Goal: Task Accomplishment & Management: Use online tool/utility

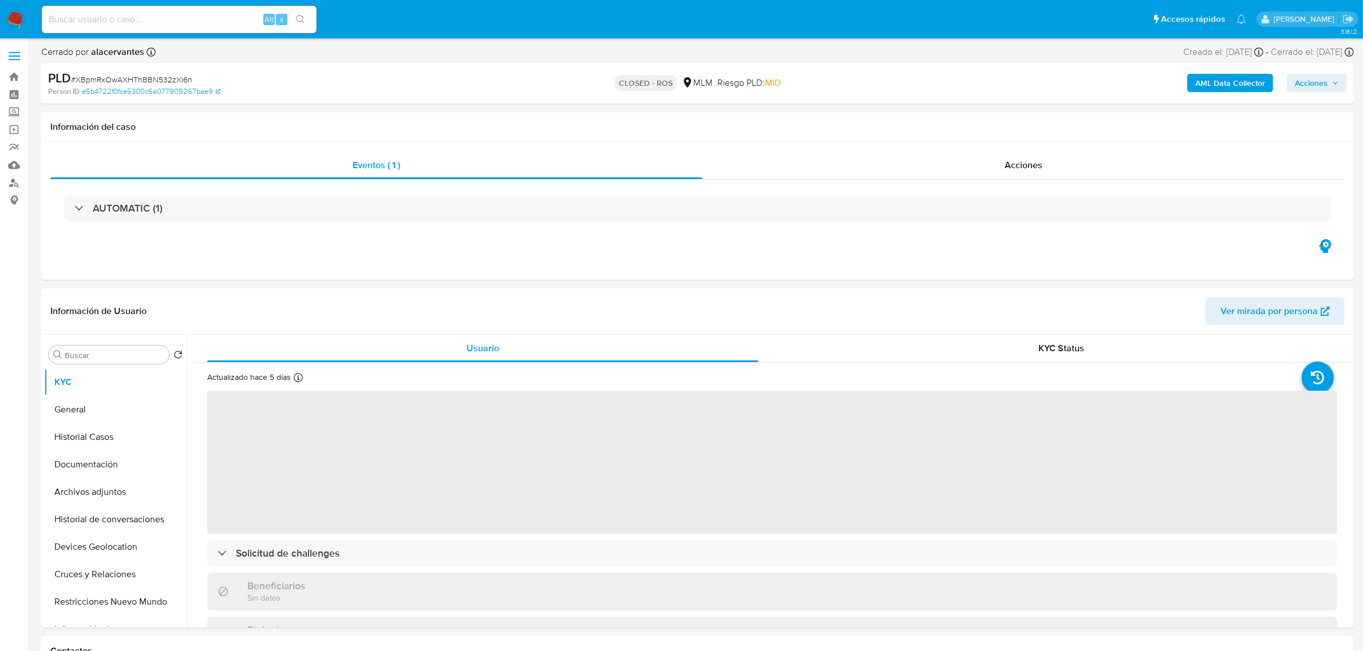
select select "10"
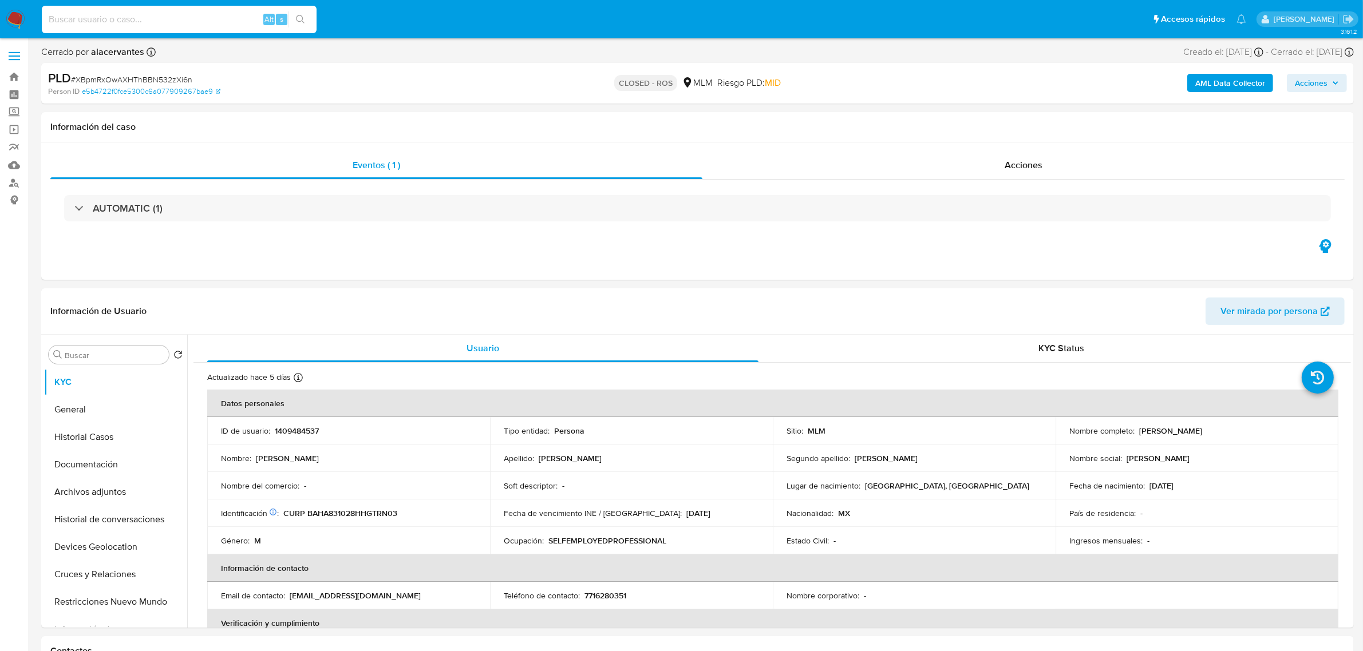
click at [160, 18] on input at bounding box center [179, 19] width 275 height 15
paste input "1965711613"
type input "1965711613"
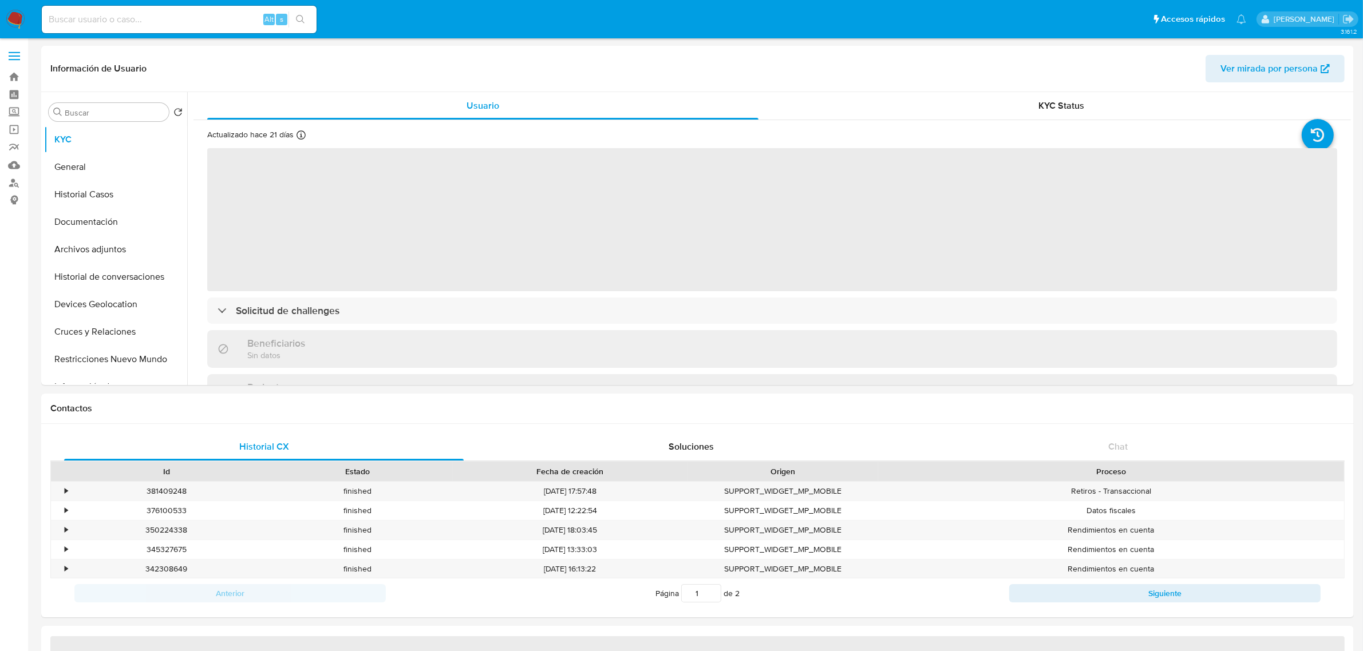
select select "10"
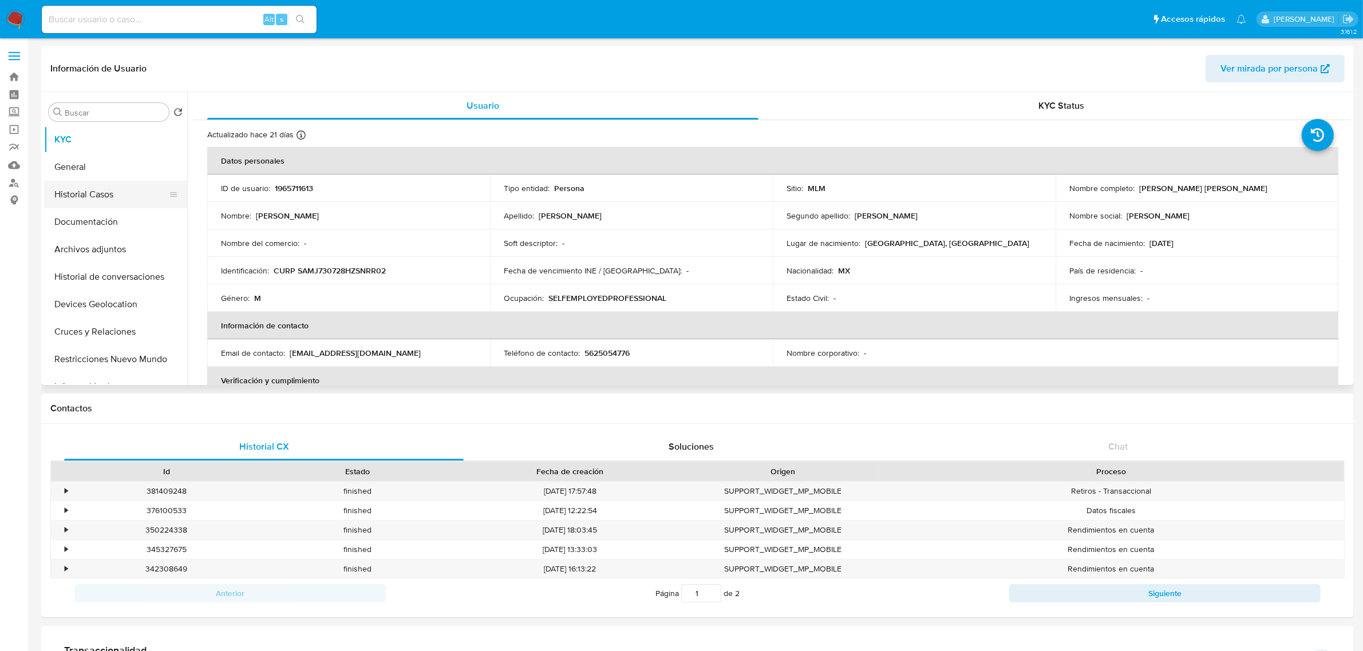
click at [109, 201] on button "Historial Casos" at bounding box center [111, 194] width 134 height 27
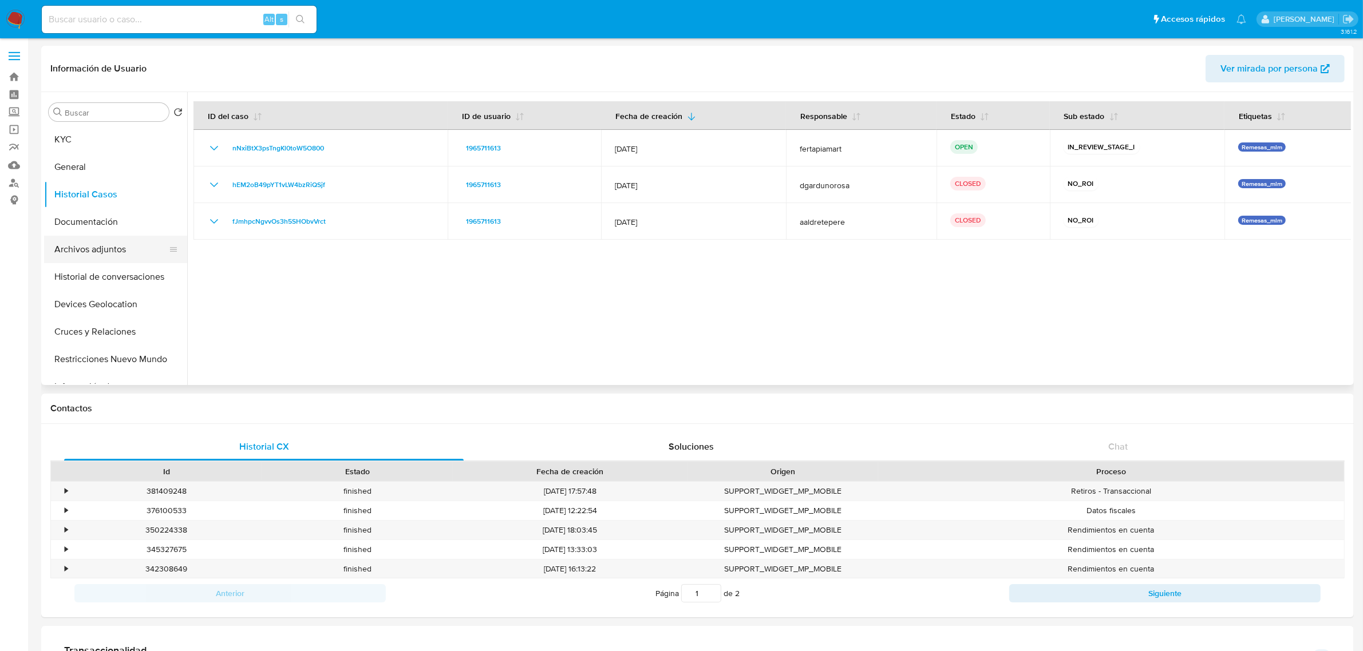
click at [109, 238] on button "Archivos adjuntos" at bounding box center [111, 249] width 134 height 27
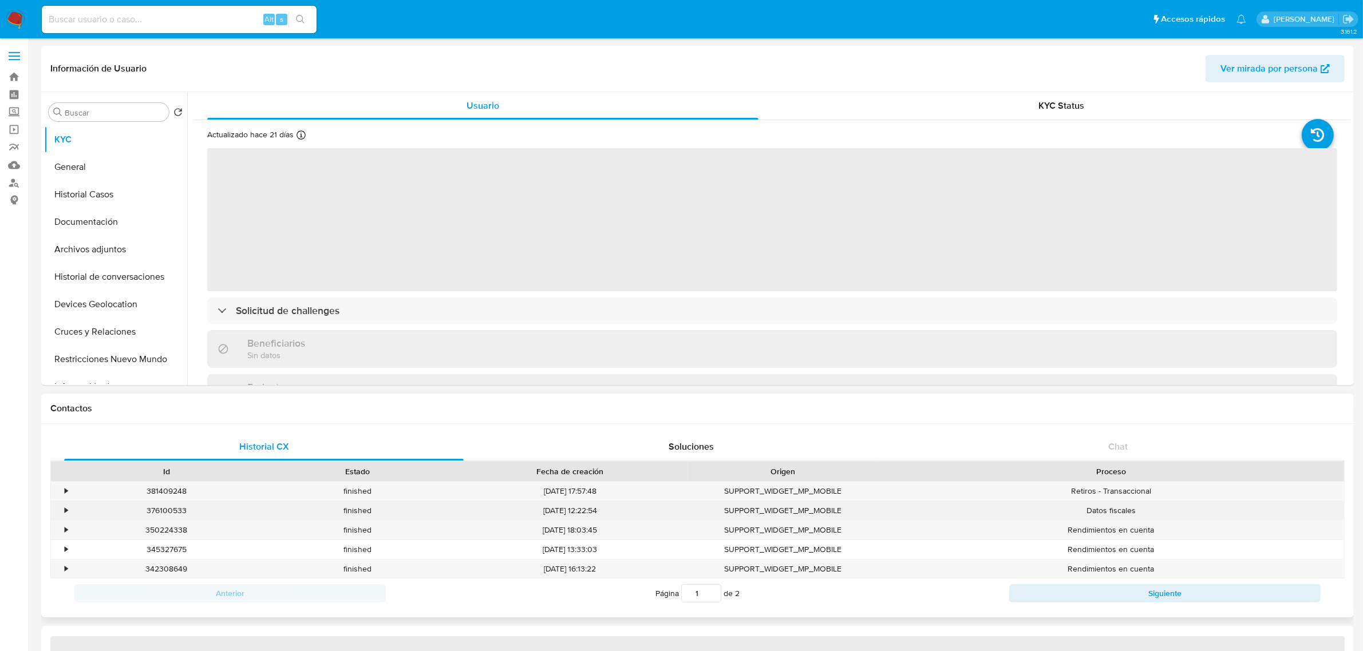
select select "10"
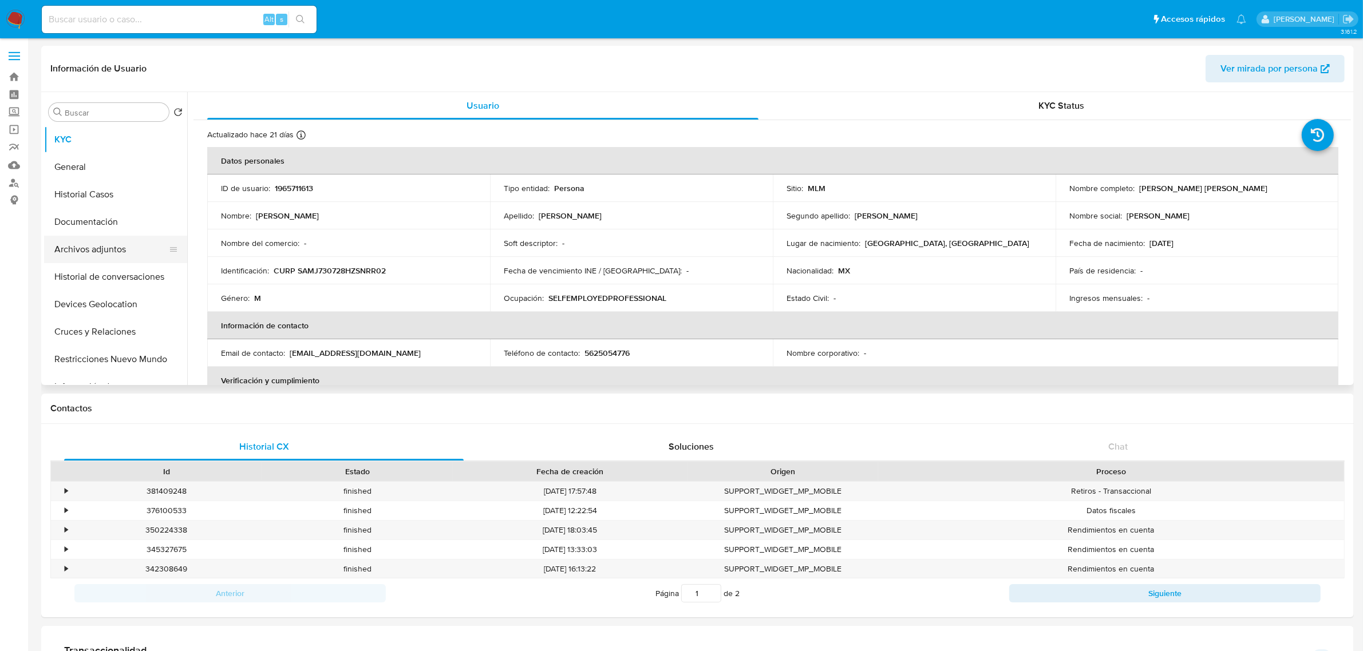
click at [109, 240] on button "Archivos adjuntos" at bounding box center [111, 249] width 134 height 27
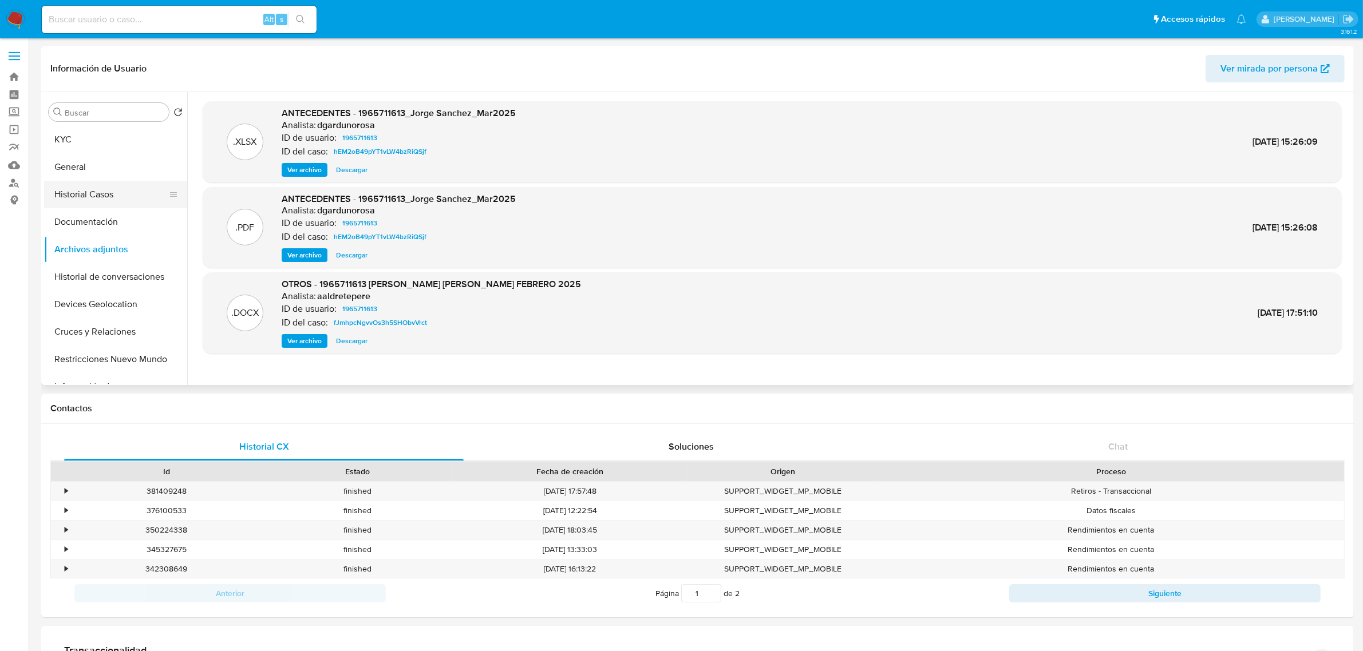
click at [100, 193] on button "Historial Casos" at bounding box center [111, 194] width 134 height 27
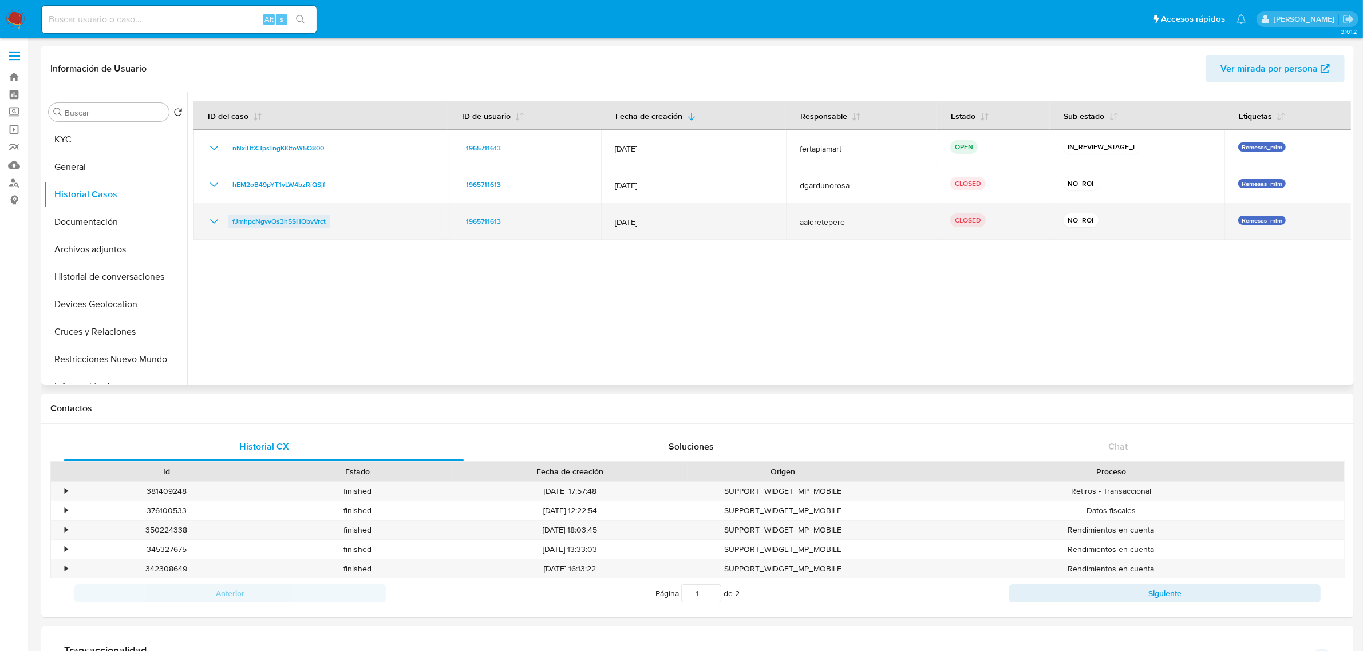
click at [259, 226] on span "fJmhpcNgvvOs3h5SHObvVrct" at bounding box center [278, 222] width 93 height 14
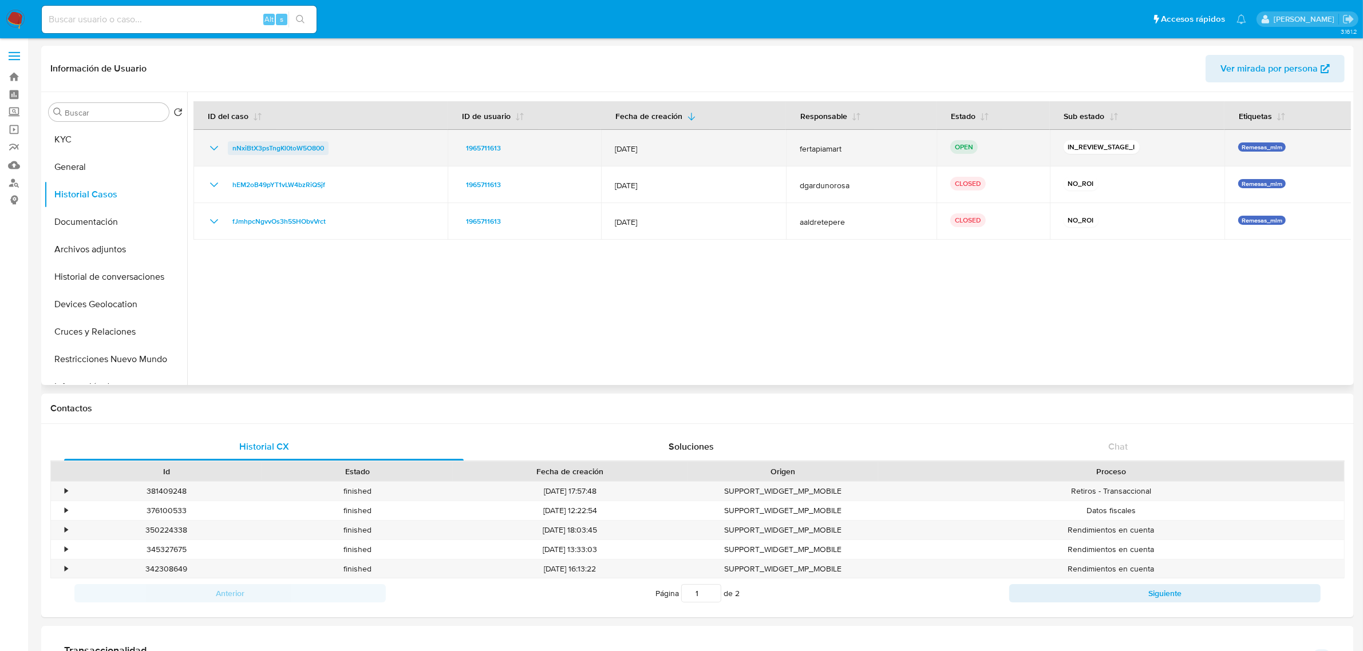
click at [266, 148] on span "nNxiBtX3psTngKl0toW5O800" at bounding box center [278, 148] width 92 height 14
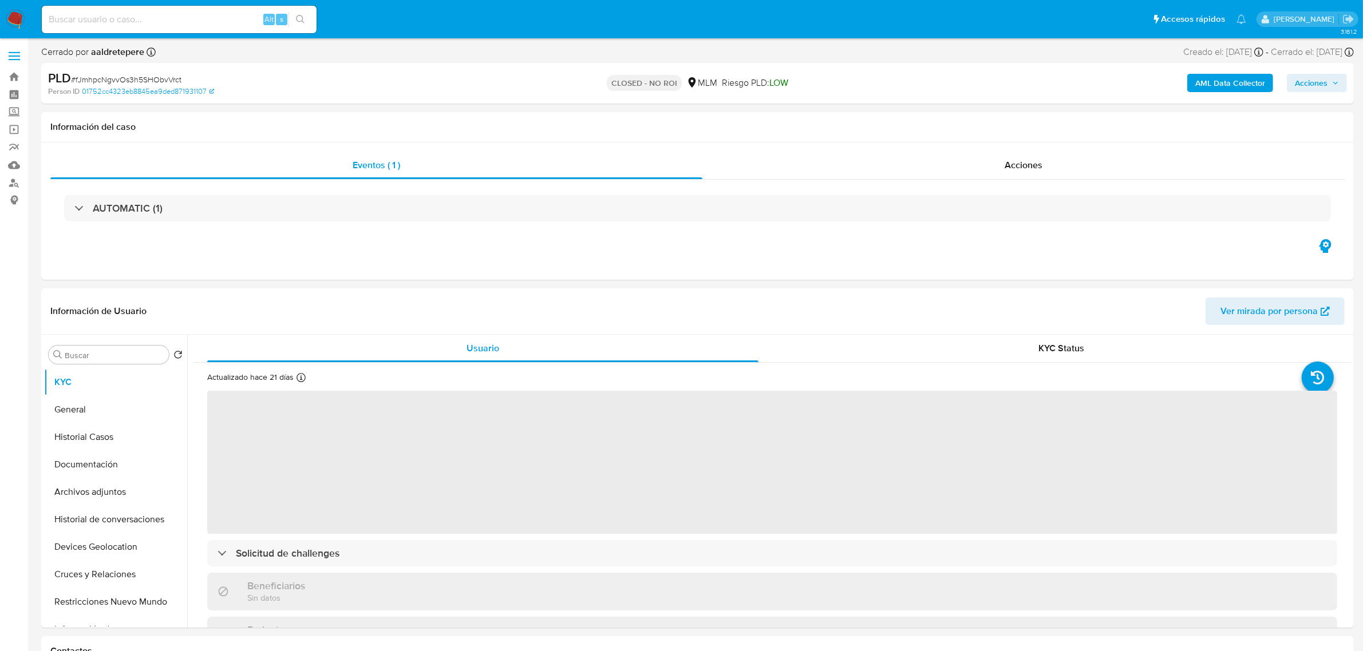
select select "10"
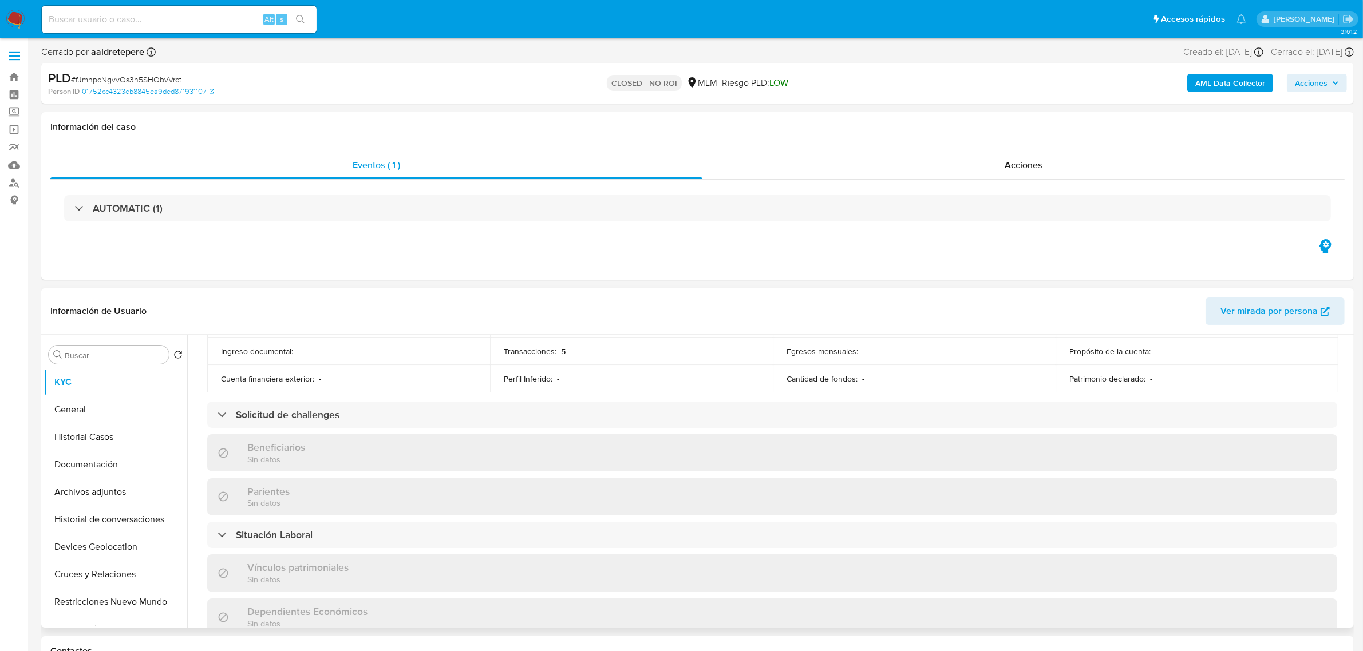
scroll to position [696, 0]
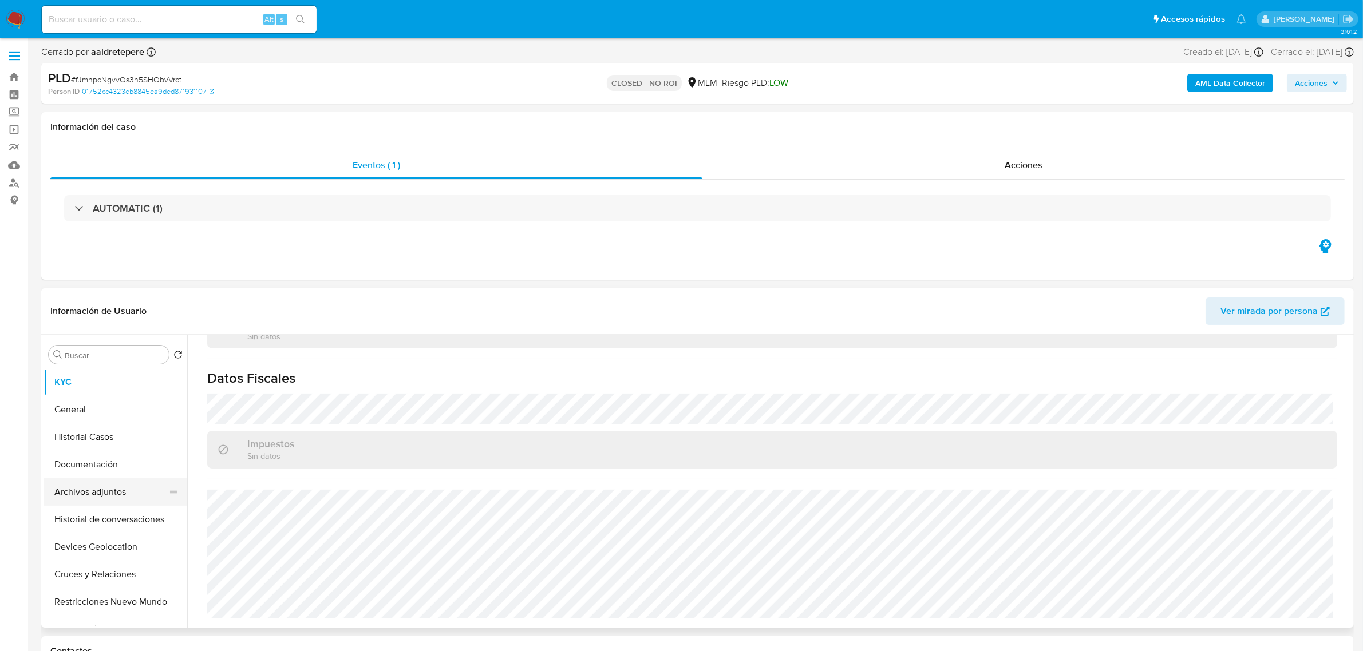
click at [113, 497] on button "Archivos adjuntos" at bounding box center [111, 491] width 134 height 27
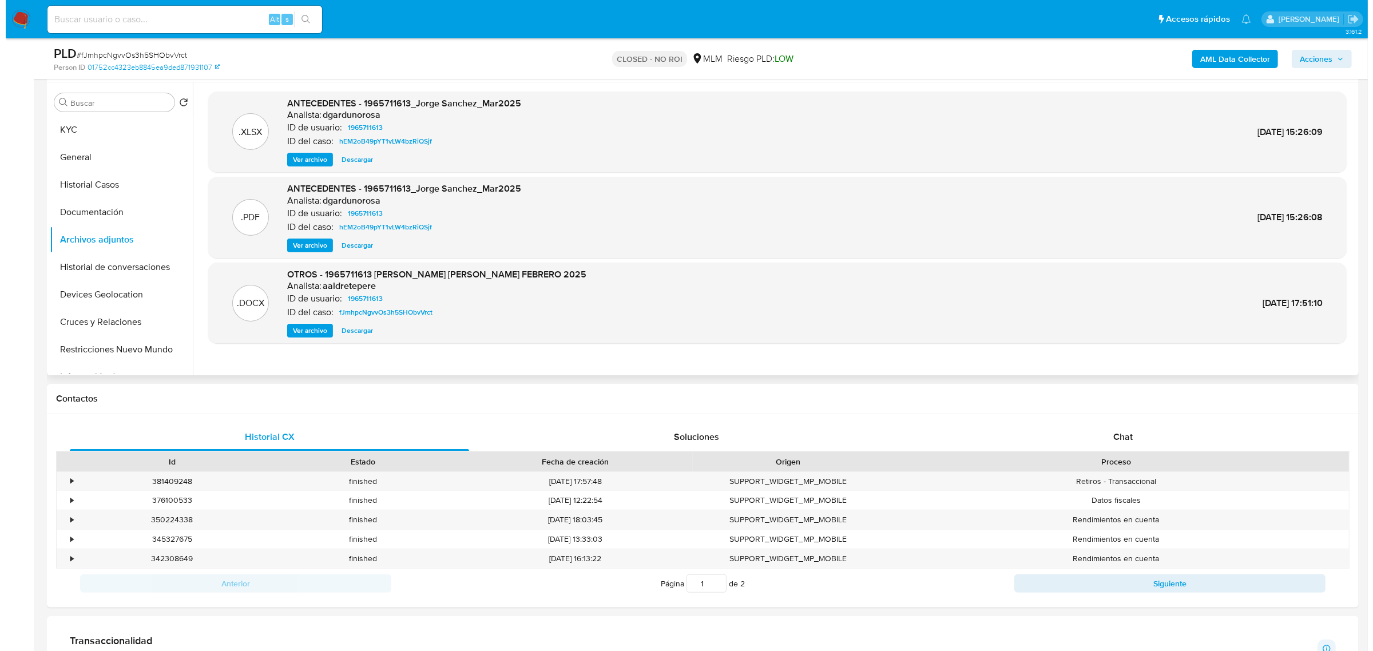
scroll to position [213, 0]
click at [310, 330] on span "Ver archivo" at bounding box center [304, 328] width 34 height 11
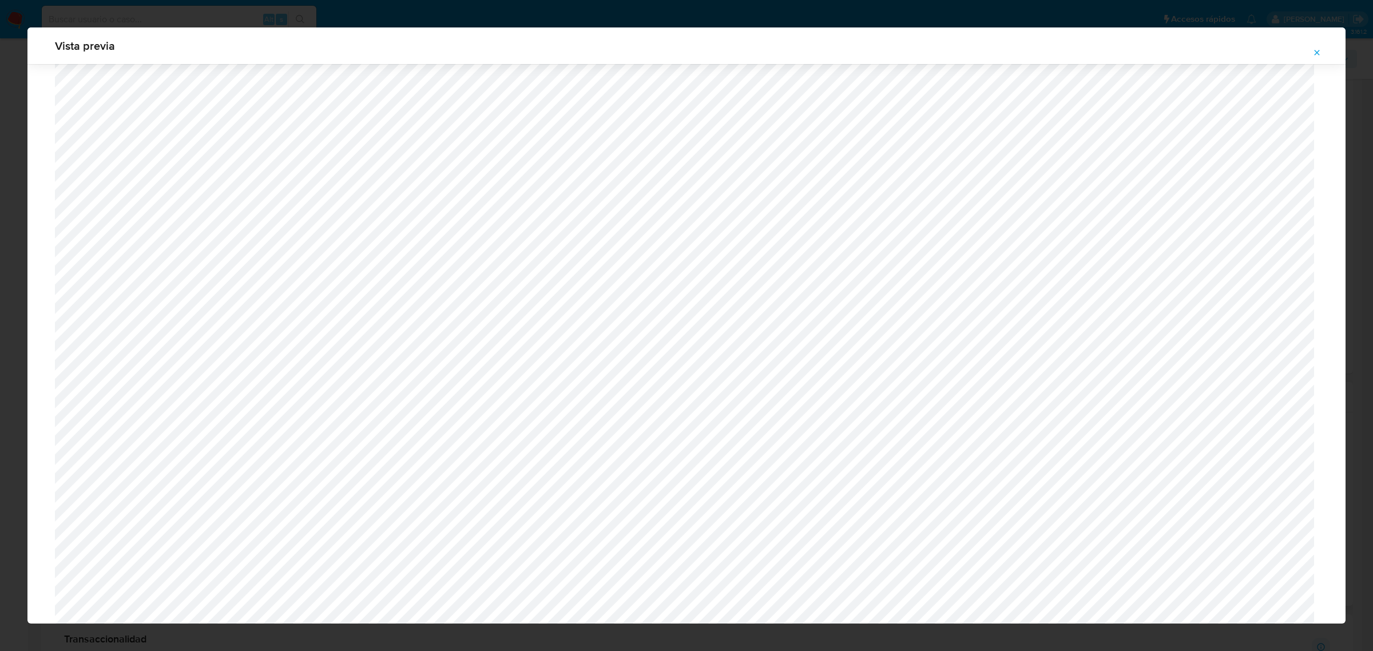
scroll to position [0, 0]
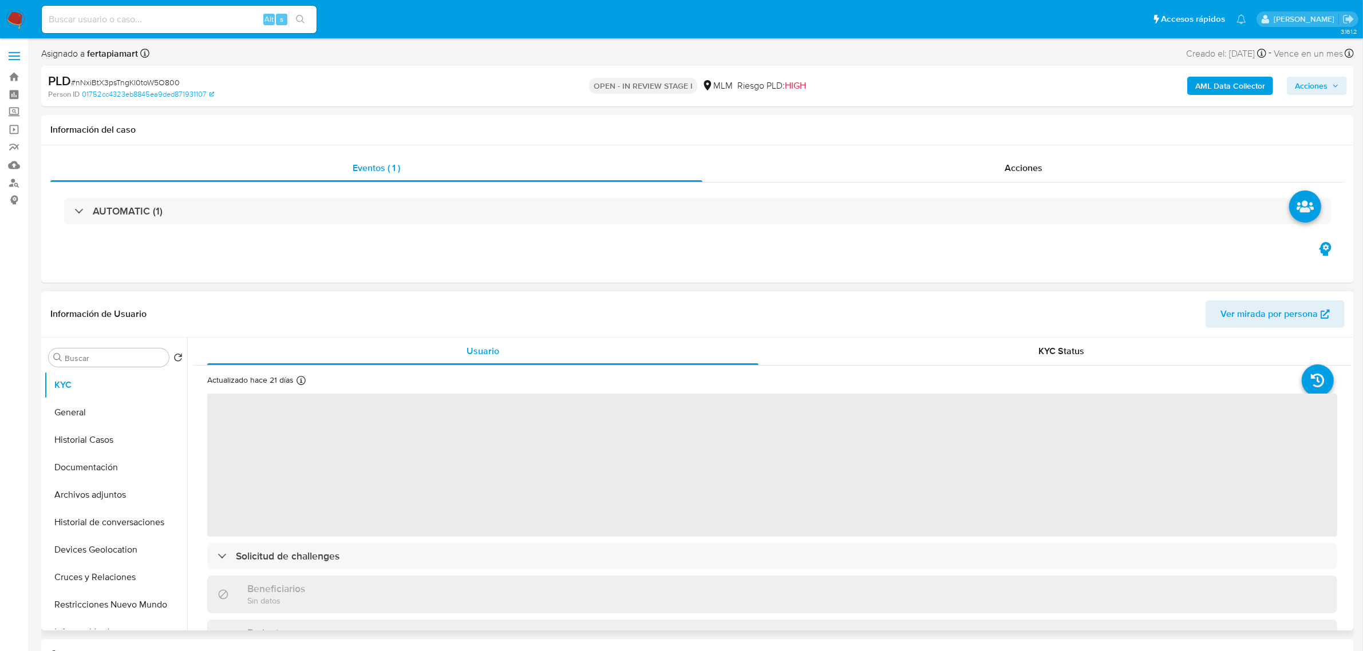
select select "10"
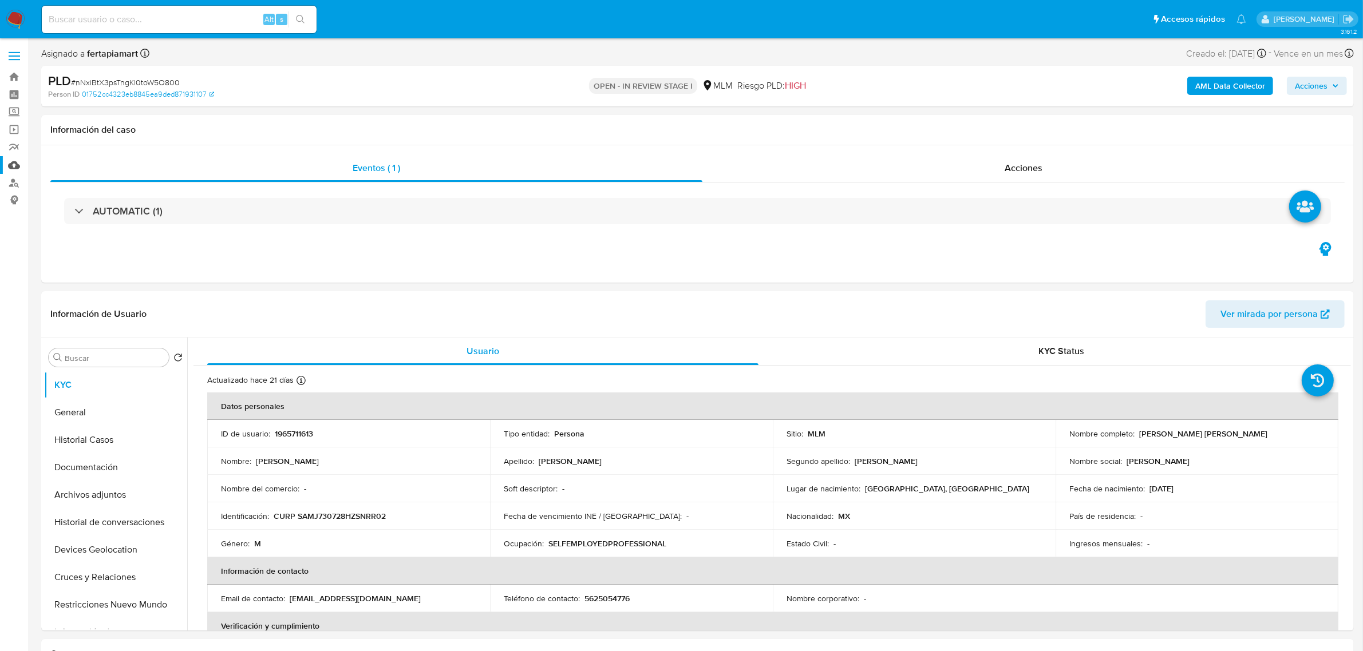
click at [15, 165] on link "Mulan" at bounding box center [68, 165] width 136 height 18
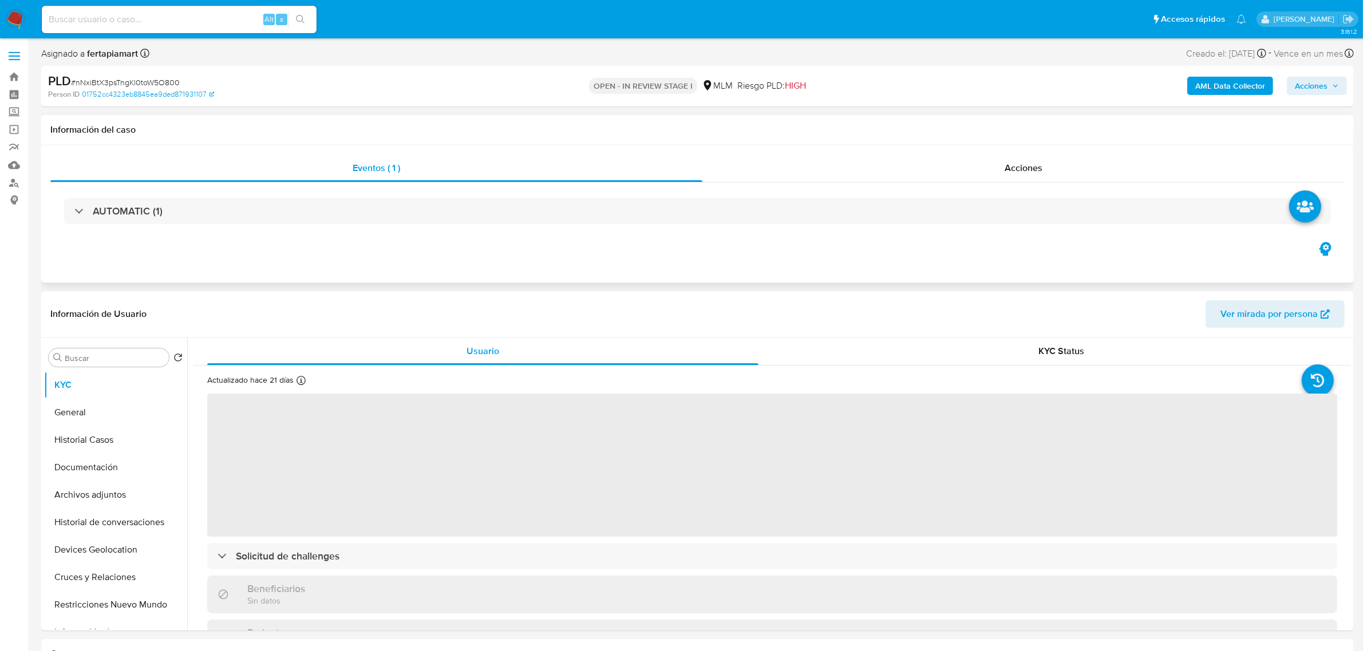
select select "10"
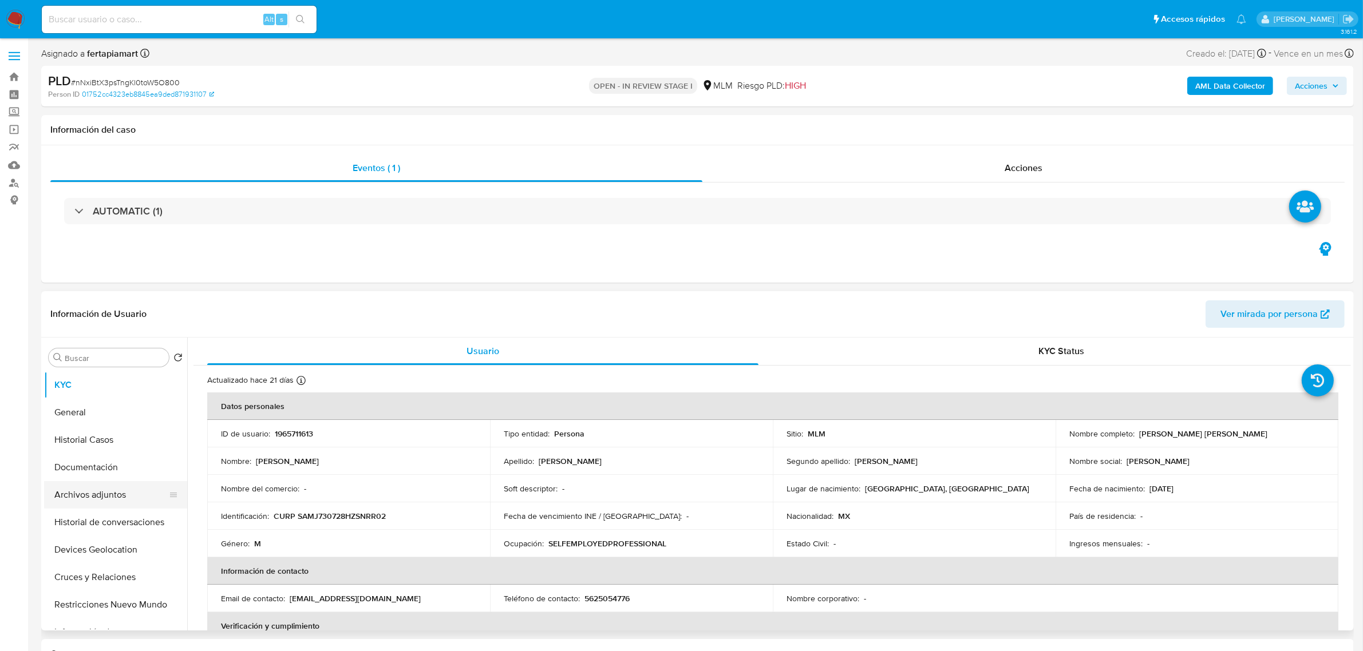
click at [113, 498] on button "Archivos adjuntos" at bounding box center [111, 494] width 134 height 27
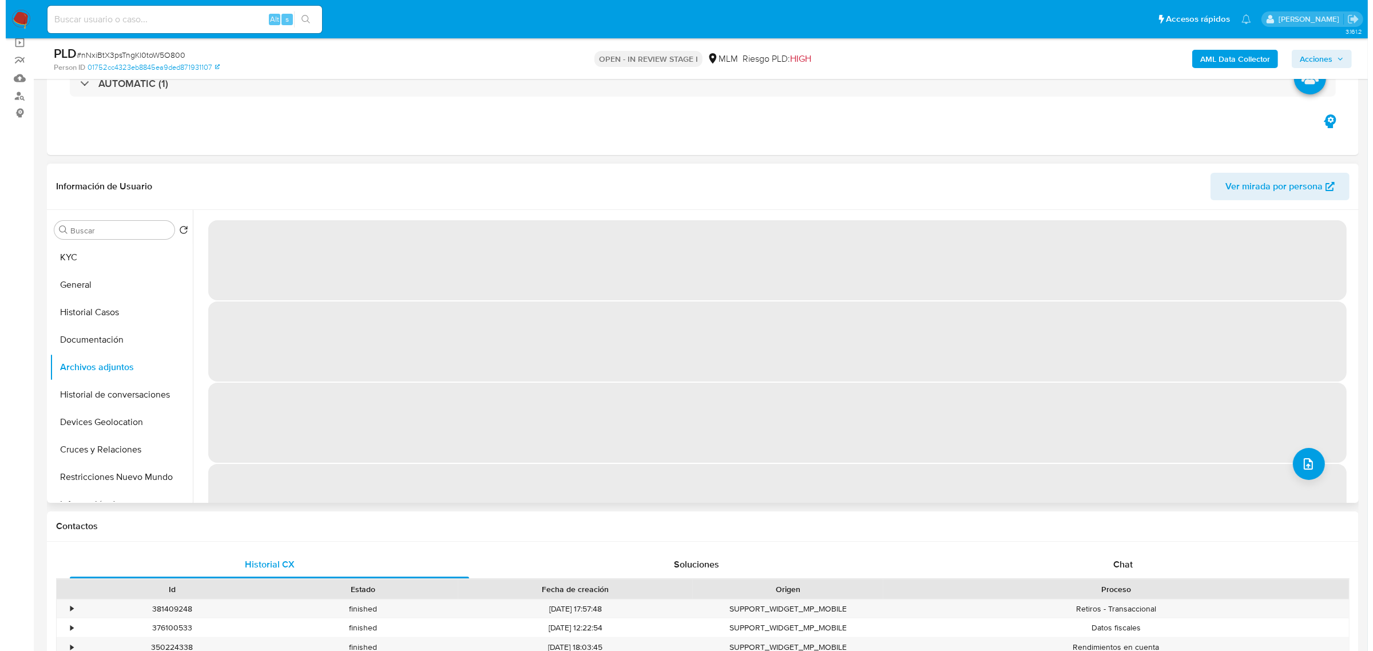
scroll to position [88, 0]
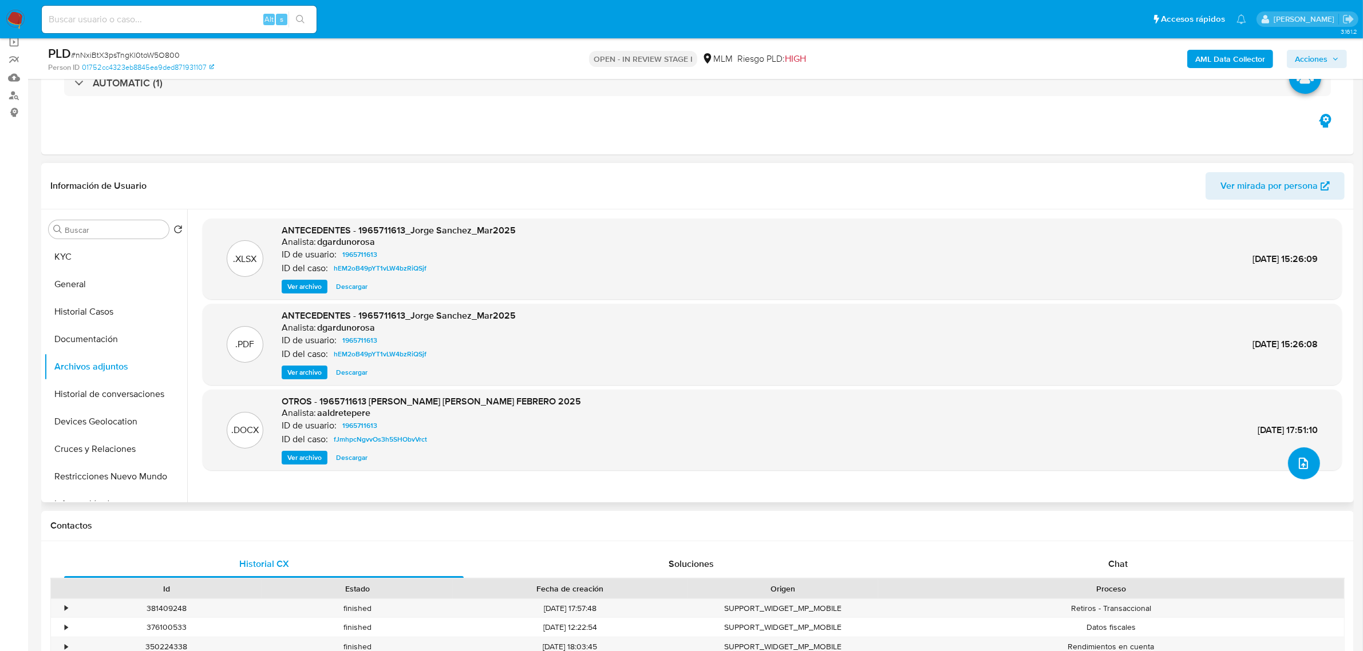
click at [1299, 465] on icon "upload-file" at bounding box center [1303, 464] width 14 height 14
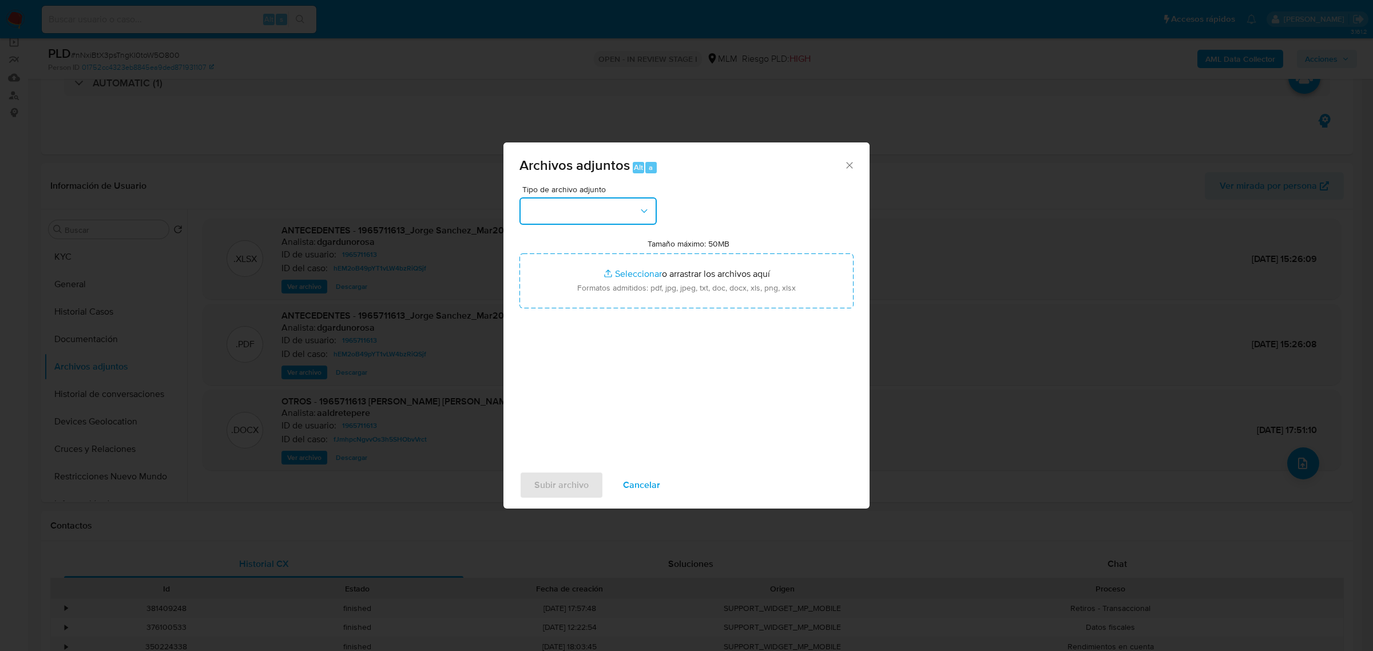
click at [561, 210] on button "button" at bounding box center [588, 210] width 137 height 27
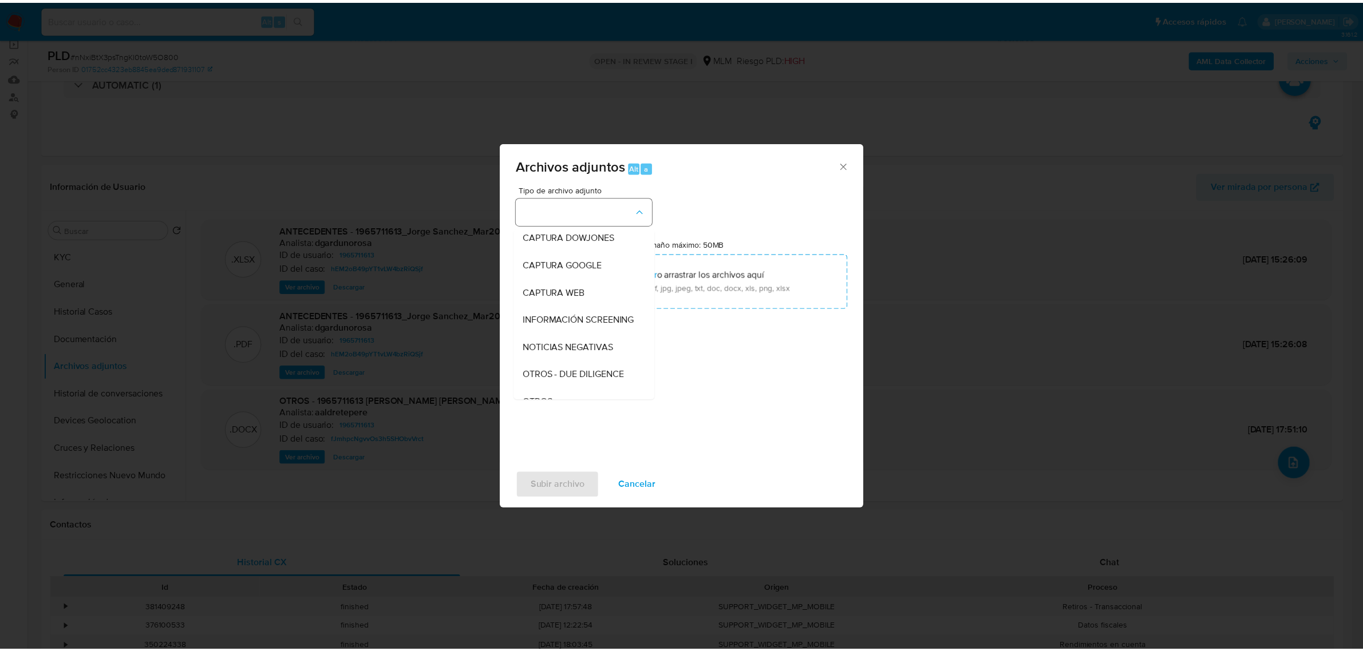
scroll to position [59, 0]
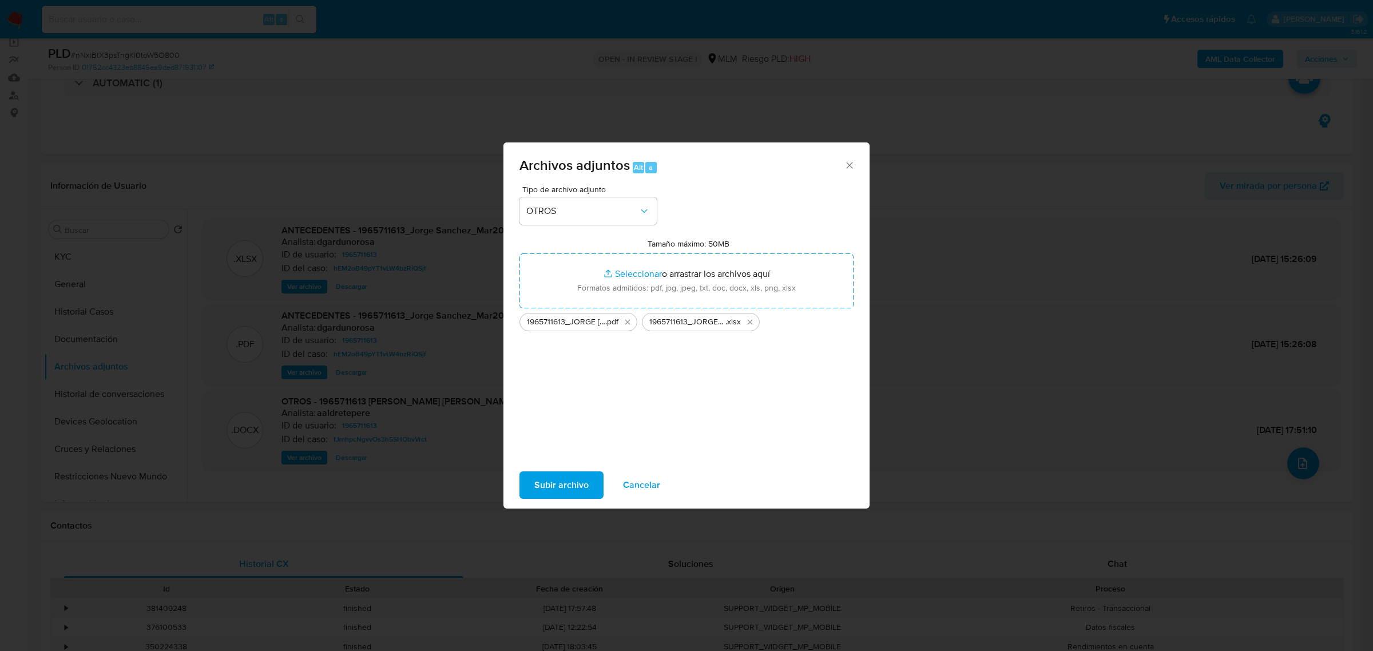
click at [563, 476] on span "Subir archivo" at bounding box center [561, 485] width 54 height 25
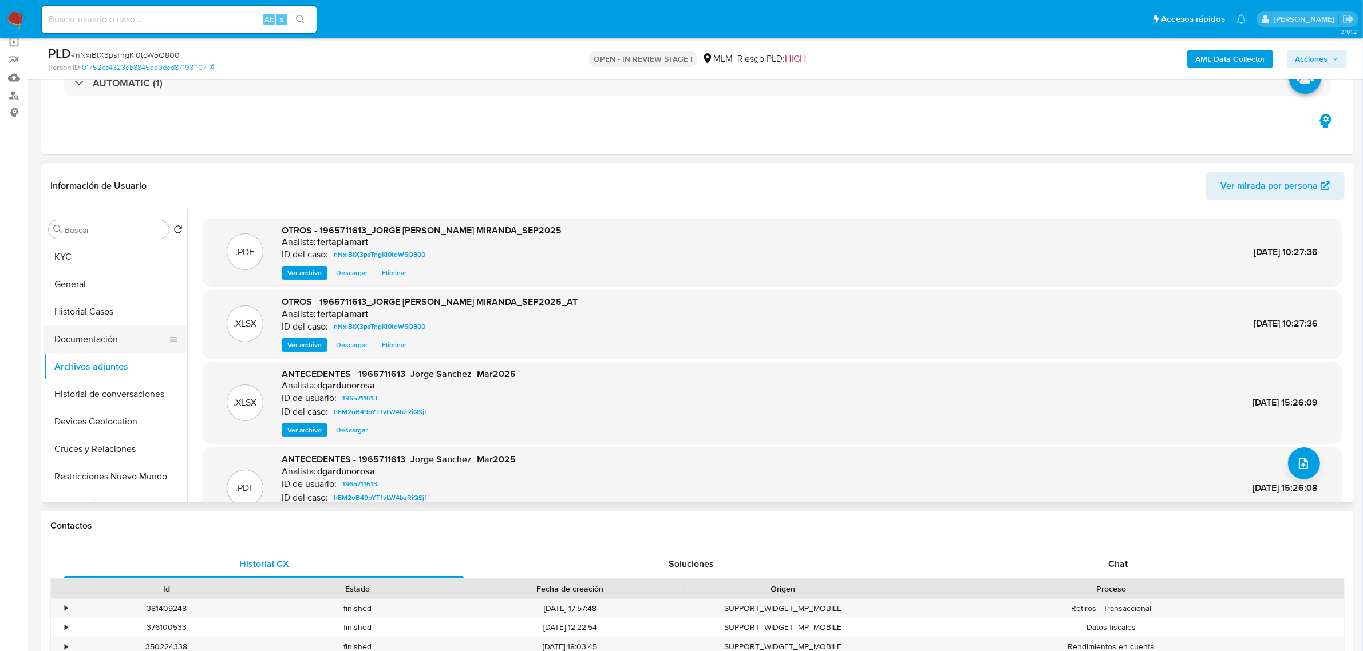
click at [112, 338] on button "Documentación" at bounding box center [111, 339] width 134 height 27
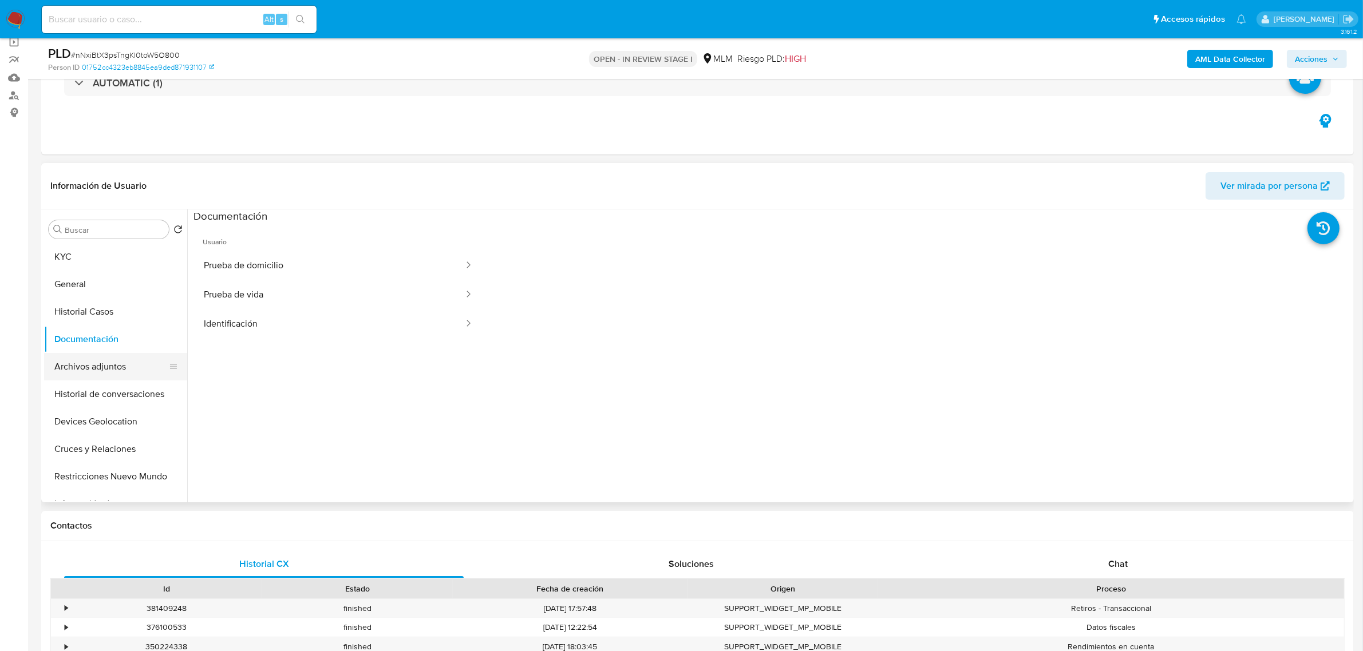
click at [93, 373] on button "Archivos adjuntos" at bounding box center [111, 366] width 134 height 27
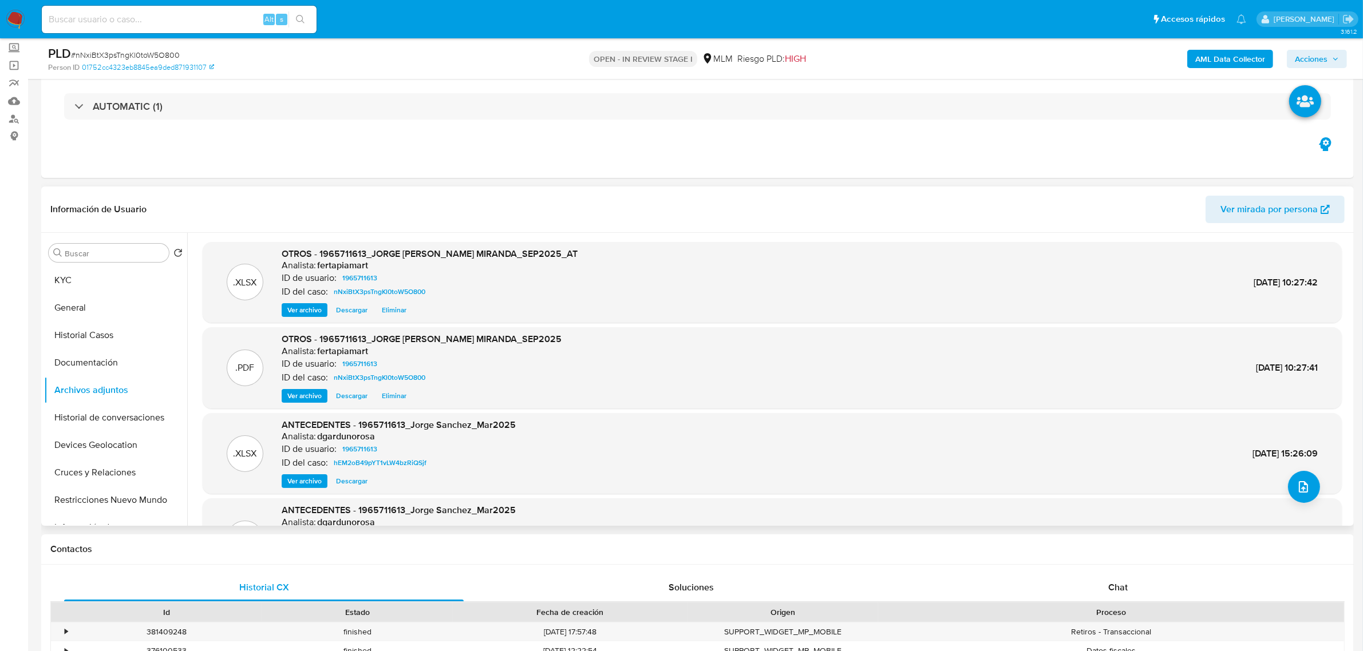
scroll to position [64, 0]
click at [77, 284] on button "KYC" at bounding box center [111, 280] width 134 height 27
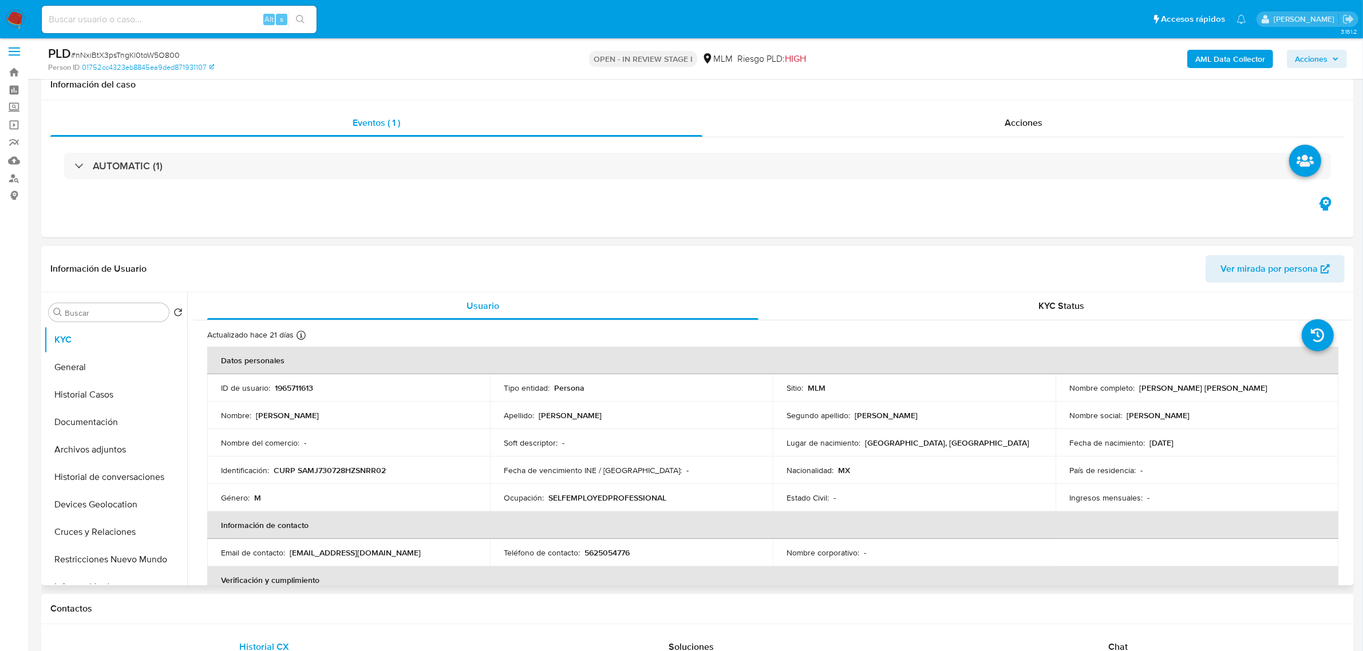
scroll to position [0, 0]
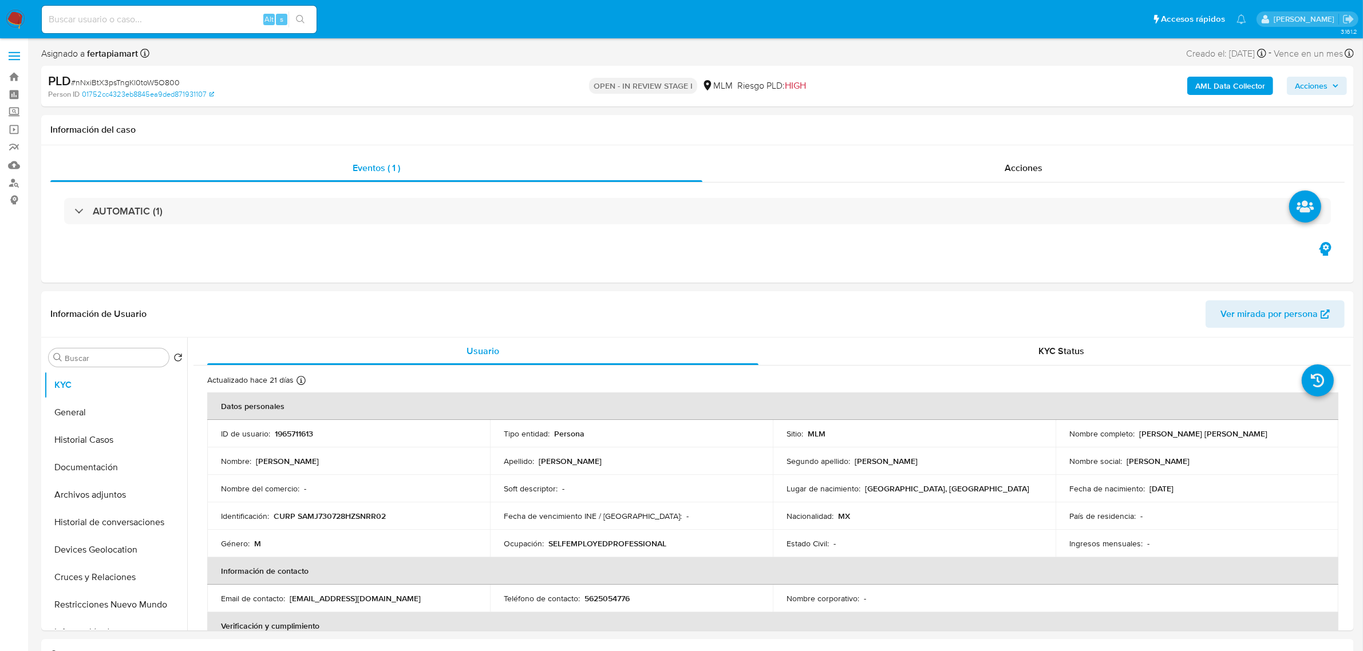
click at [1305, 79] on span "Acciones" at bounding box center [1310, 86] width 33 height 18
click at [1051, 130] on div "Resolución del caso Alt r" at bounding box center [1005, 123] width 109 height 30
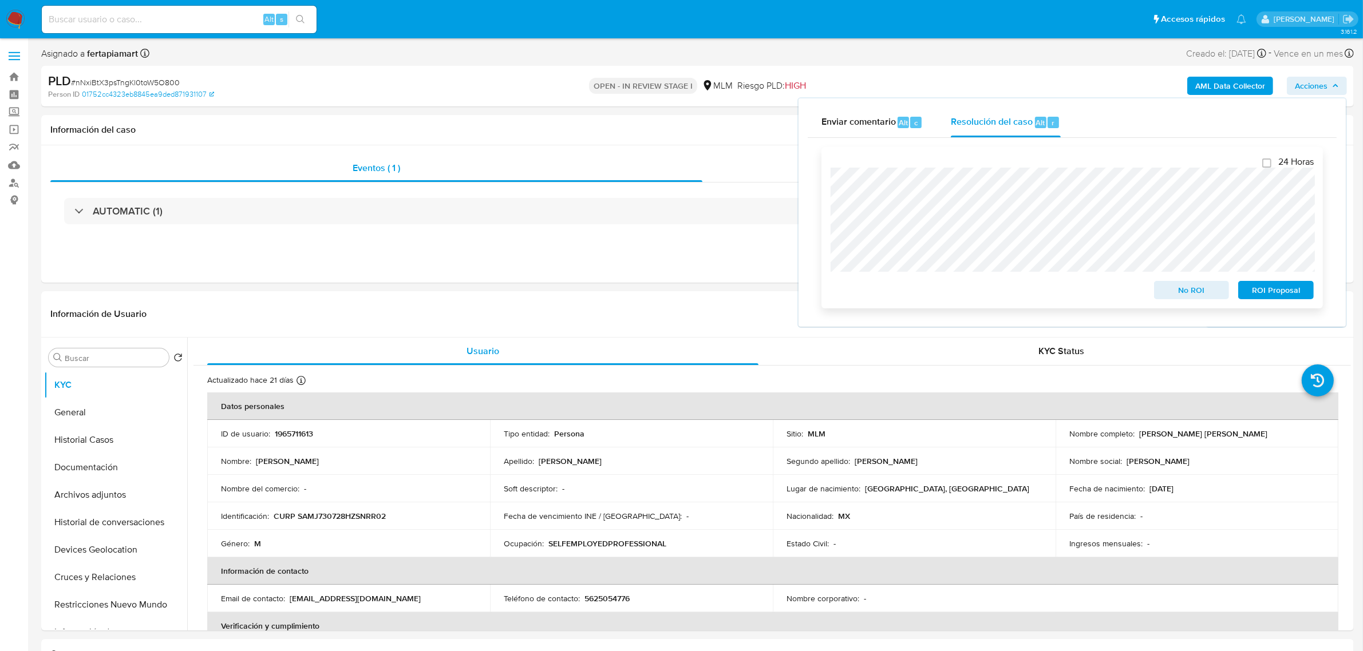
click at [1197, 292] on span "No ROI" at bounding box center [1192, 290] width 60 height 16
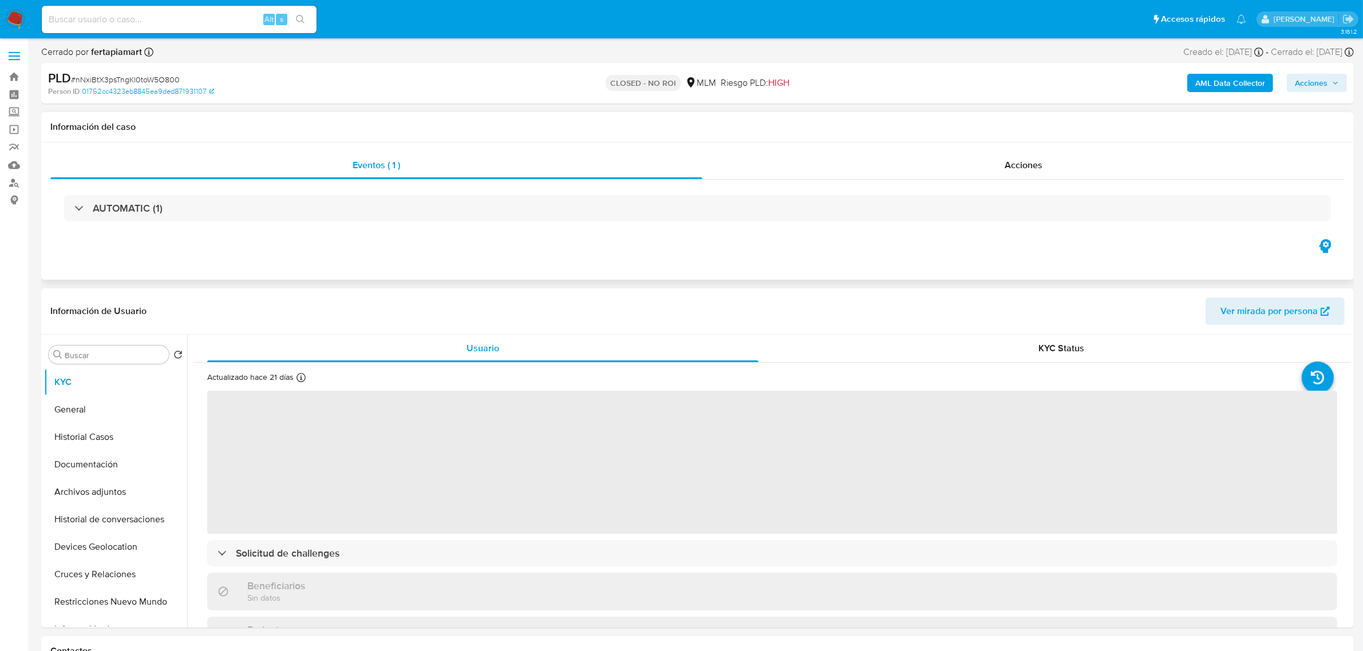
select select "10"
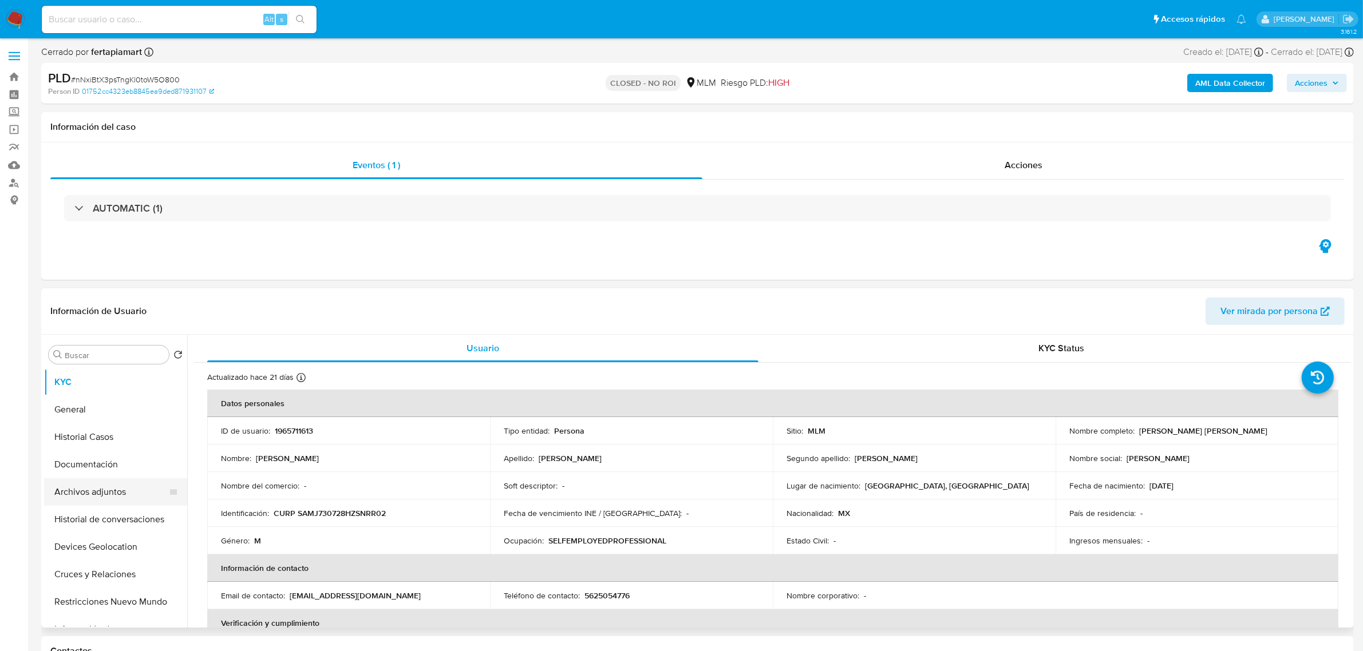
click at [90, 484] on button "Archivos adjuntos" at bounding box center [111, 491] width 134 height 27
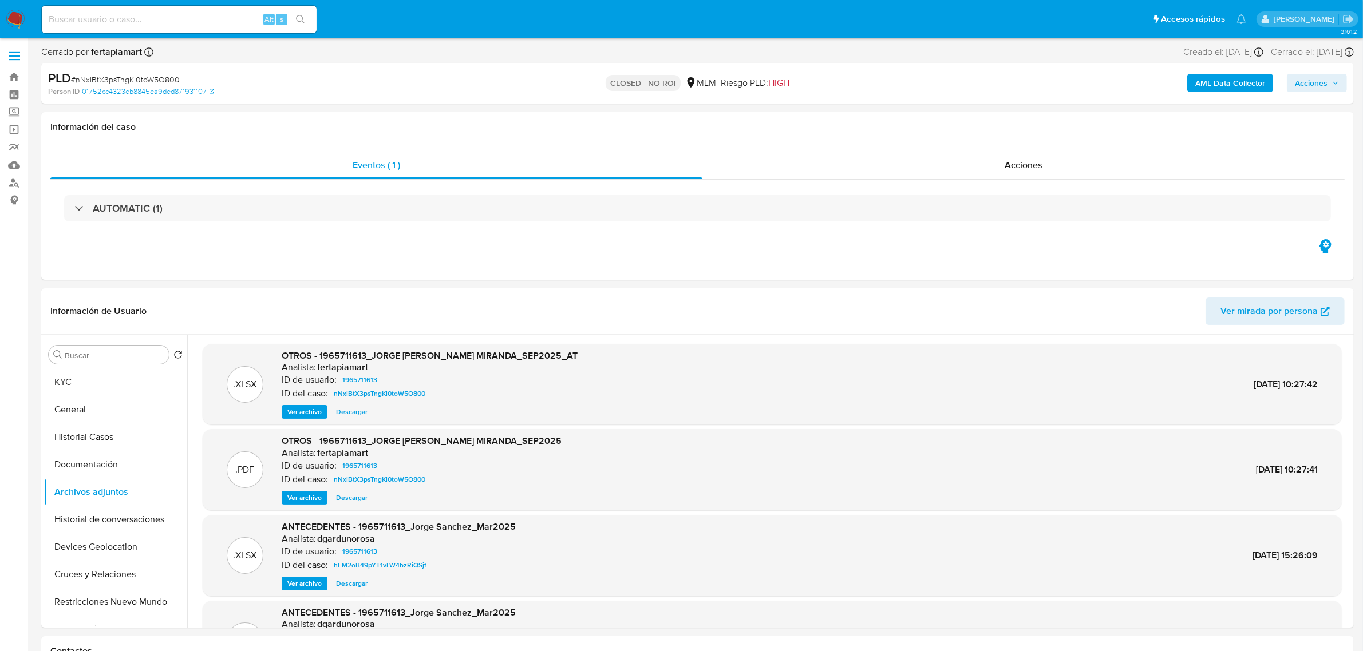
click at [13, 17] on img at bounding box center [15, 19] width 19 height 19
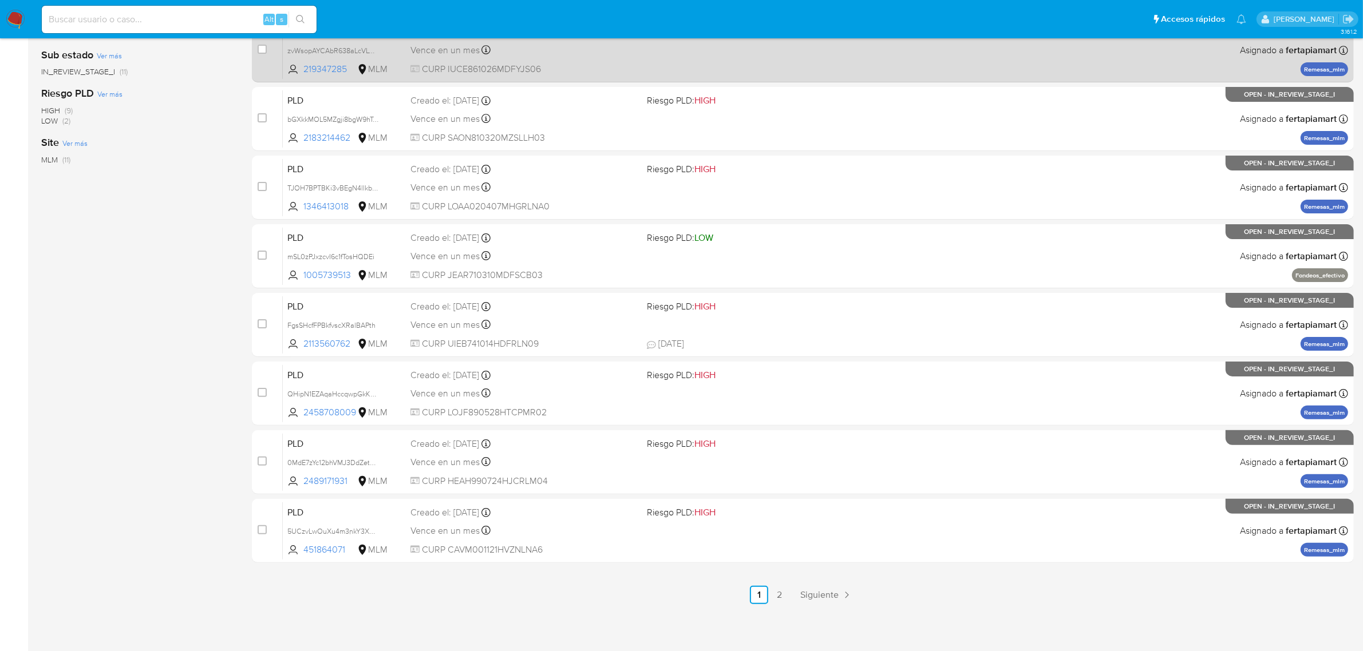
scroll to position [292, 0]
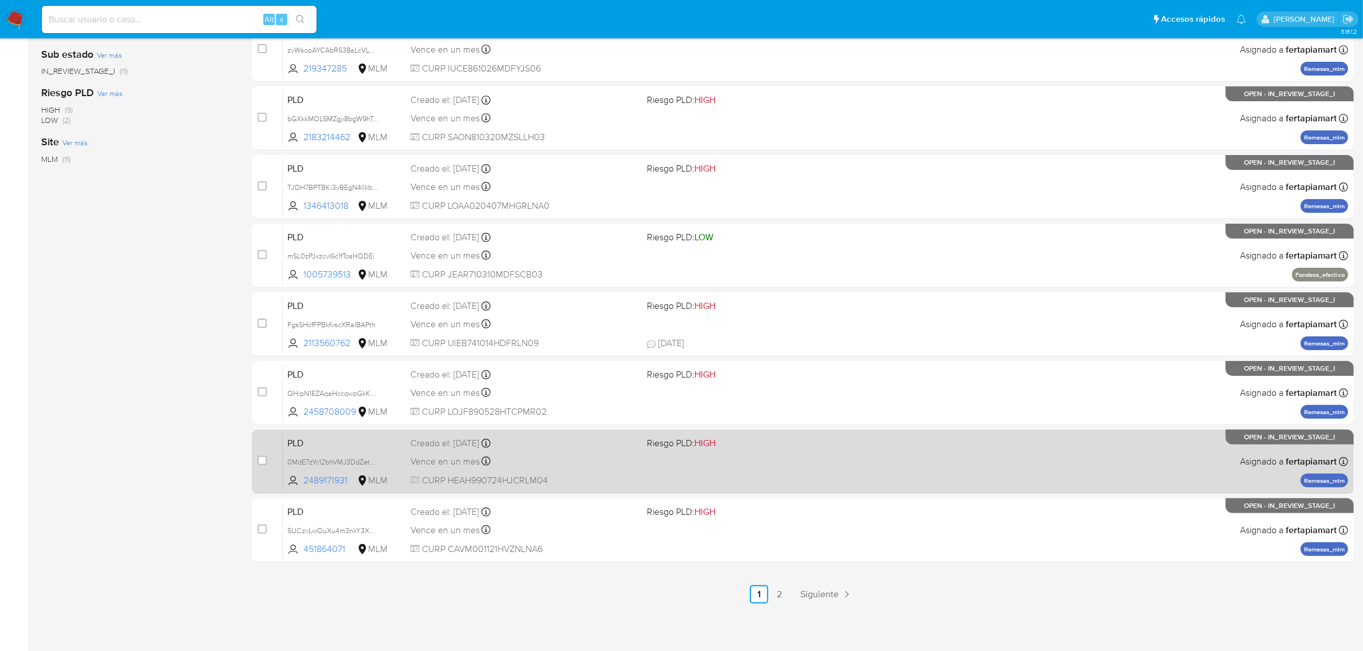
click at [395, 438] on span "PLD" at bounding box center [344, 442] width 114 height 15
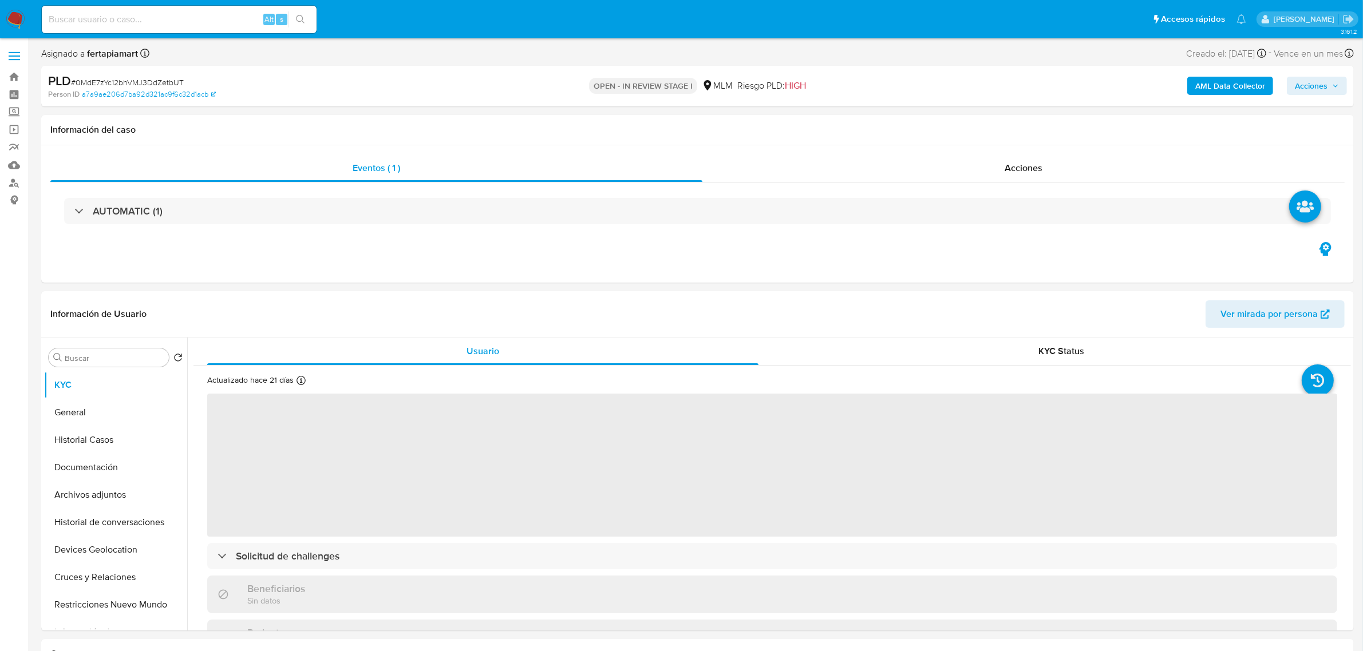
select select "10"
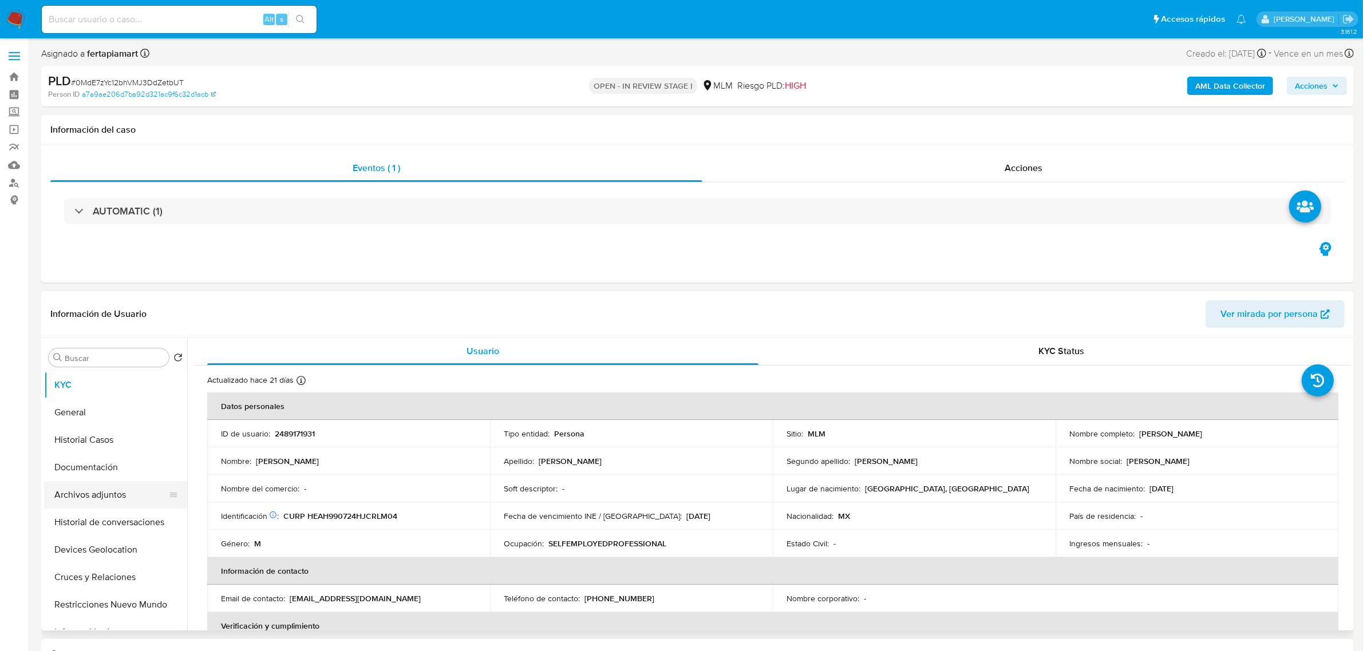
click at [100, 490] on button "Archivos adjuntos" at bounding box center [111, 494] width 134 height 27
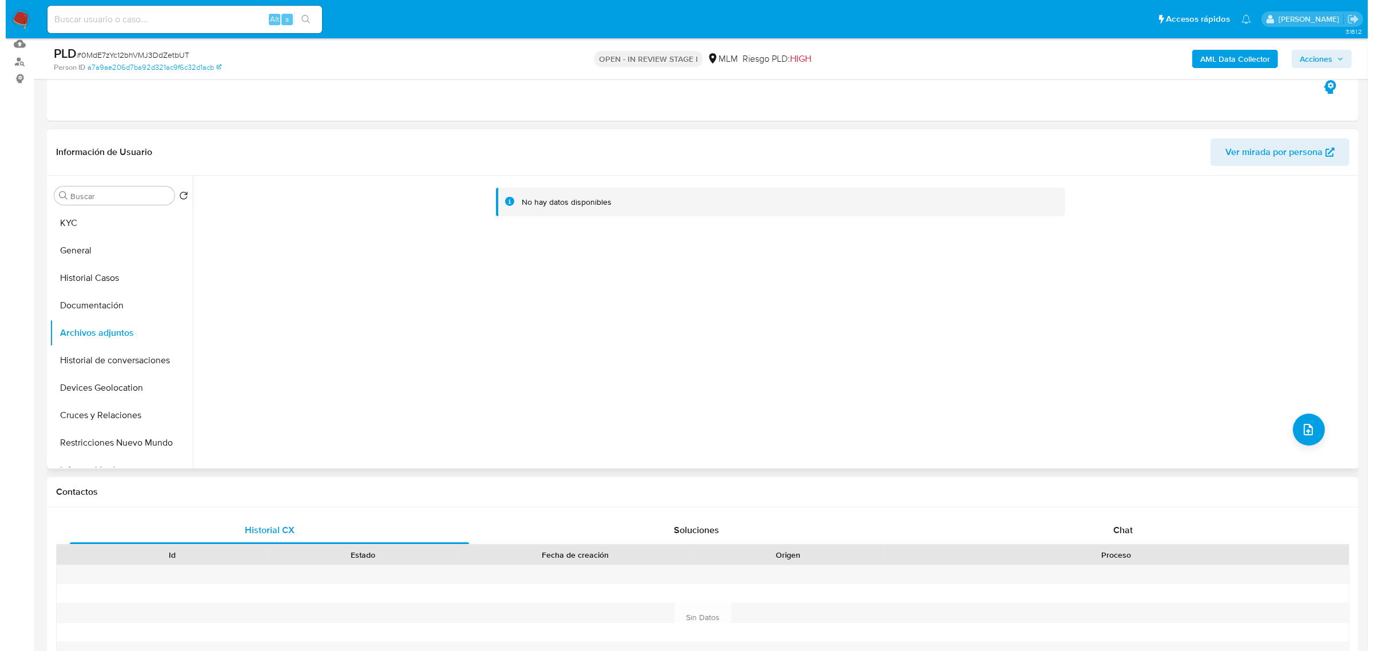
scroll to position [118, 0]
click at [1292, 416] on div "No hay datos disponibles" at bounding box center [768, 325] width 1163 height 293
click at [1294, 422] on button "upload-file" at bounding box center [1304, 433] width 32 height 32
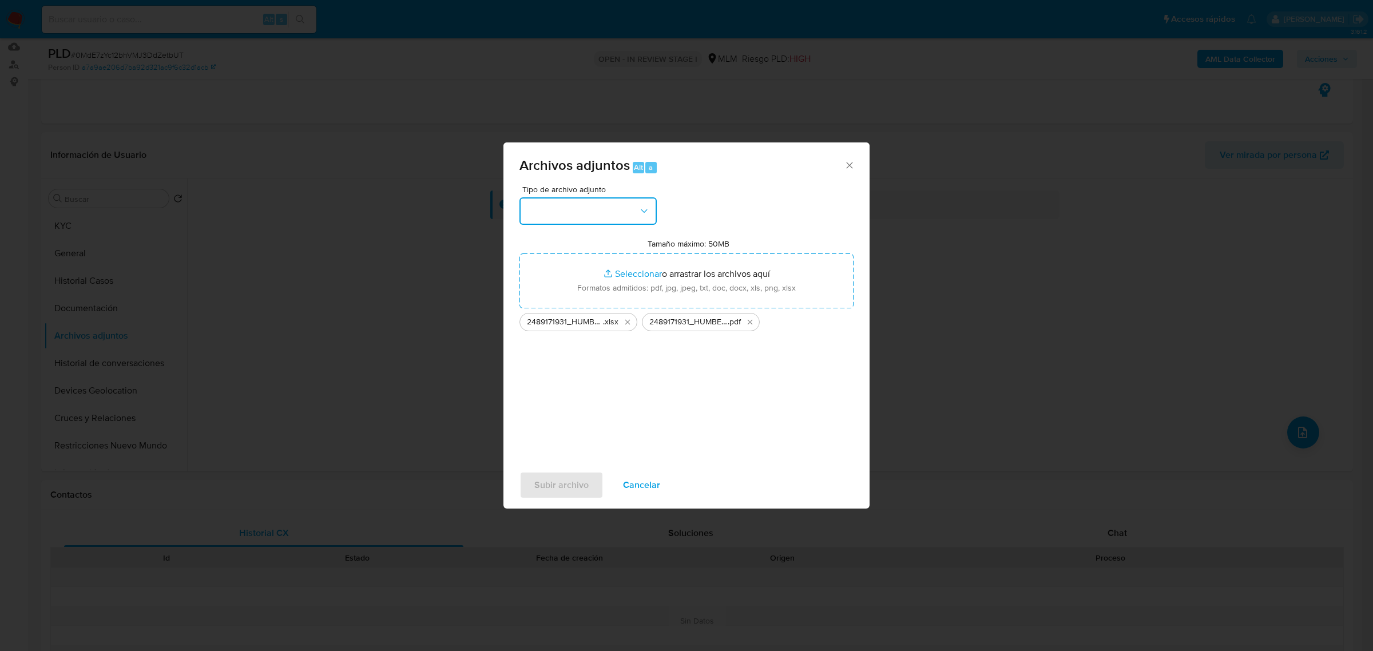
click at [599, 215] on button "button" at bounding box center [588, 210] width 137 height 27
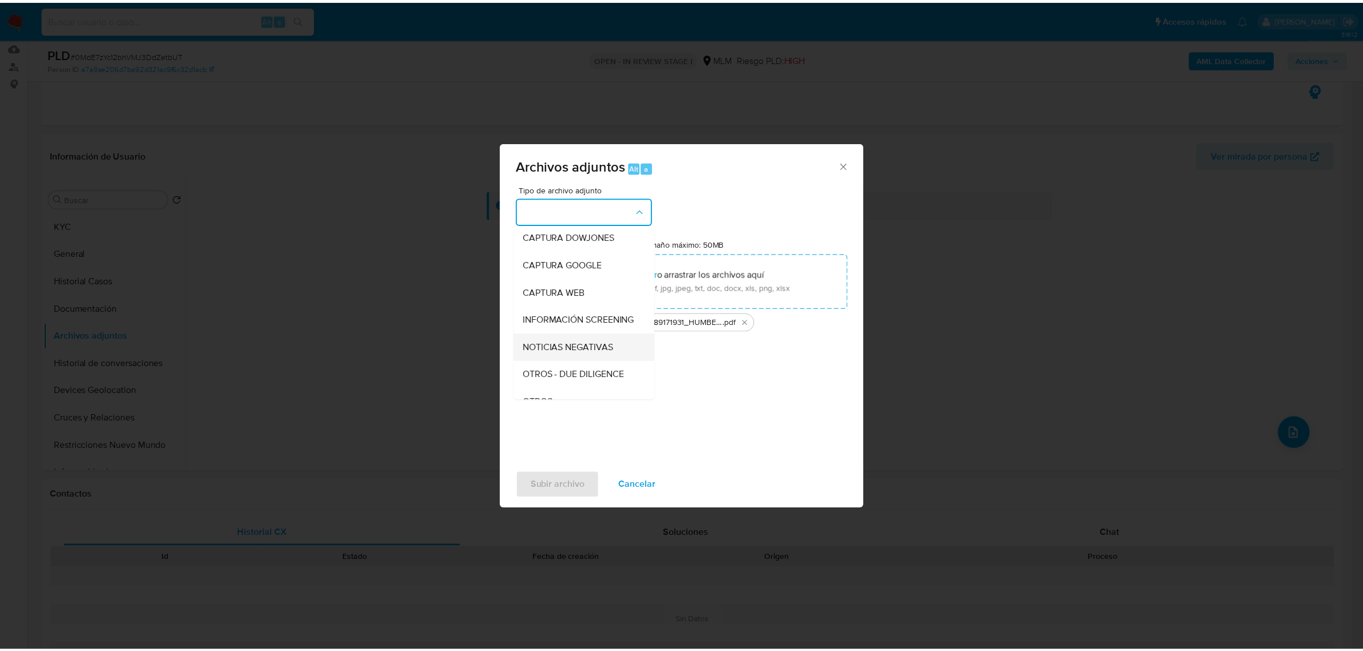
scroll to position [59, 0]
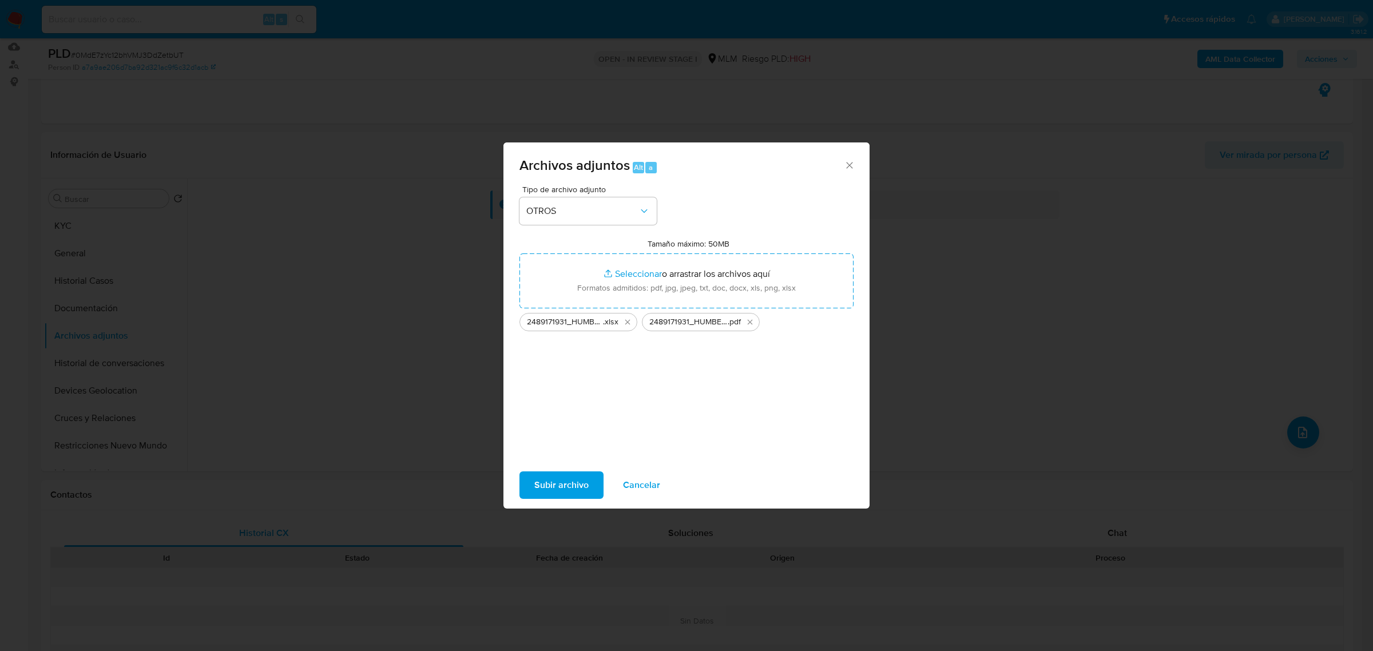
click at [556, 479] on span "Subir archivo" at bounding box center [561, 485] width 54 height 25
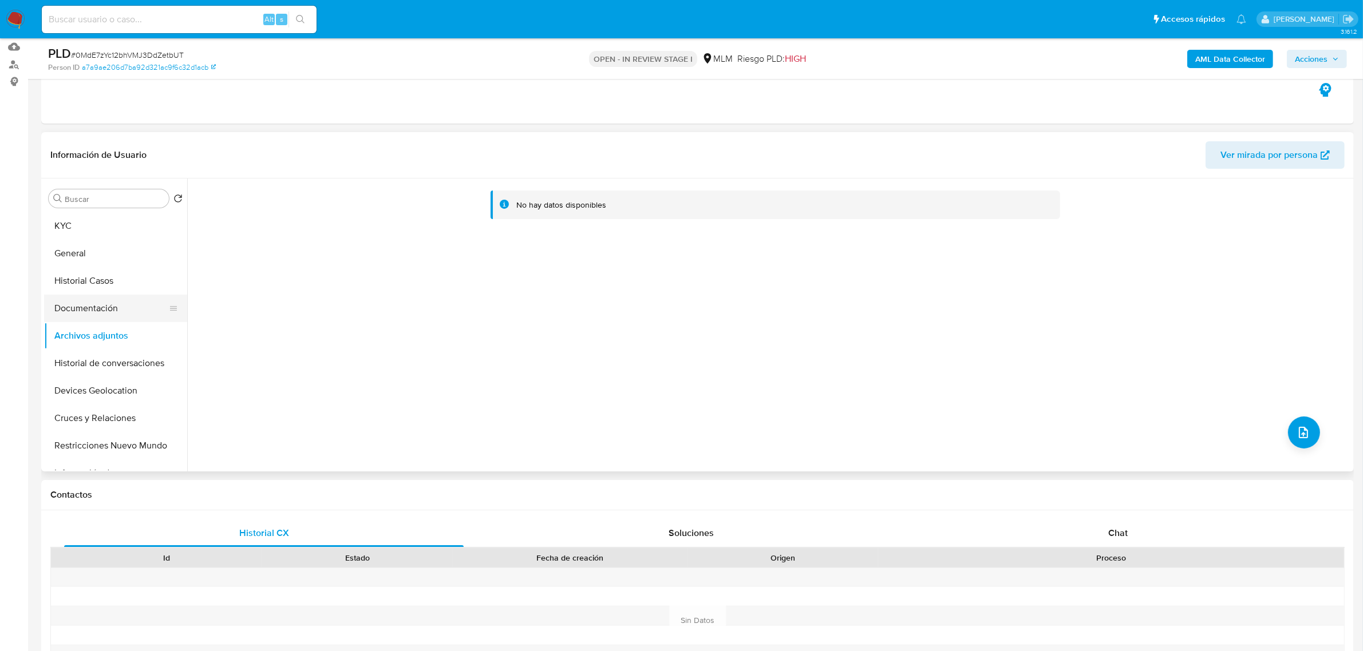
click at [107, 314] on button "Documentación" at bounding box center [111, 308] width 134 height 27
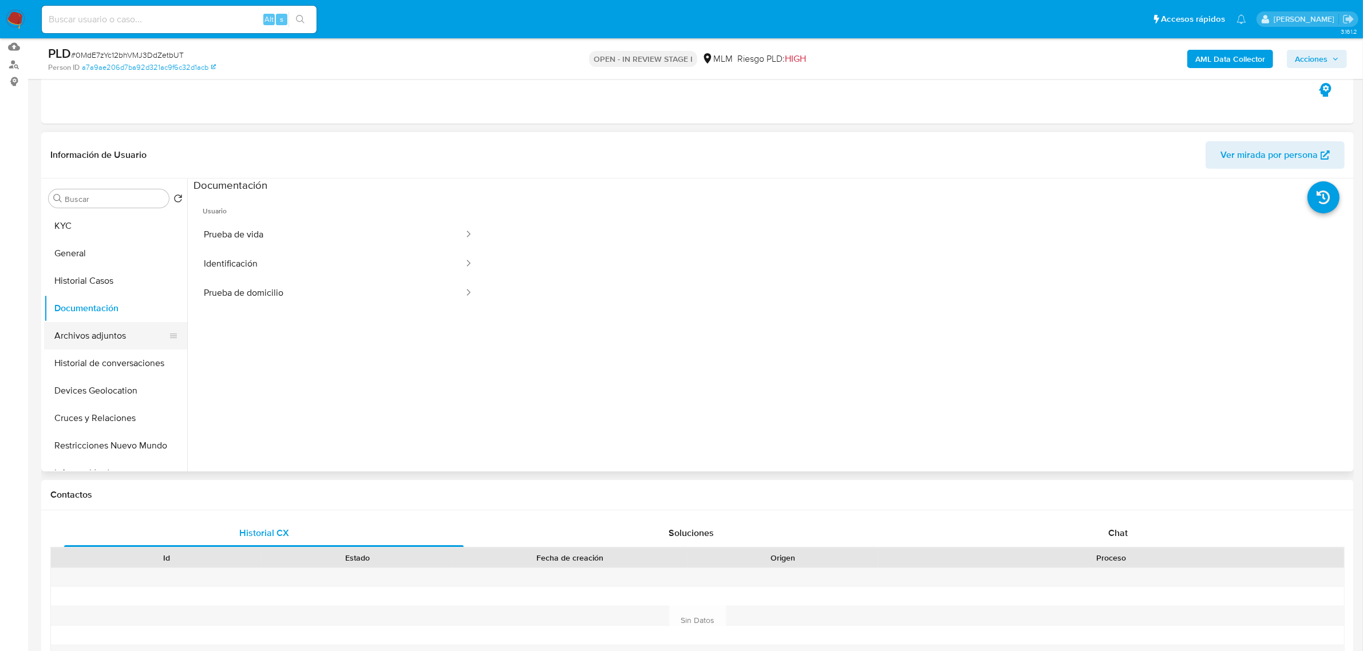
click at [101, 332] on button "Archivos adjuntos" at bounding box center [111, 335] width 134 height 27
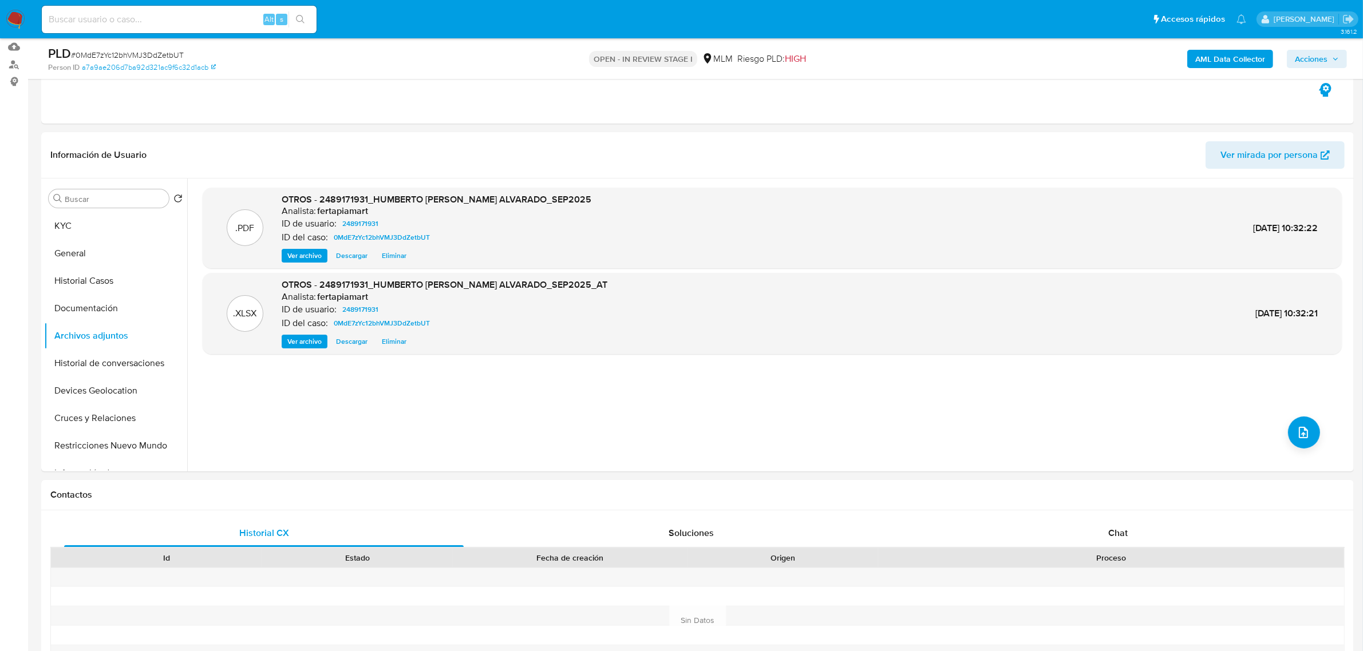
click at [1304, 54] on span "Acciones" at bounding box center [1310, 59] width 33 height 18
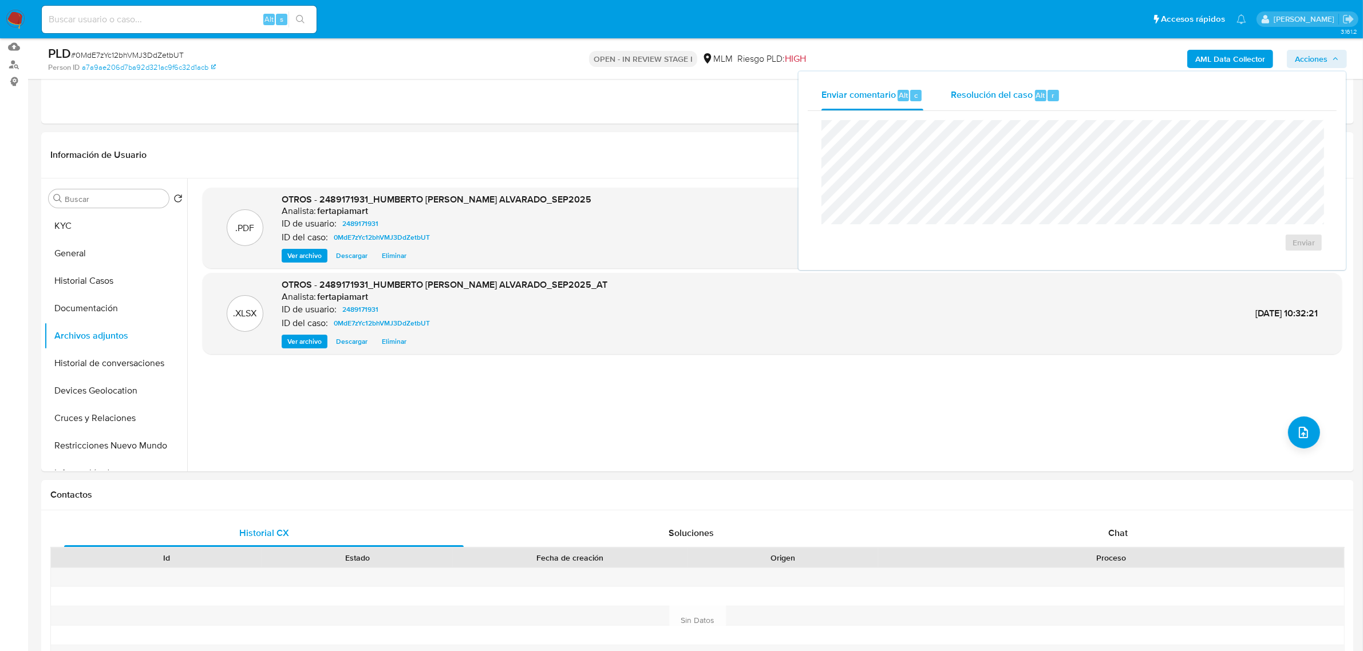
click at [1002, 97] on span "Resolución del caso" at bounding box center [992, 94] width 82 height 13
click at [1177, 267] on span "No ROI" at bounding box center [1192, 261] width 60 height 16
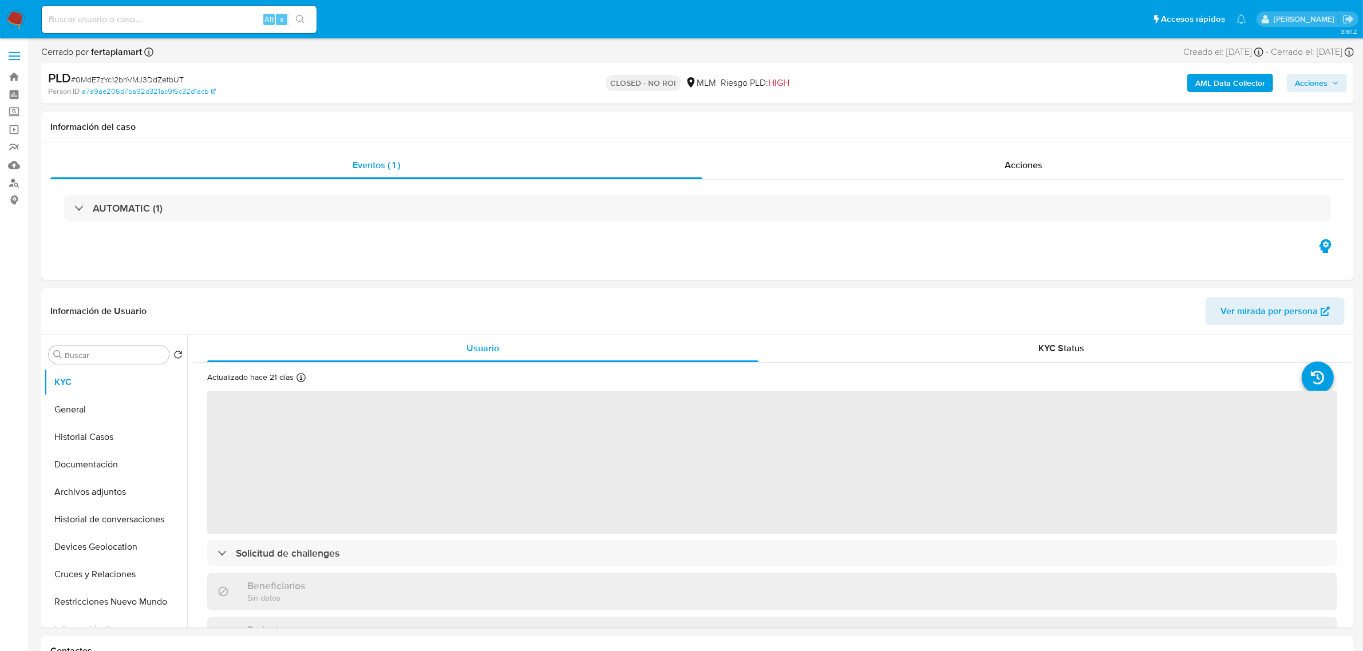
select select "10"
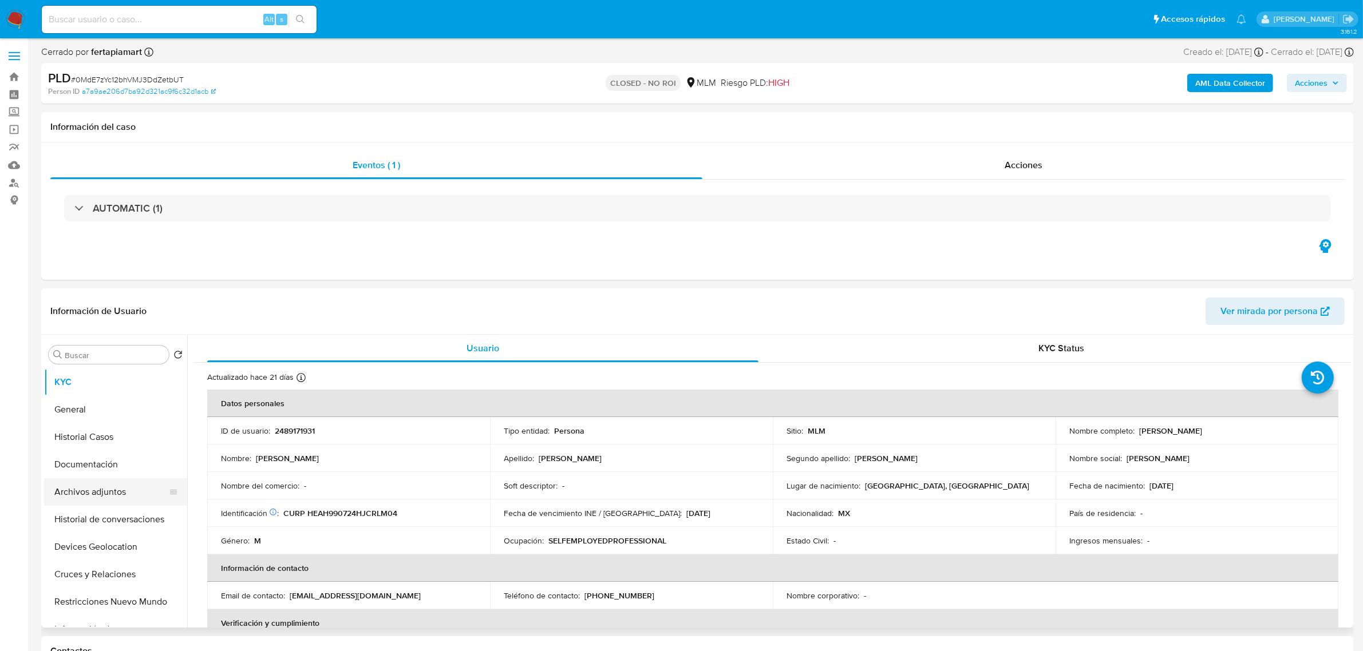
click at [105, 496] on button "Archivos adjuntos" at bounding box center [111, 491] width 134 height 27
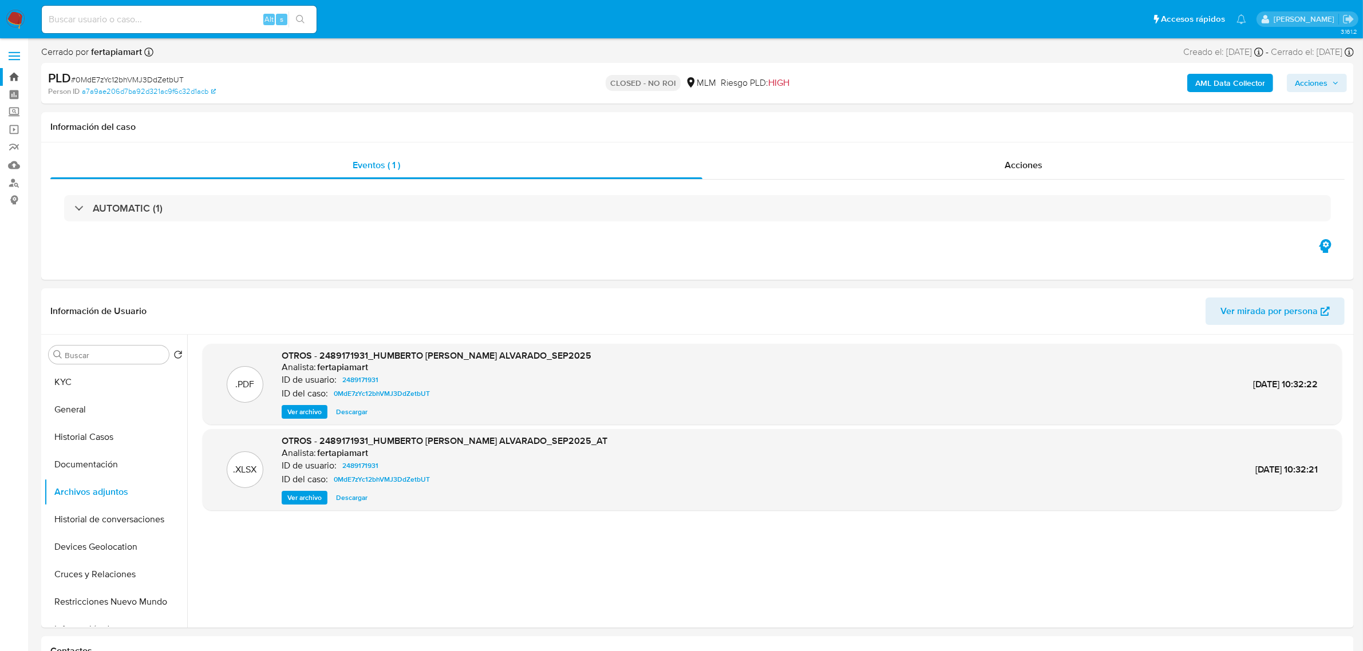
click at [16, 81] on link "Bandeja" at bounding box center [68, 77] width 136 height 18
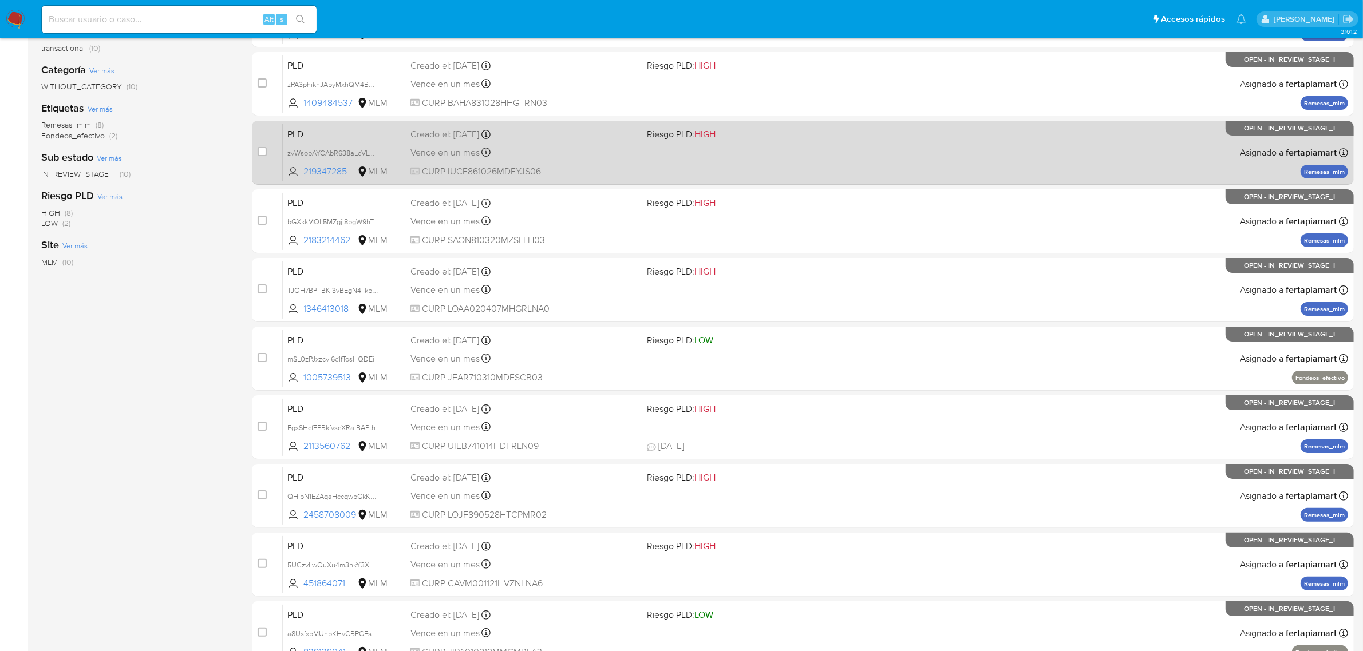
scroll to position [292, 0]
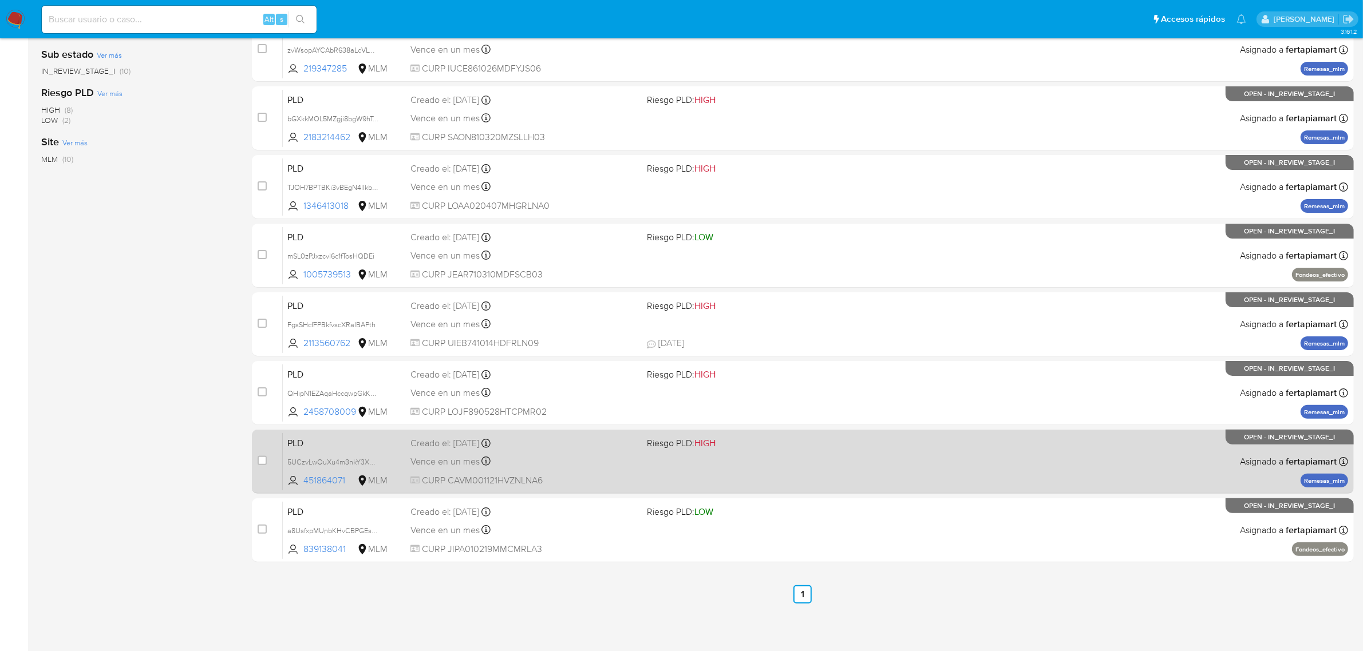
click at [370, 445] on span "PLD" at bounding box center [344, 442] width 114 height 15
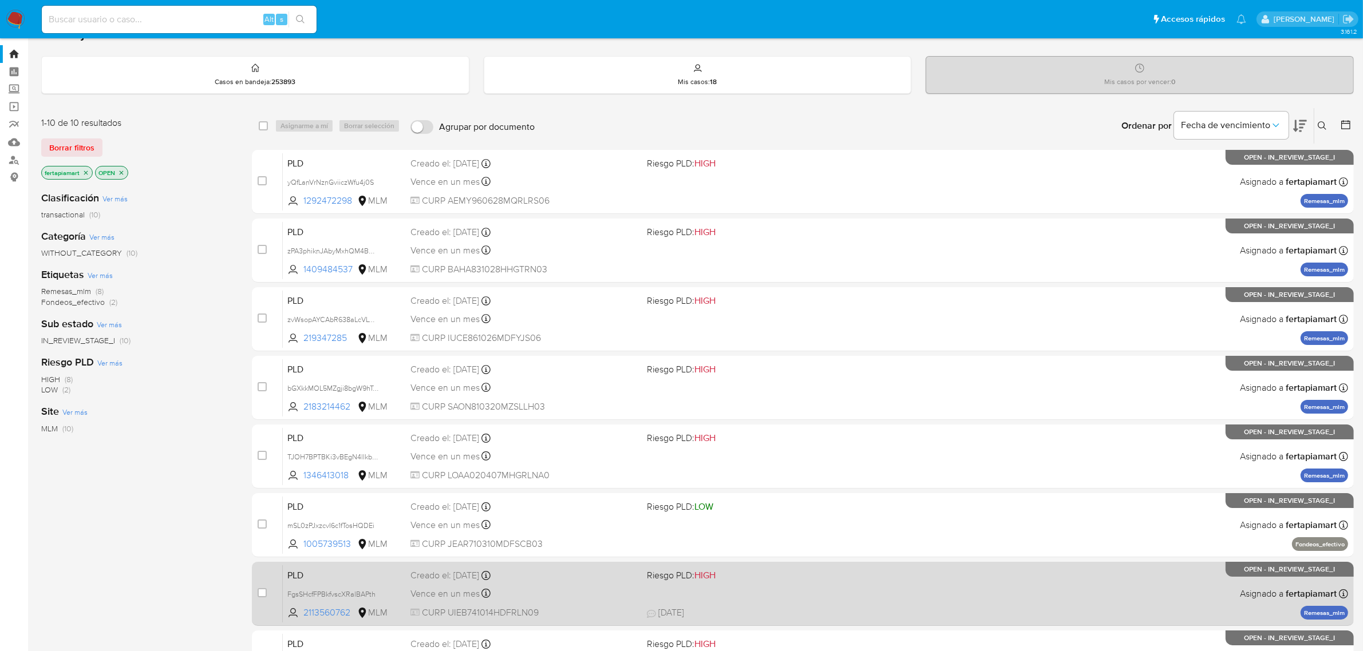
scroll to position [0, 0]
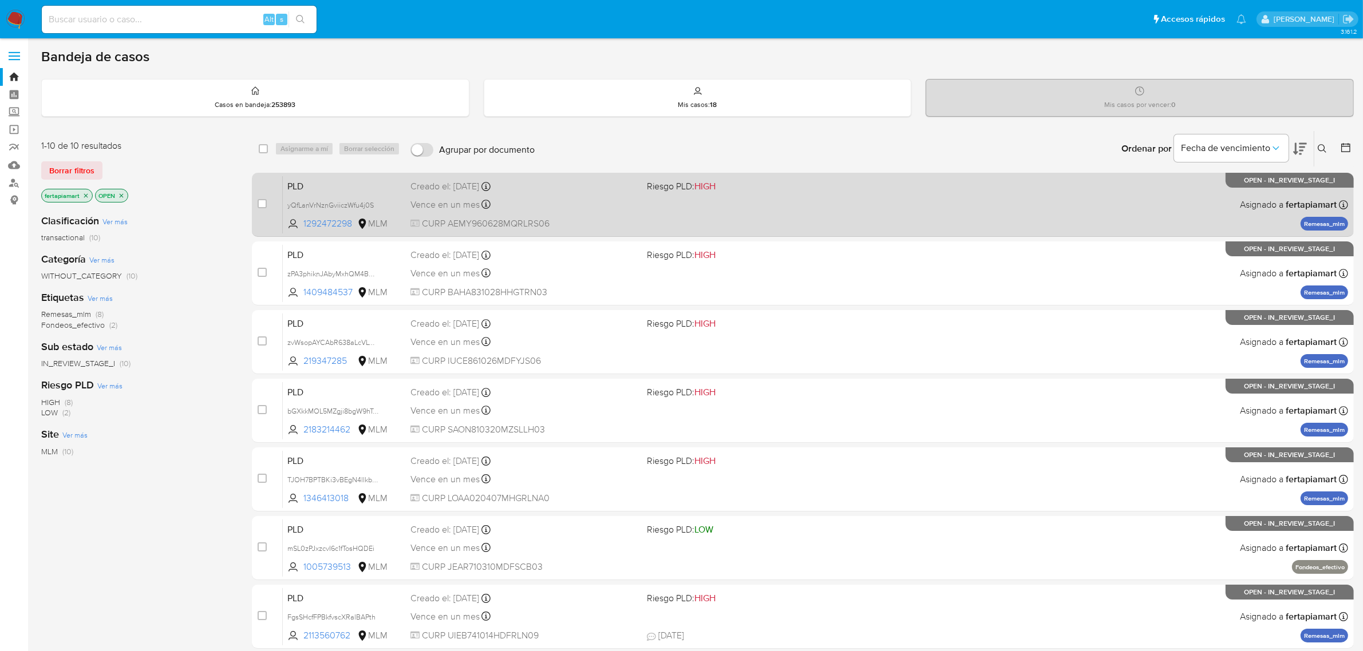
click at [385, 193] on div "PLD yQfLanVrNznGviiczWfu4j0S 1292472298 MLM Riesgo PLD: HIGH Creado el: [DATE] …" at bounding box center [815, 205] width 1065 height 58
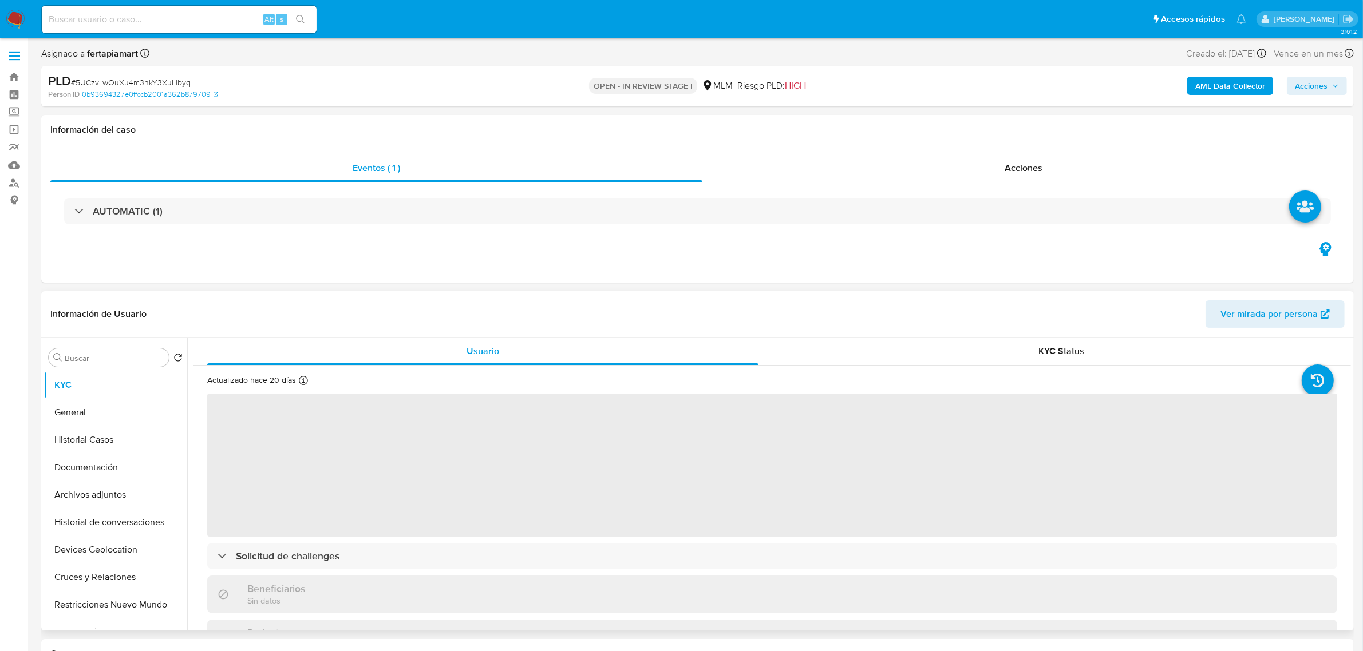
select select "10"
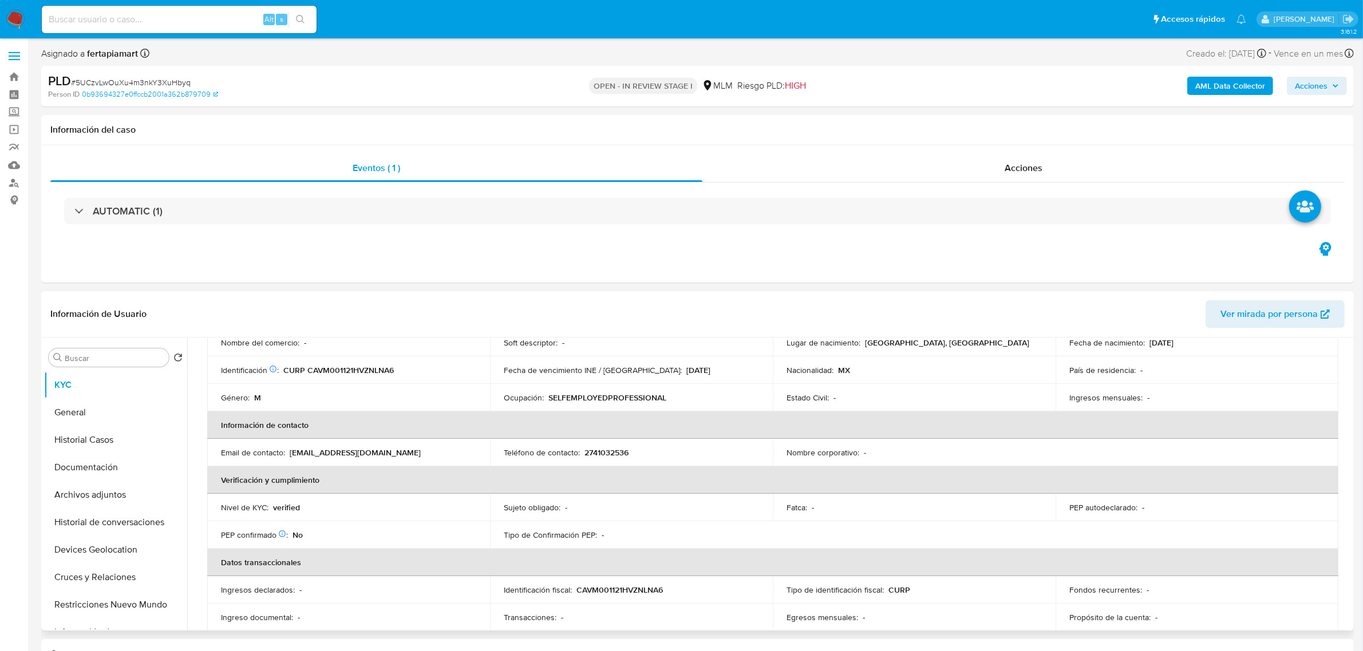
scroll to position [119, 0]
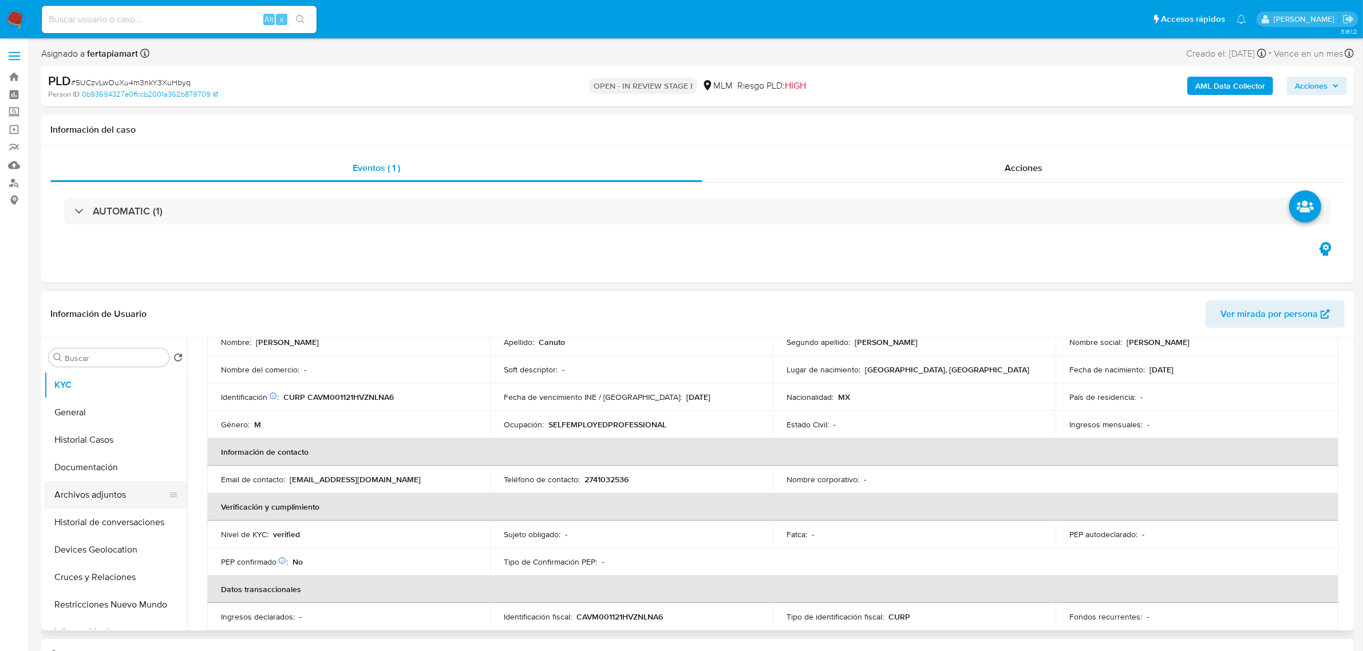
click at [107, 499] on button "Archivos adjuntos" at bounding box center [111, 494] width 134 height 27
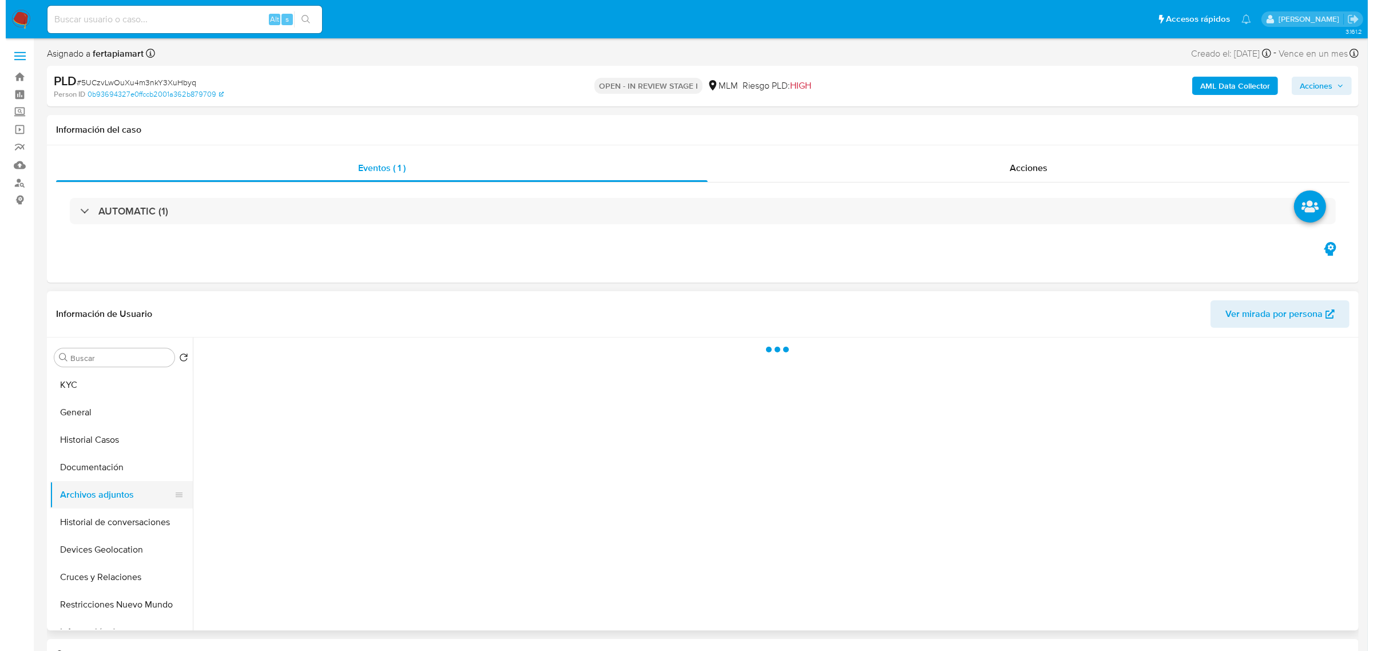
scroll to position [0, 0]
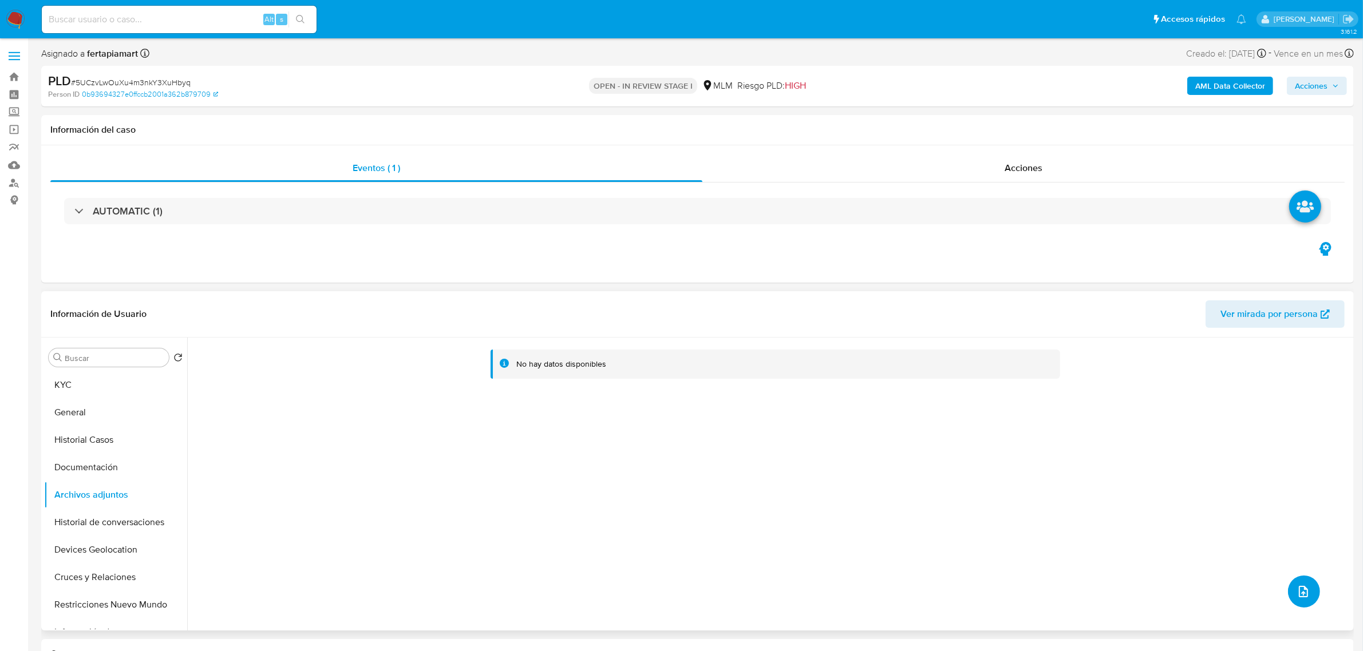
click at [1288, 582] on button "upload-file" at bounding box center [1304, 592] width 32 height 32
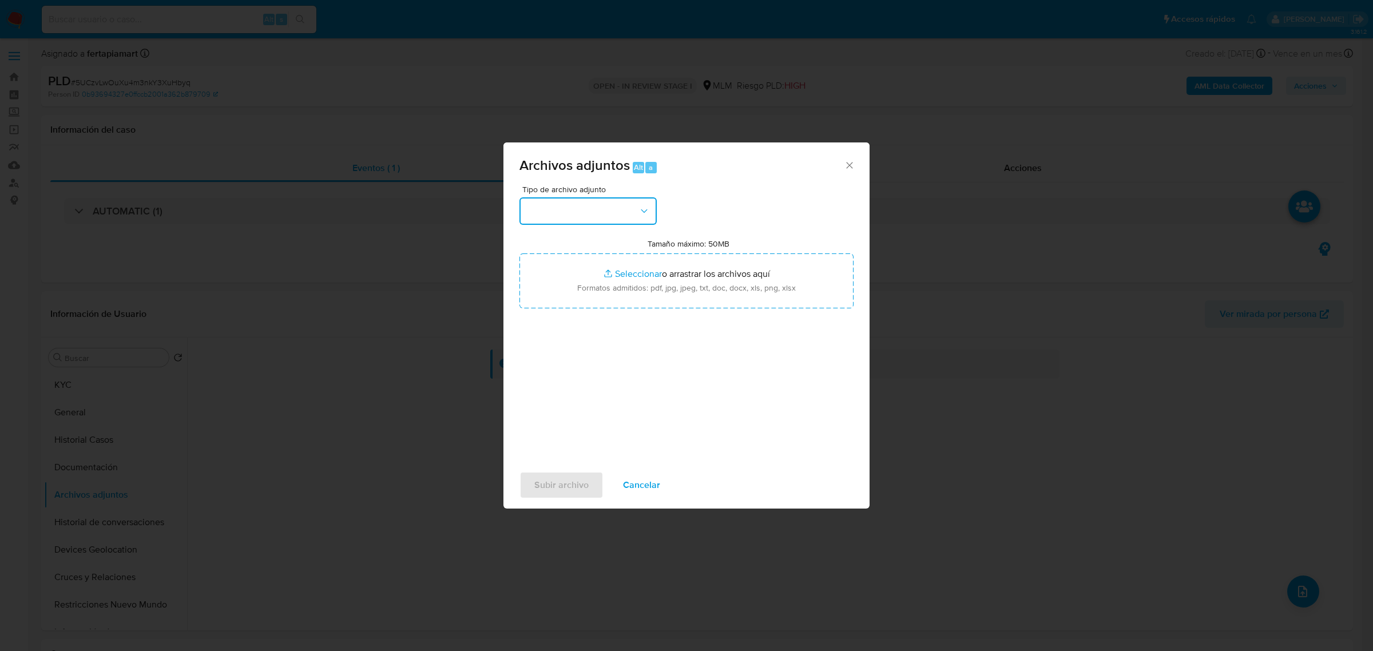
click at [561, 215] on button "button" at bounding box center [588, 210] width 137 height 27
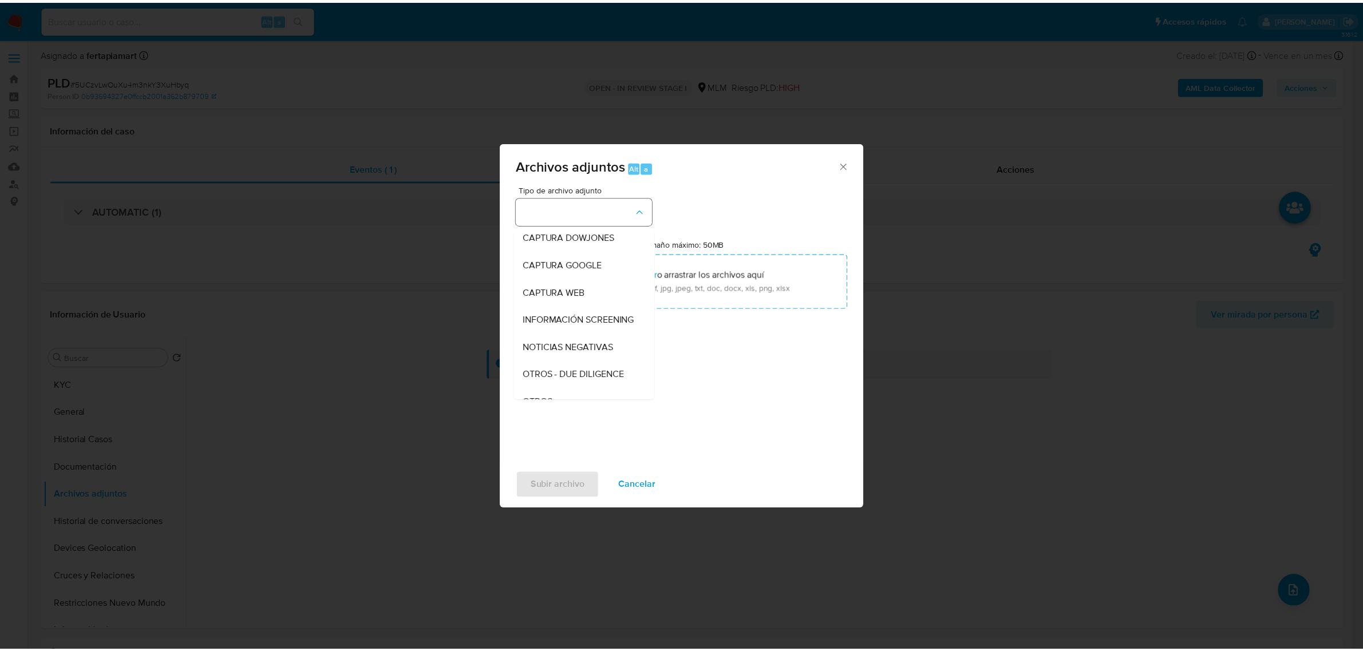
scroll to position [59, 0]
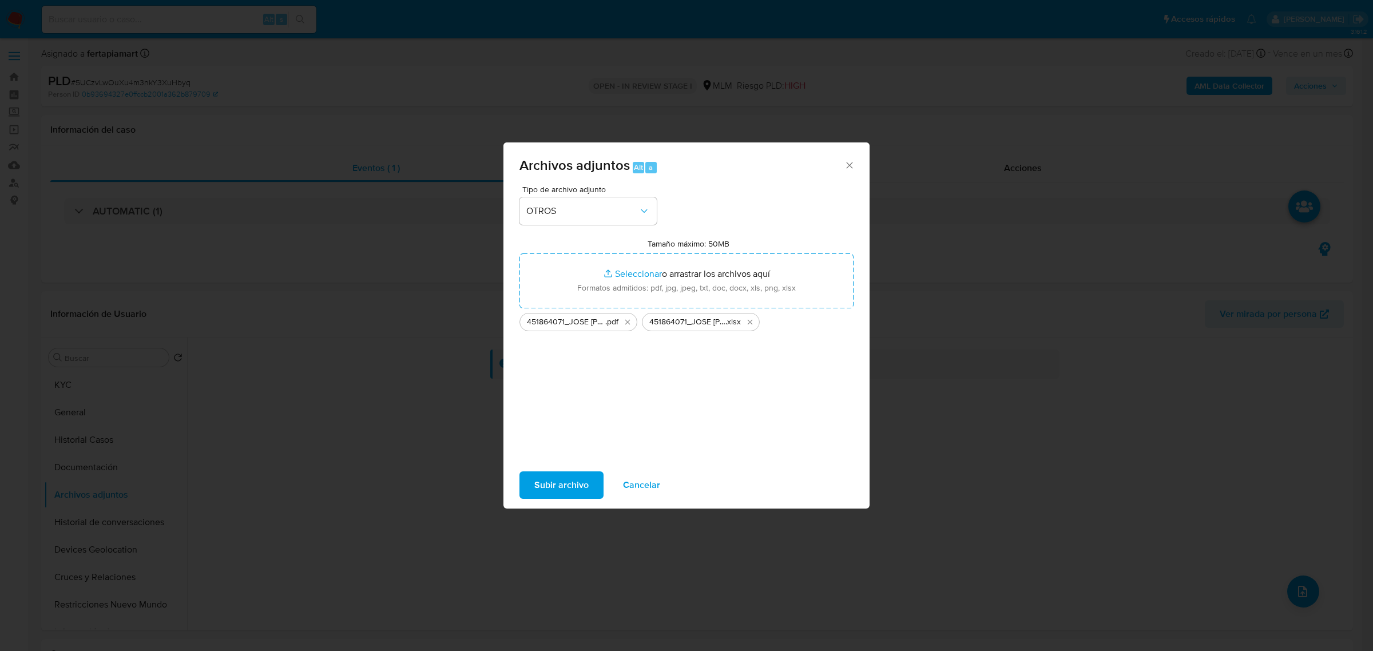
click at [565, 482] on span "Subir archivo" at bounding box center [561, 485] width 54 height 25
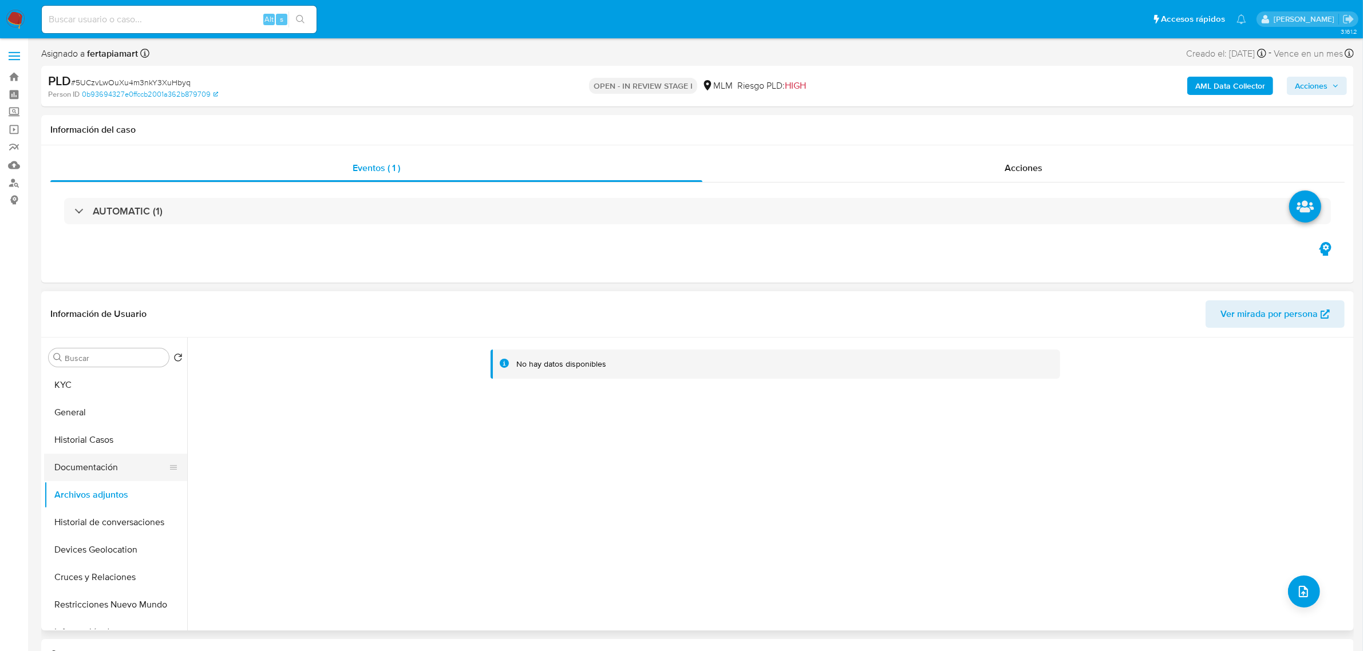
click at [82, 476] on button "Documentación" at bounding box center [111, 467] width 134 height 27
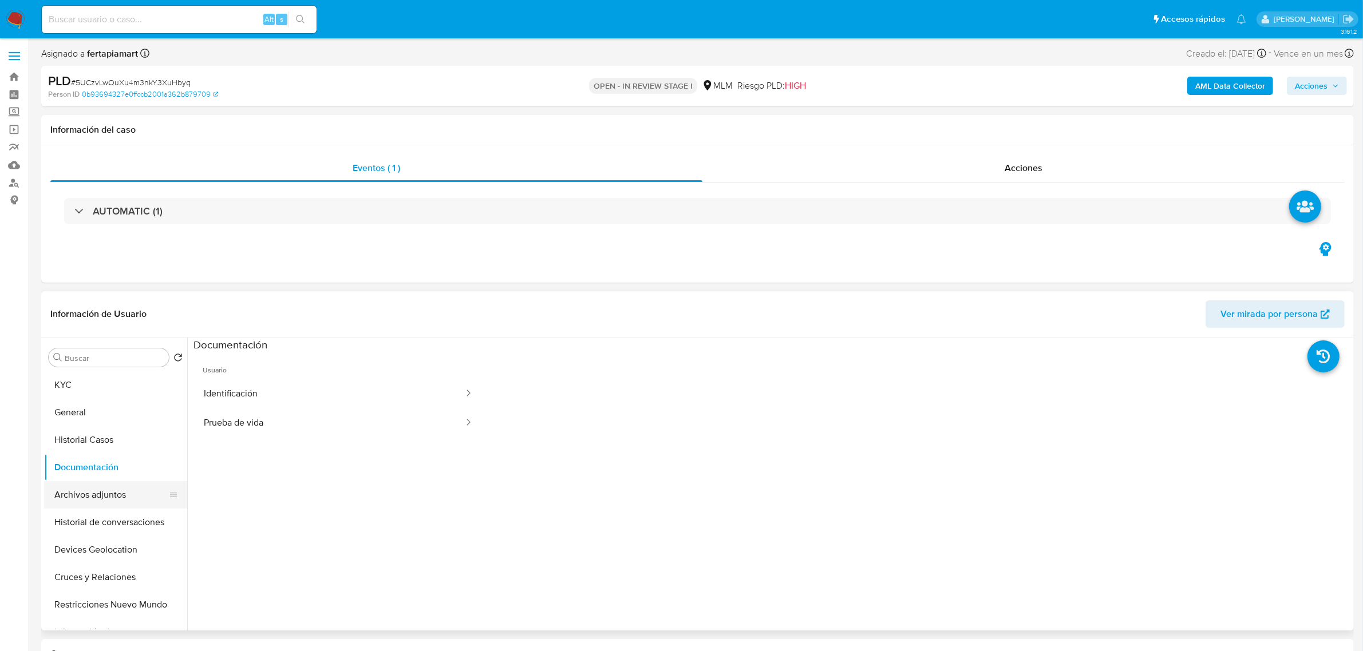
click at [86, 495] on button "Archivos adjuntos" at bounding box center [111, 494] width 134 height 27
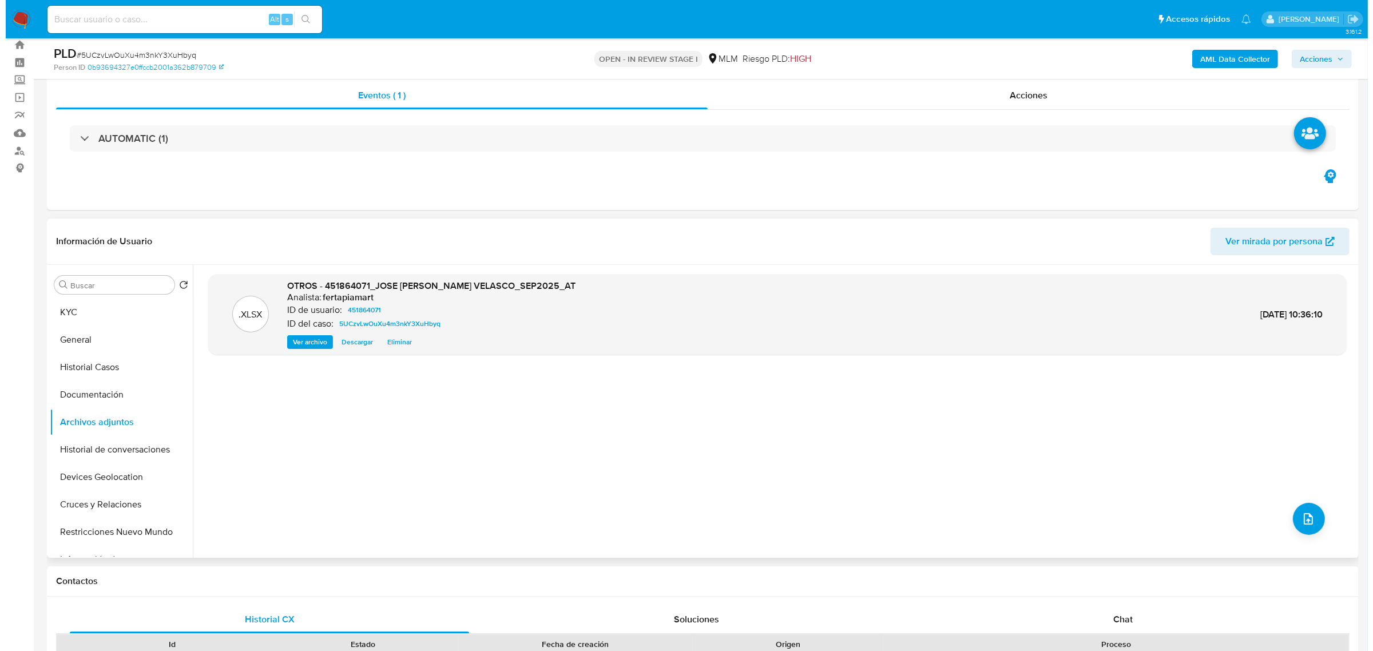
scroll to position [0, 0]
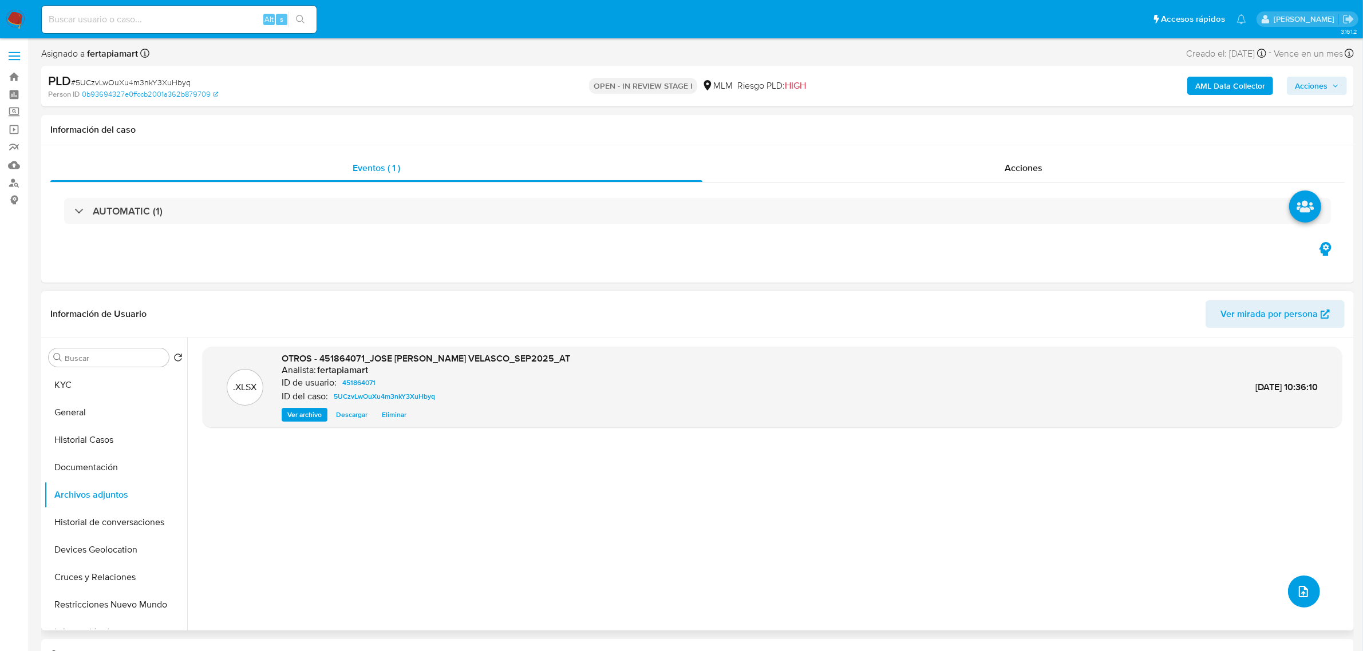
click at [1297, 587] on icon "upload-file" at bounding box center [1303, 592] width 14 height 14
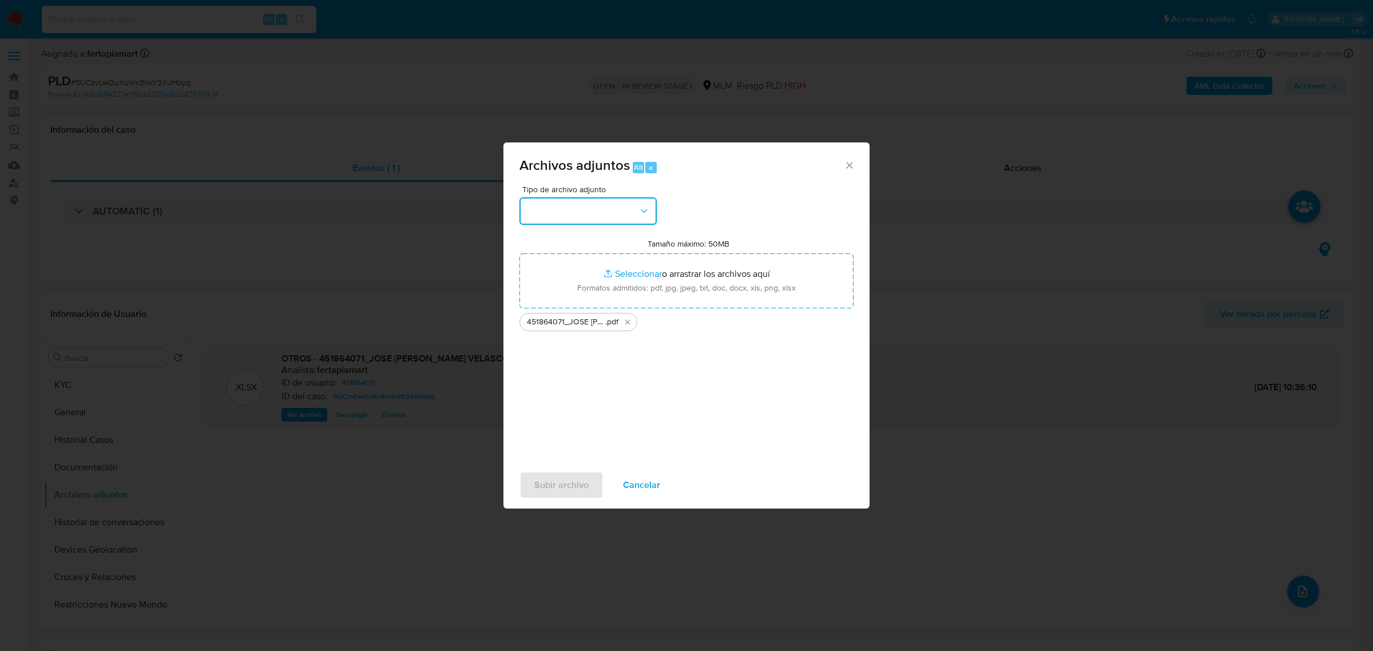
click at [599, 213] on button "button" at bounding box center [588, 210] width 137 height 27
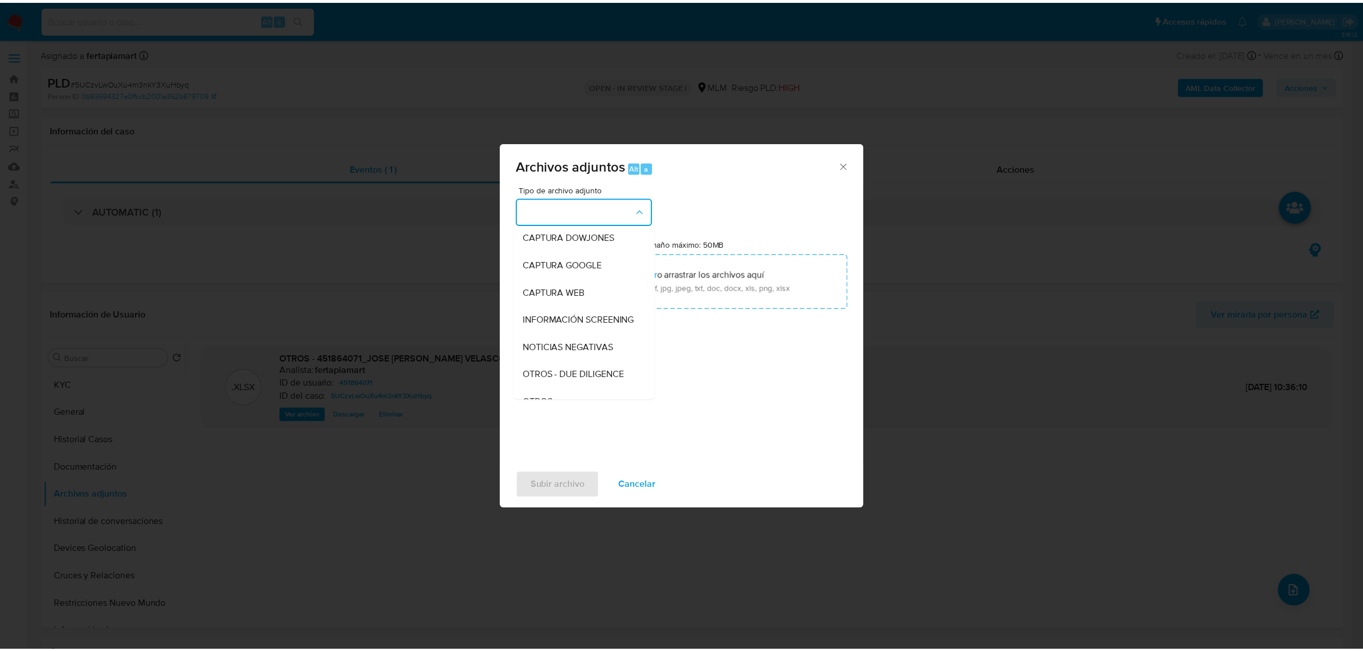
scroll to position [59, 0]
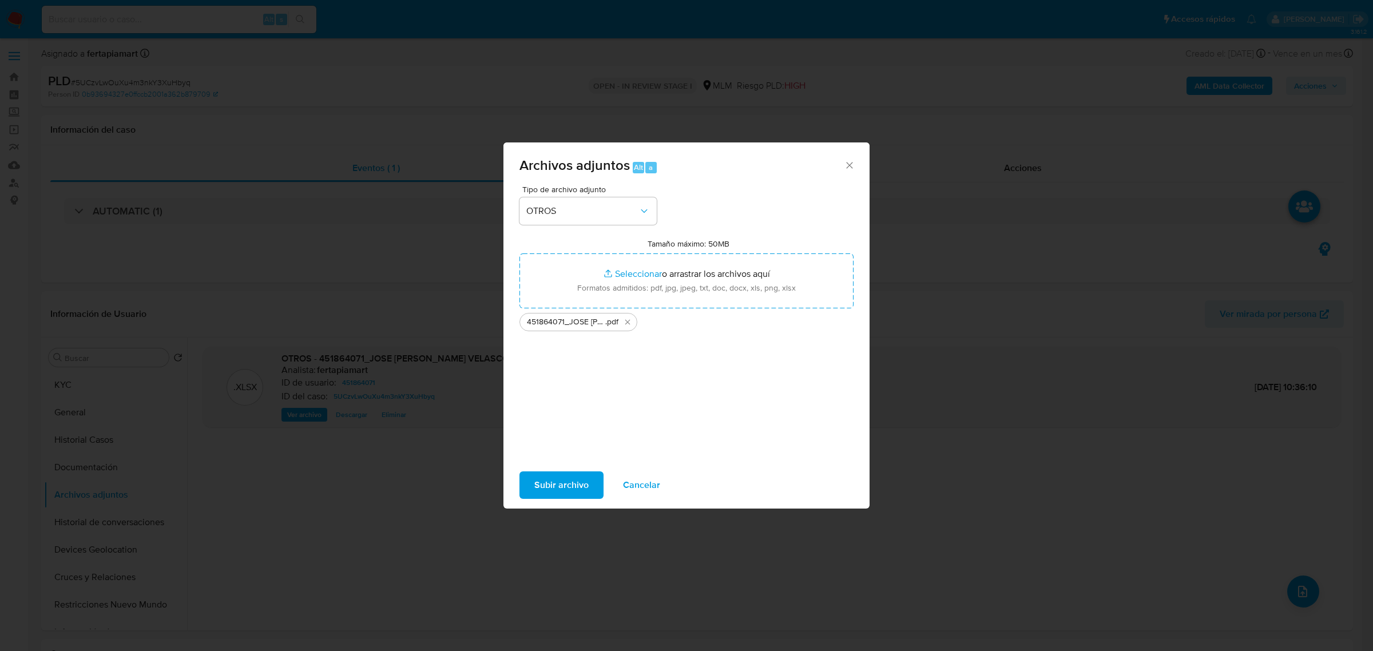
click at [561, 494] on span "Subir archivo" at bounding box center [561, 485] width 54 height 25
click at [575, 480] on span "Subir archivo" at bounding box center [561, 485] width 54 height 25
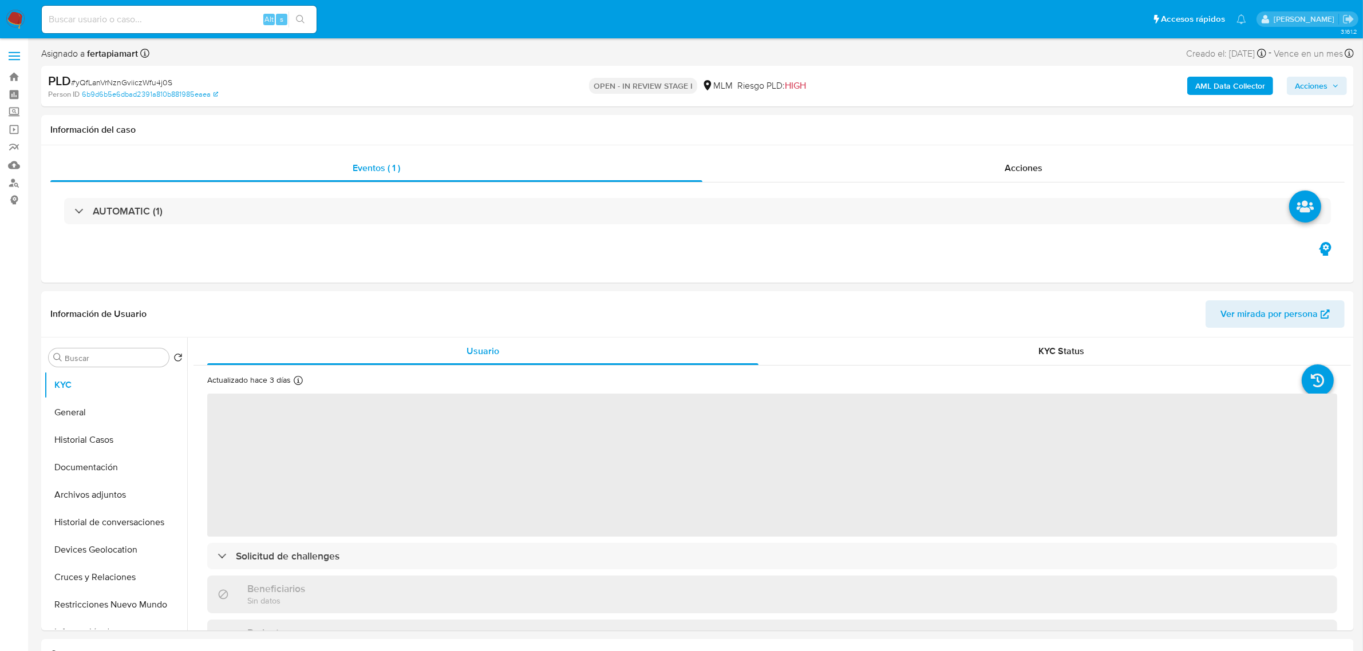
select select "10"
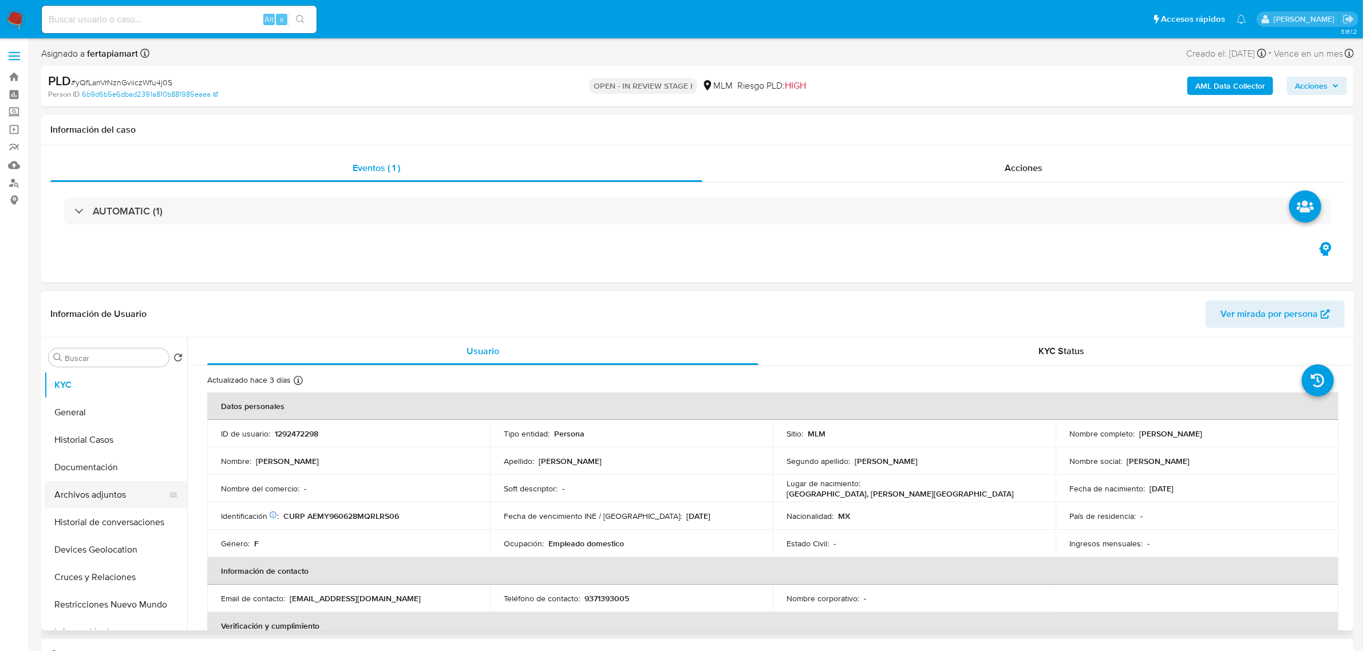
click at [96, 493] on button "Archivos adjuntos" at bounding box center [111, 494] width 134 height 27
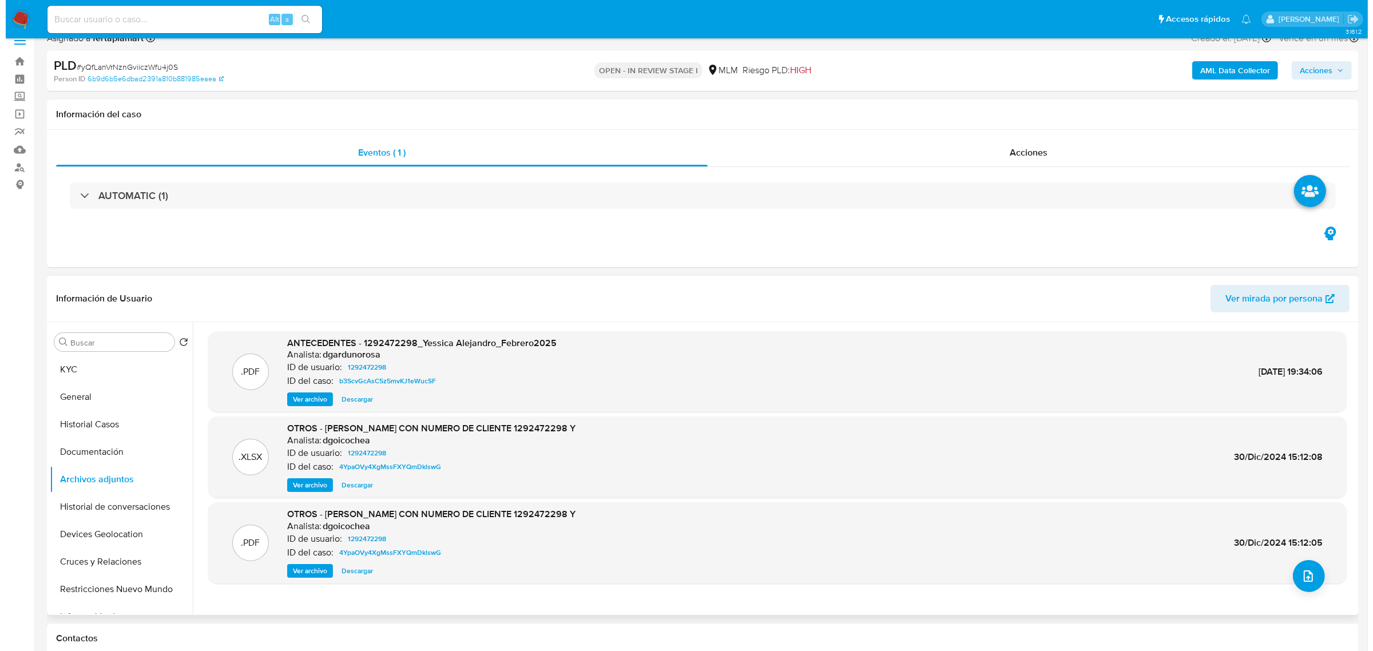
scroll to position [4, 0]
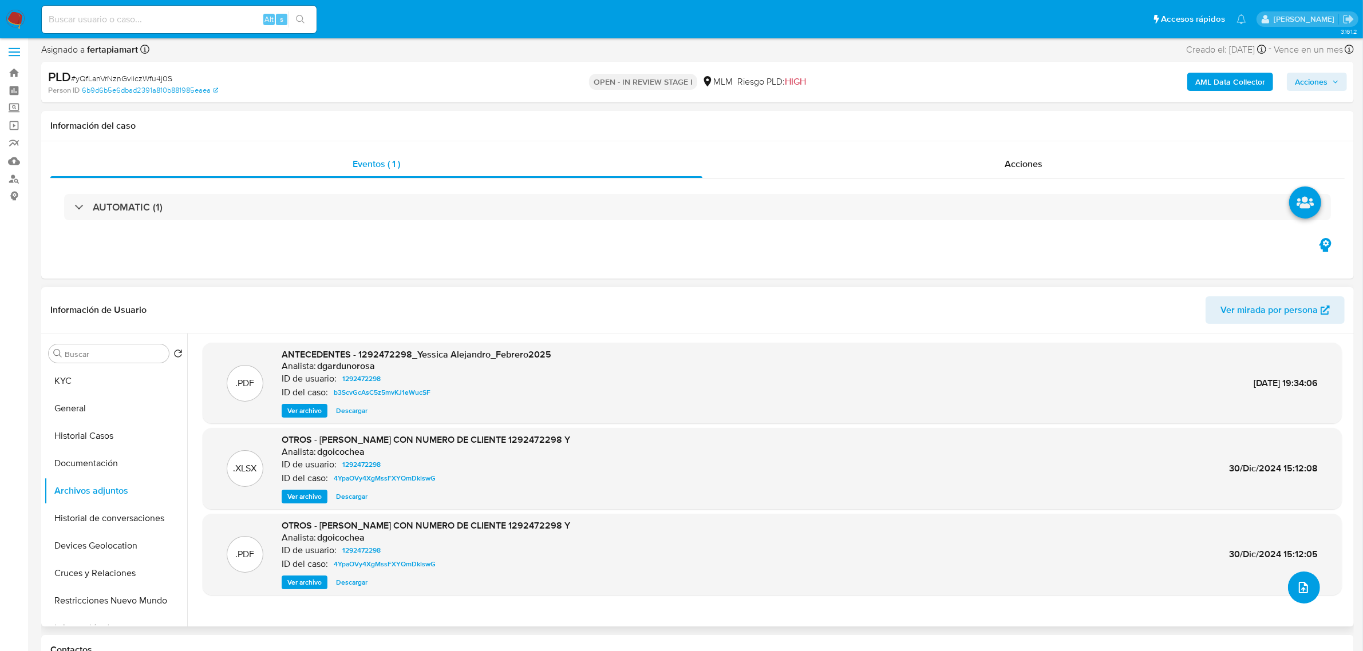
click at [1303, 589] on icon "upload-file" at bounding box center [1302, 587] width 9 height 11
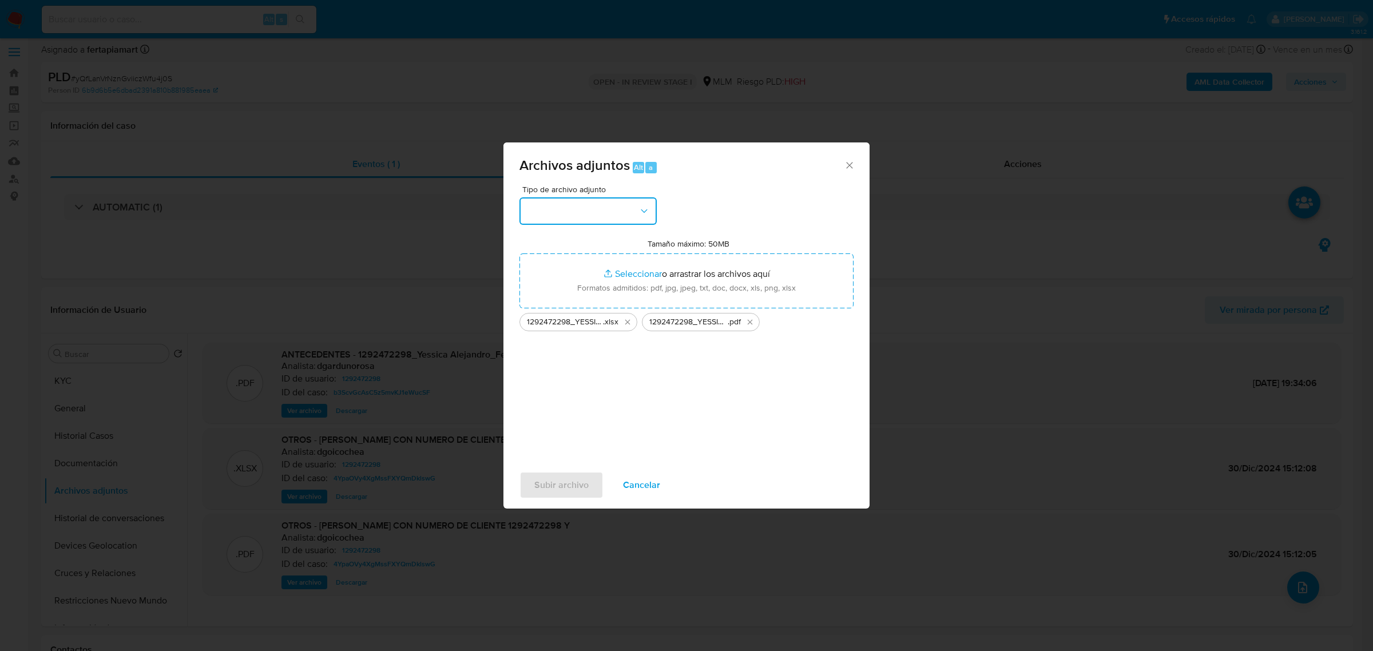
drag, startPoint x: 658, startPoint y: 287, endPoint x: 591, endPoint y: 221, distance: 93.9
click at [591, 221] on button "button" at bounding box center [588, 210] width 137 height 27
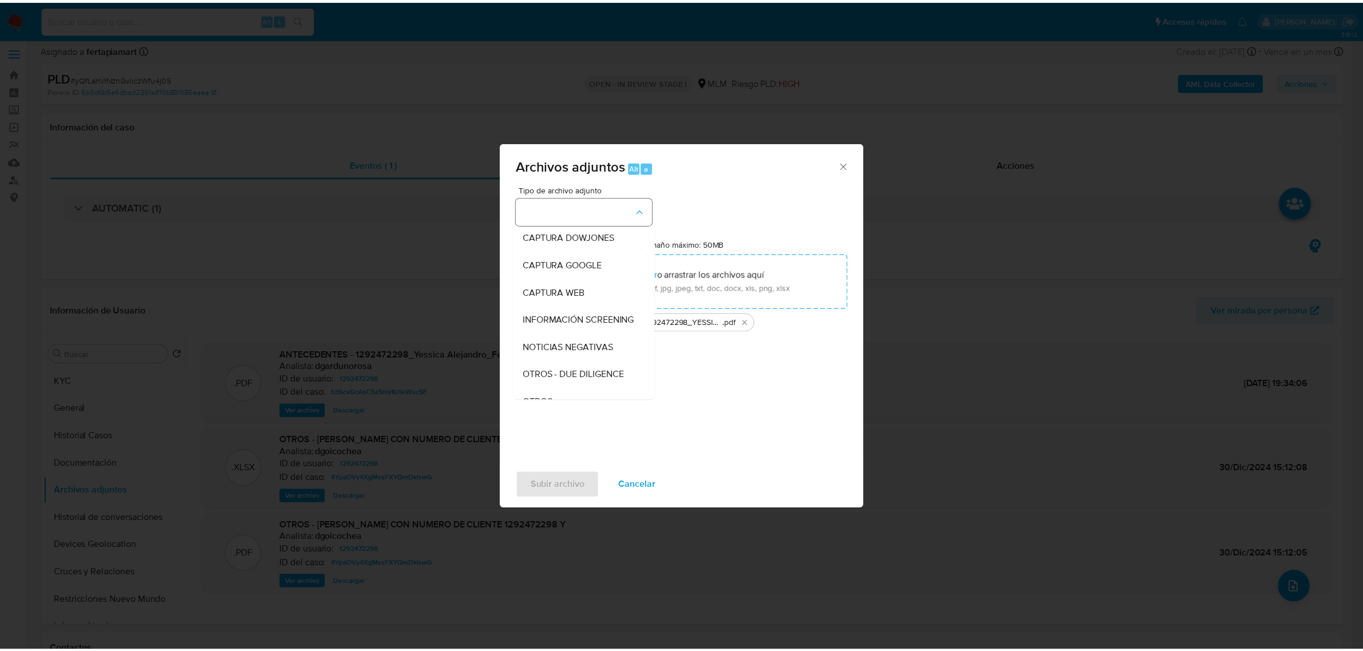
scroll to position [59, 0]
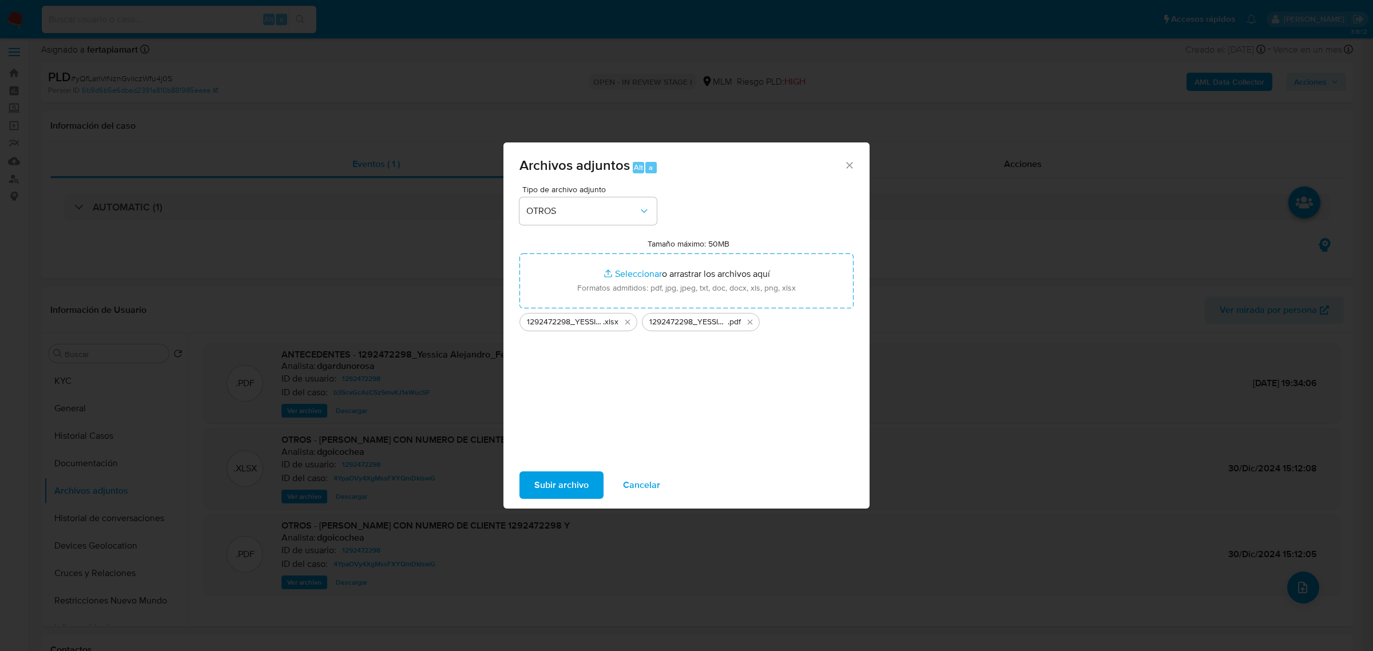
click at [559, 479] on span "Subir archivo" at bounding box center [561, 485] width 54 height 25
click at [555, 490] on span "Subir archivo" at bounding box center [561, 485] width 54 height 25
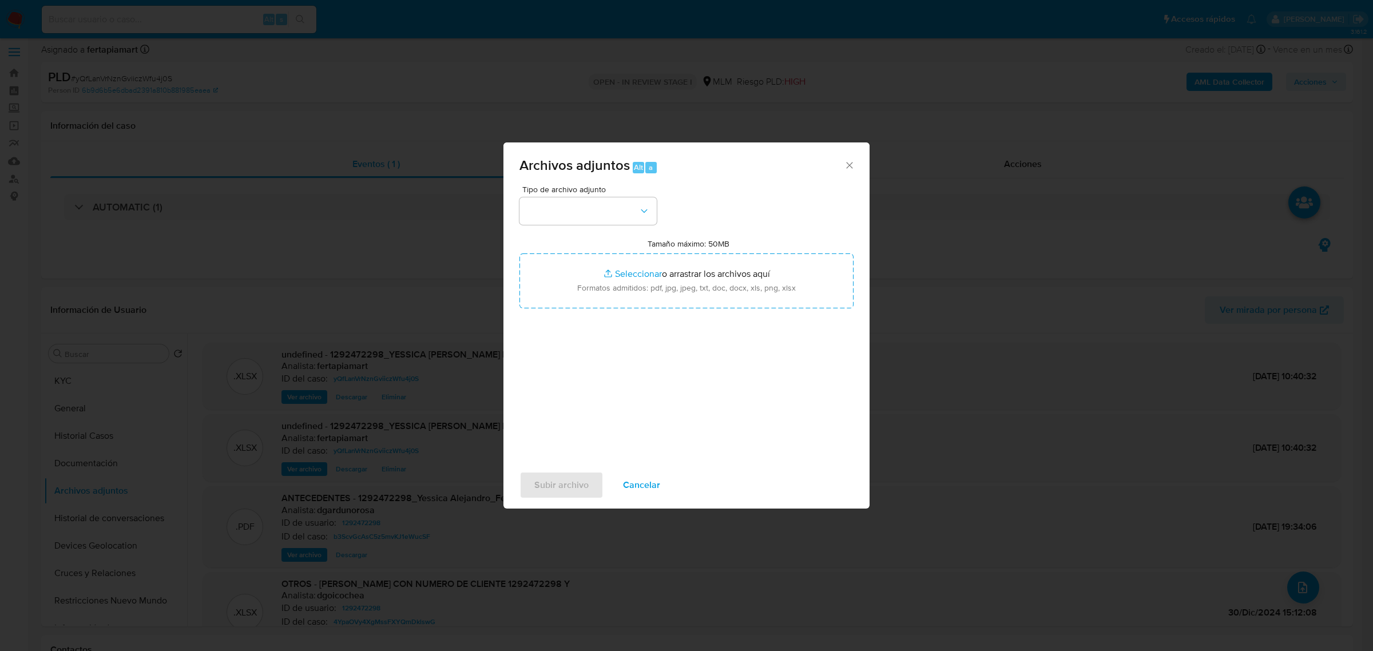
click at [852, 163] on icon "Cerrar" at bounding box center [849, 165] width 6 height 6
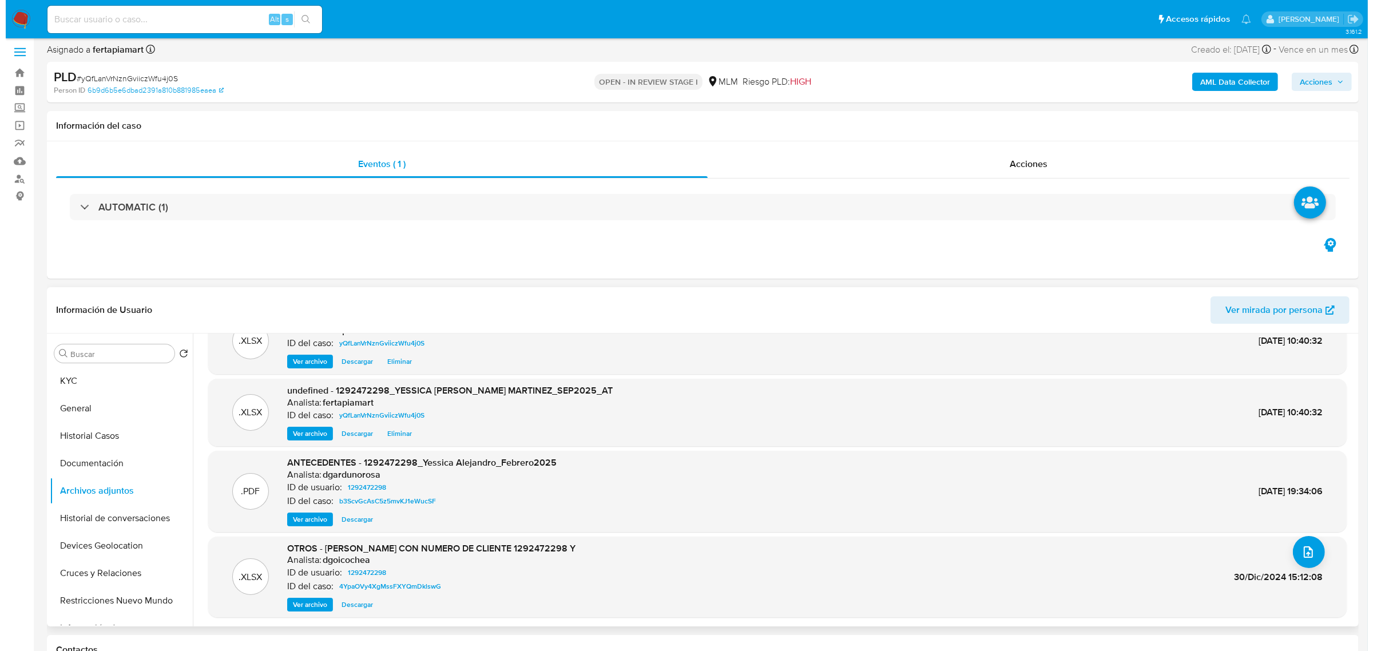
scroll to position [0, 0]
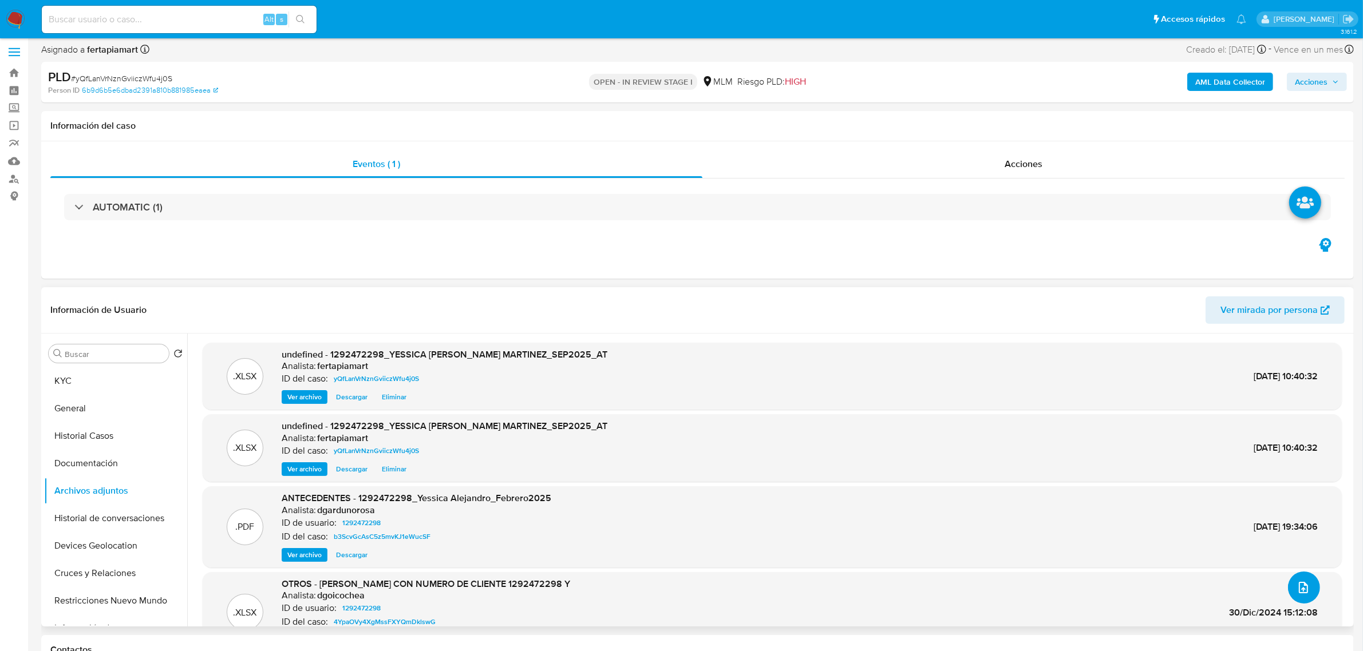
click at [1294, 579] on button "upload-file" at bounding box center [1304, 588] width 32 height 32
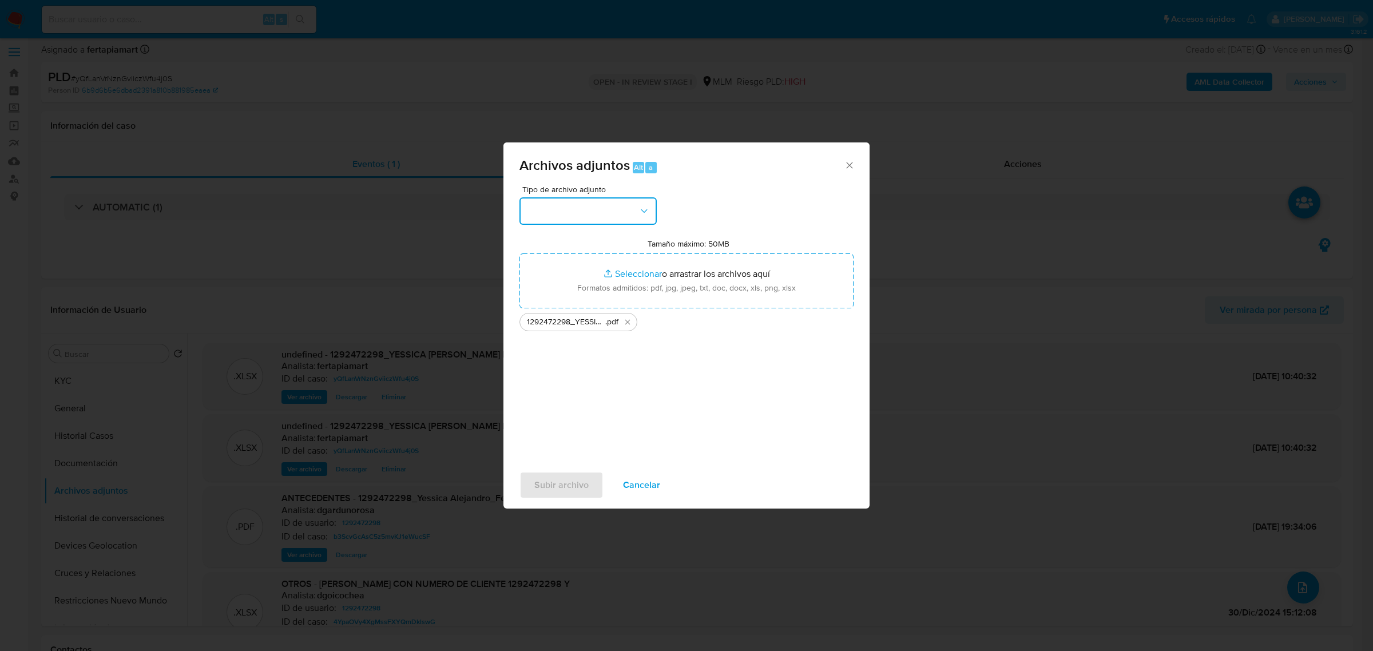
drag, startPoint x: 643, startPoint y: 292, endPoint x: 642, endPoint y: 212, distance: 80.1
click at [642, 212] on icon "button" at bounding box center [644, 210] width 11 height 11
click at [570, 493] on span "Subir archivo" at bounding box center [561, 485] width 54 height 25
click at [544, 485] on span "Subir archivo" at bounding box center [561, 485] width 54 height 25
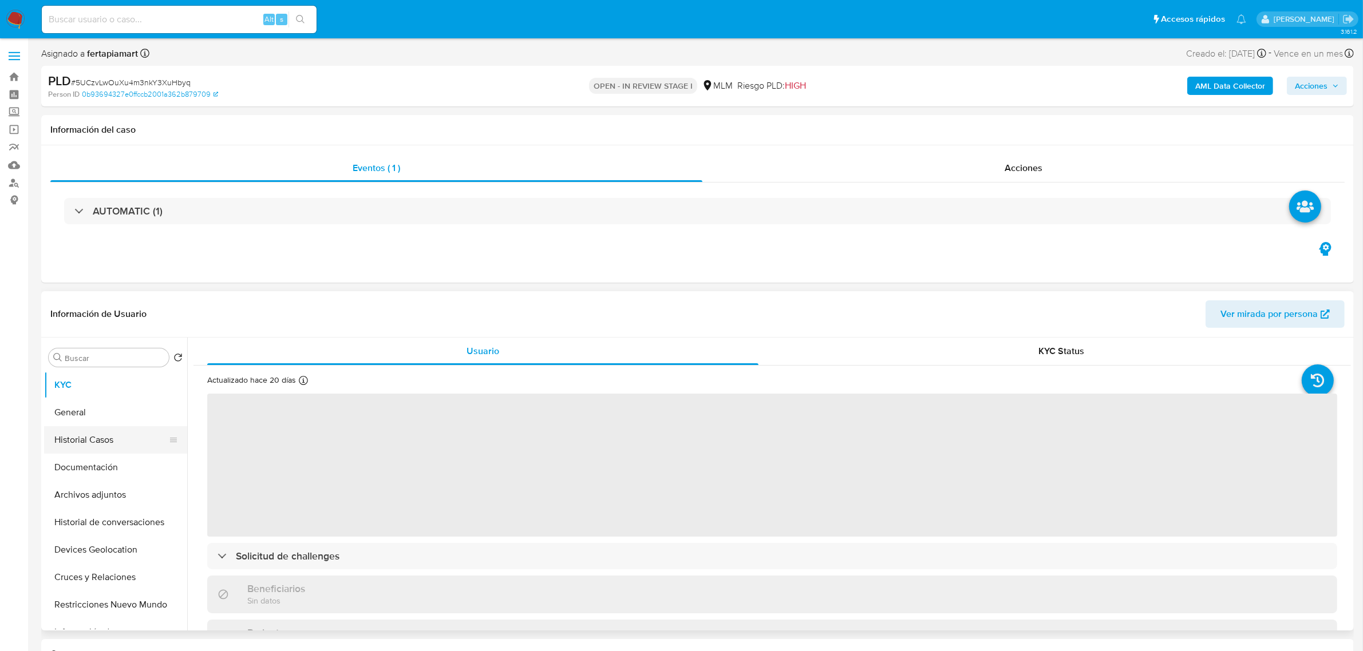
select select "10"
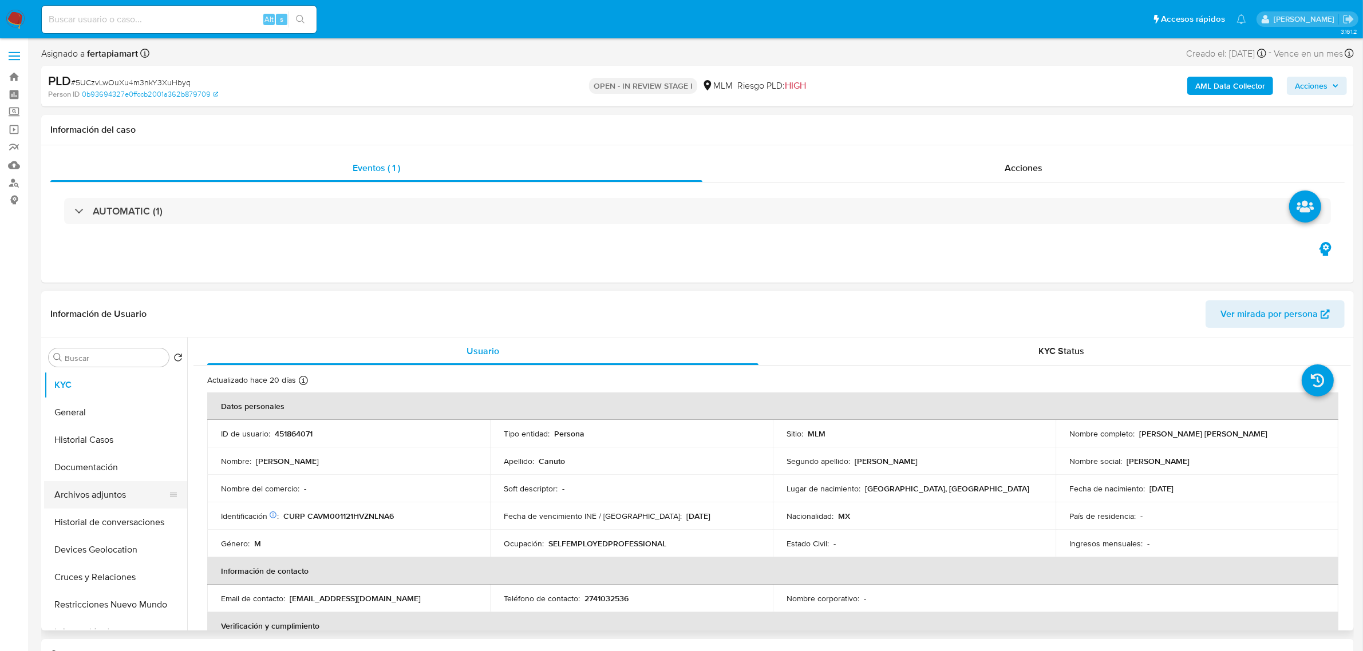
click at [112, 488] on button "Archivos adjuntos" at bounding box center [111, 494] width 134 height 27
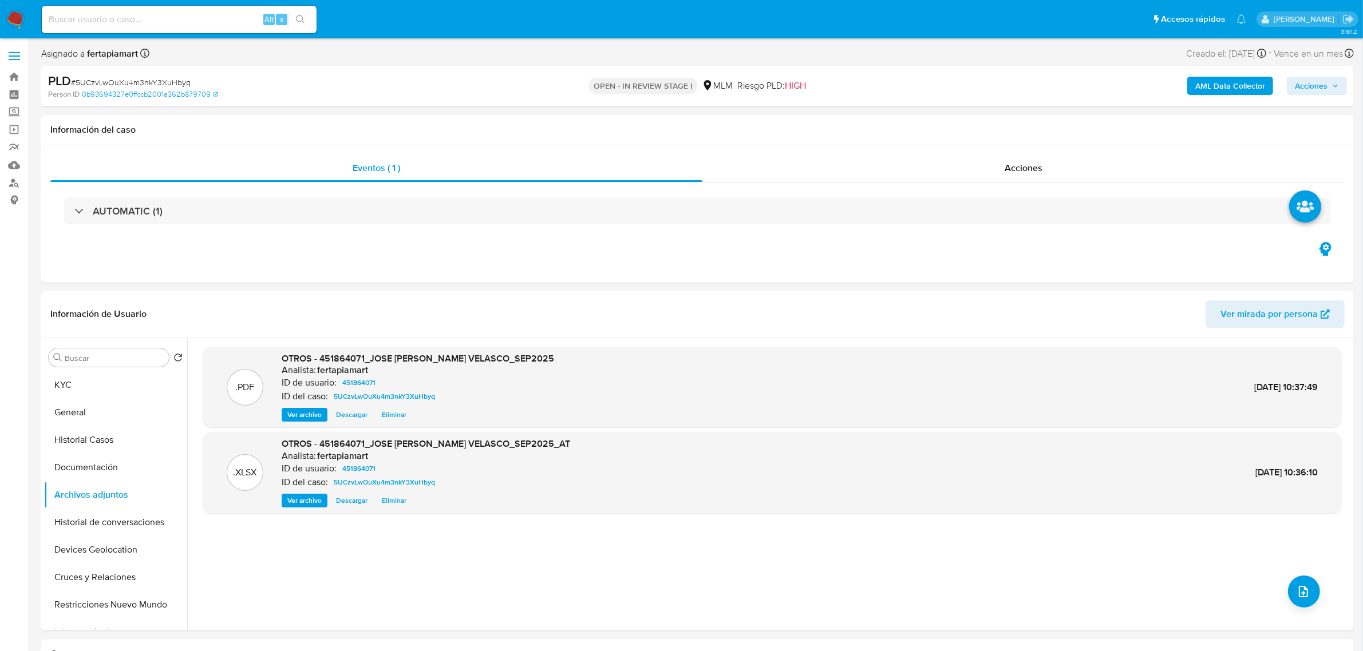
click at [1296, 78] on span "Acciones" at bounding box center [1310, 86] width 33 height 18
click at [1008, 112] on div "Resolución del caso Alt r" at bounding box center [1005, 123] width 109 height 30
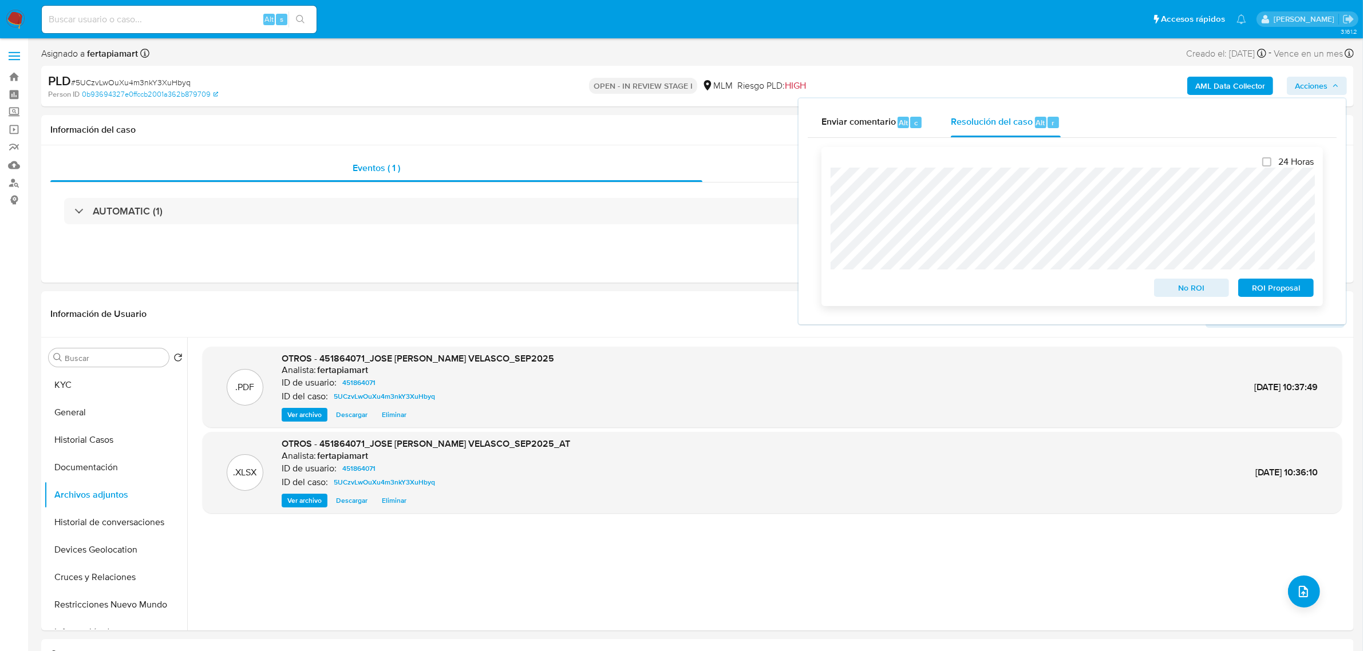
click at [1209, 293] on span "No ROI" at bounding box center [1192, 288] width 60 height 16
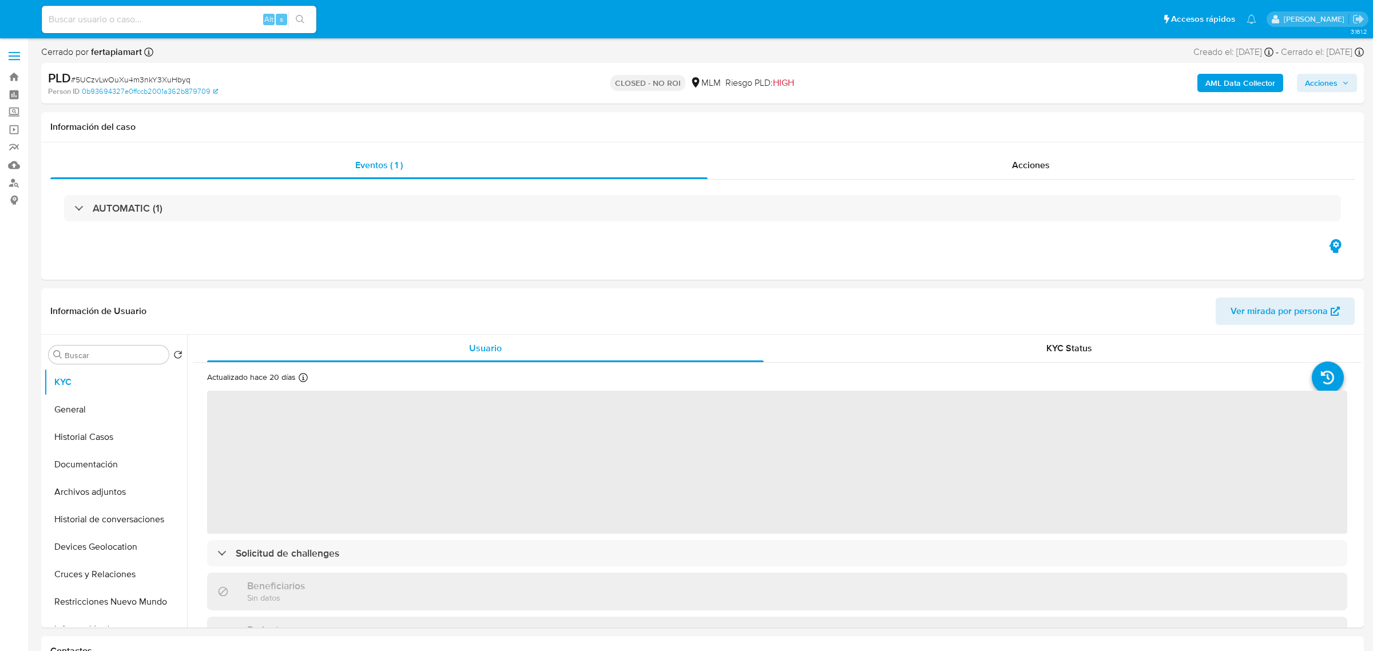
select select "10"
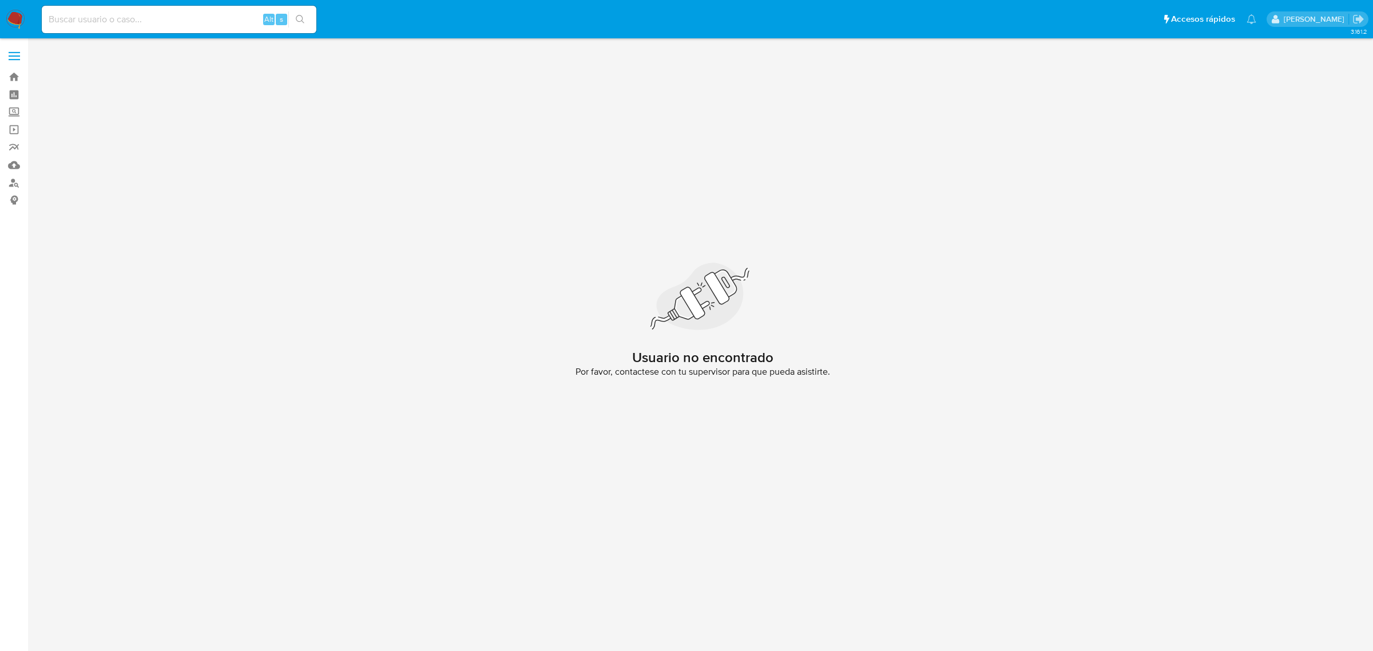
click at [14, 13] on img at bounding box center [15, 19] width 19 height 19
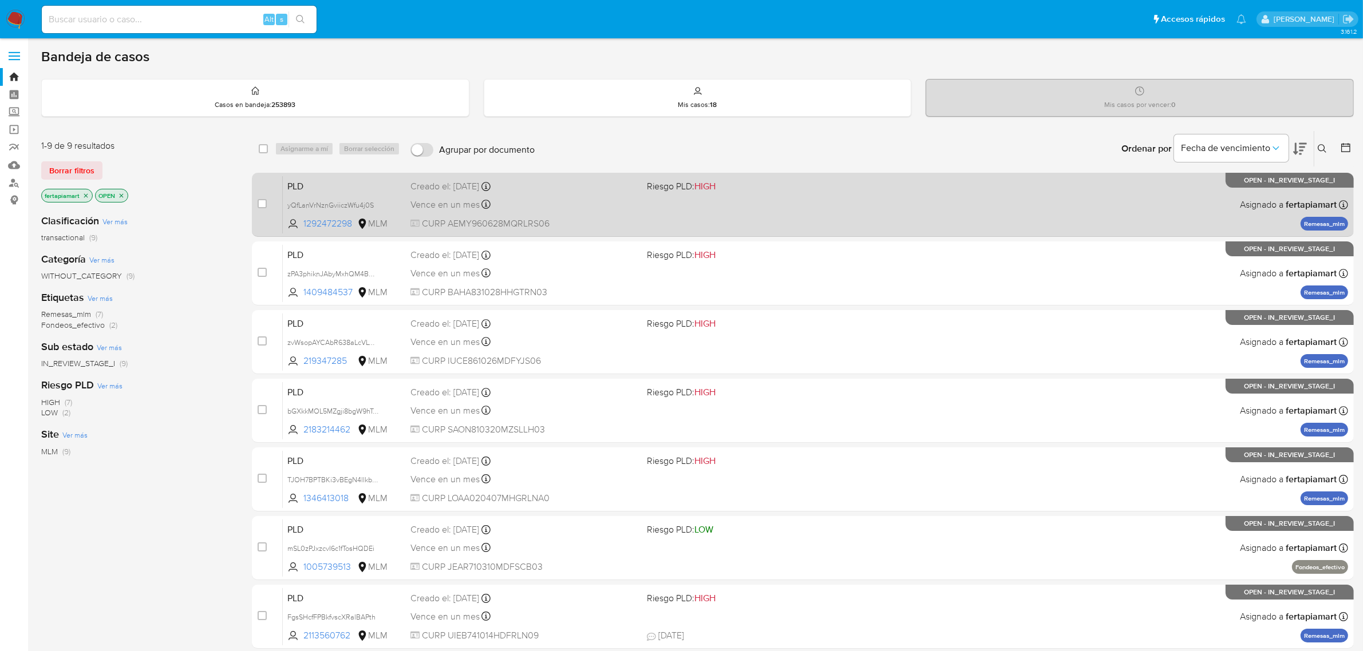
click at [545, 202] on div "Vence en un mes Vence el 11/11/2025 02:15:11" at bounding box center [524, 204] width 228 height 15
click at [402, 195] on div "PLD yQfLanVrNznGviiczWfu4j0S 1292472298 MLM Riesgo PLD: HIGH Creado el: 12/09/2…" at bounding box center [815, 205] width 1065 height 58
click at [318, 193] on div "PLD yQfLanVrNznGviiczWfu4j0S 1292472298 MLM Riesgo PLD: HIGH Creado el: 12/09/2…" at bounding box center [815, 205] width 1065 height 58
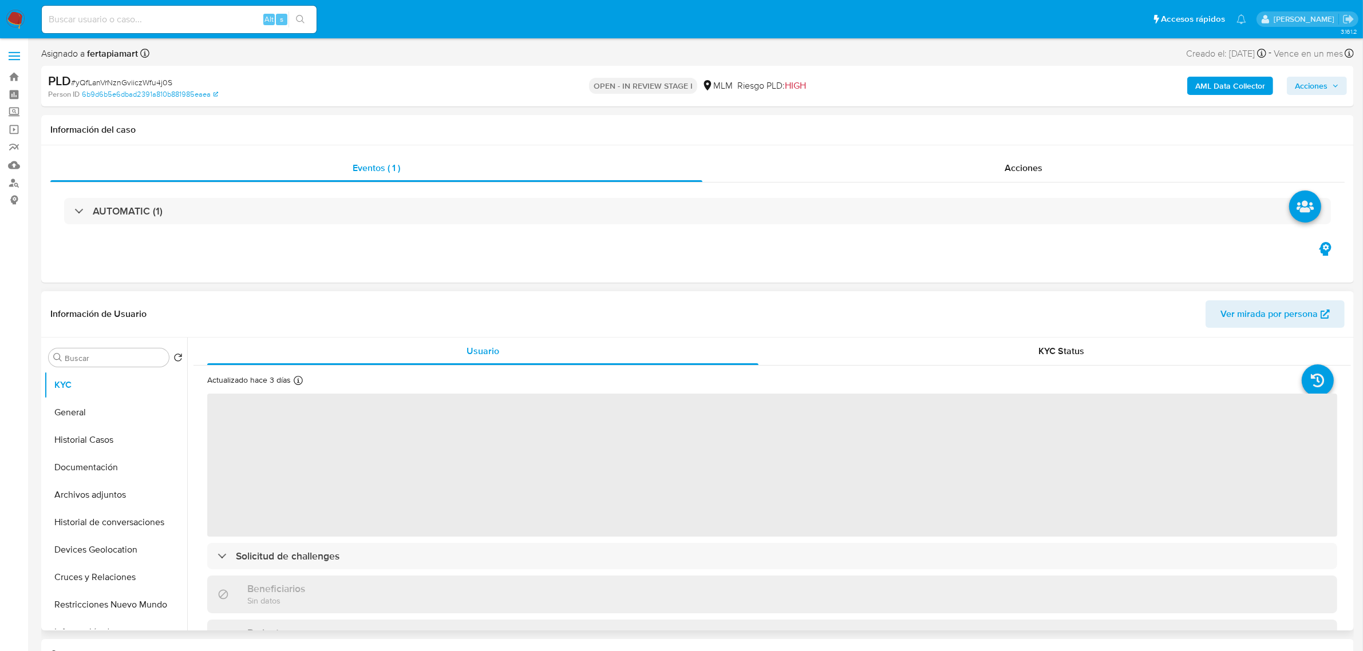
select select "10"
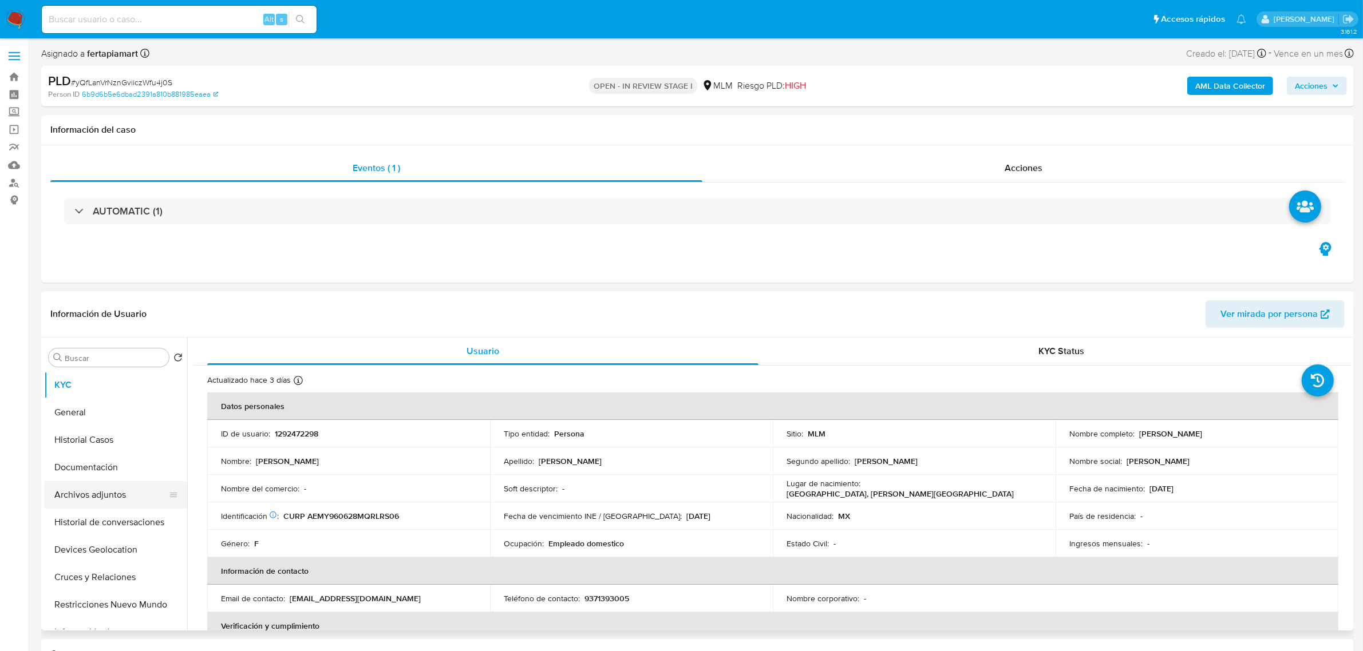
click at [101, 493] on button "Archivos adjuntos" at bounding box center [111, 494] width 134 height 27
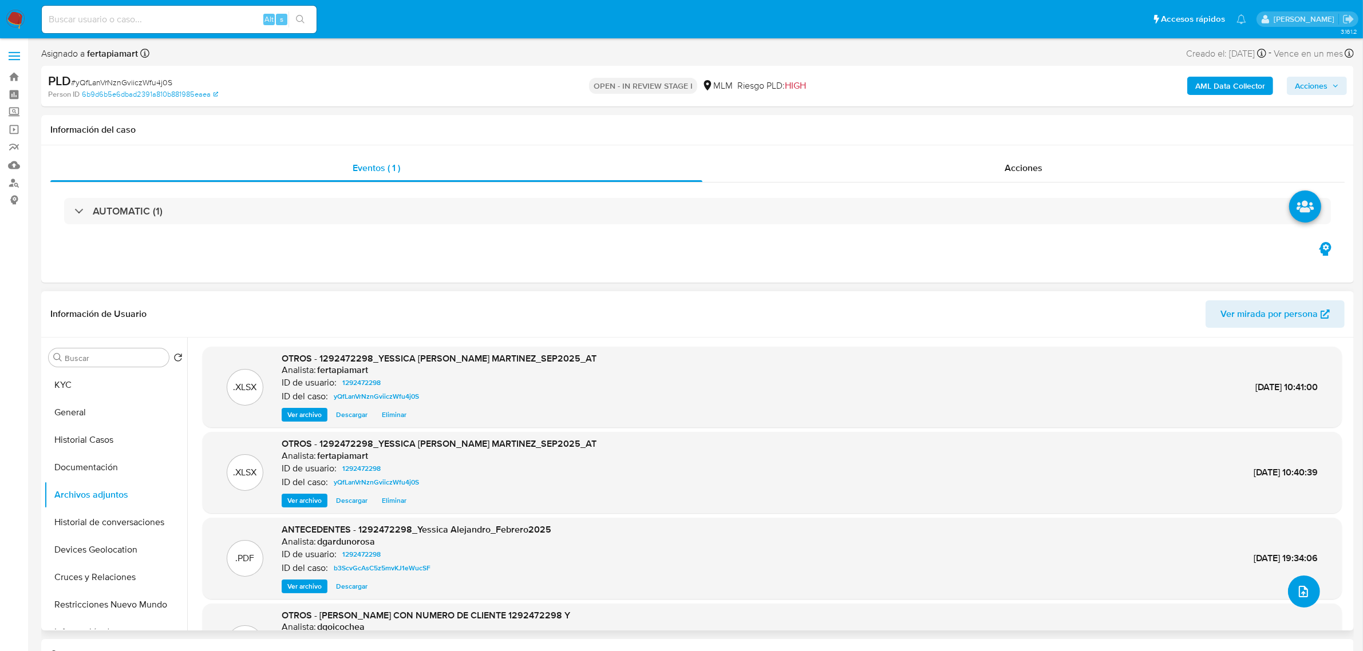
click at [1296, 588] on icon "upload-file" at bounding box center [1303, 592] width 14 height 14
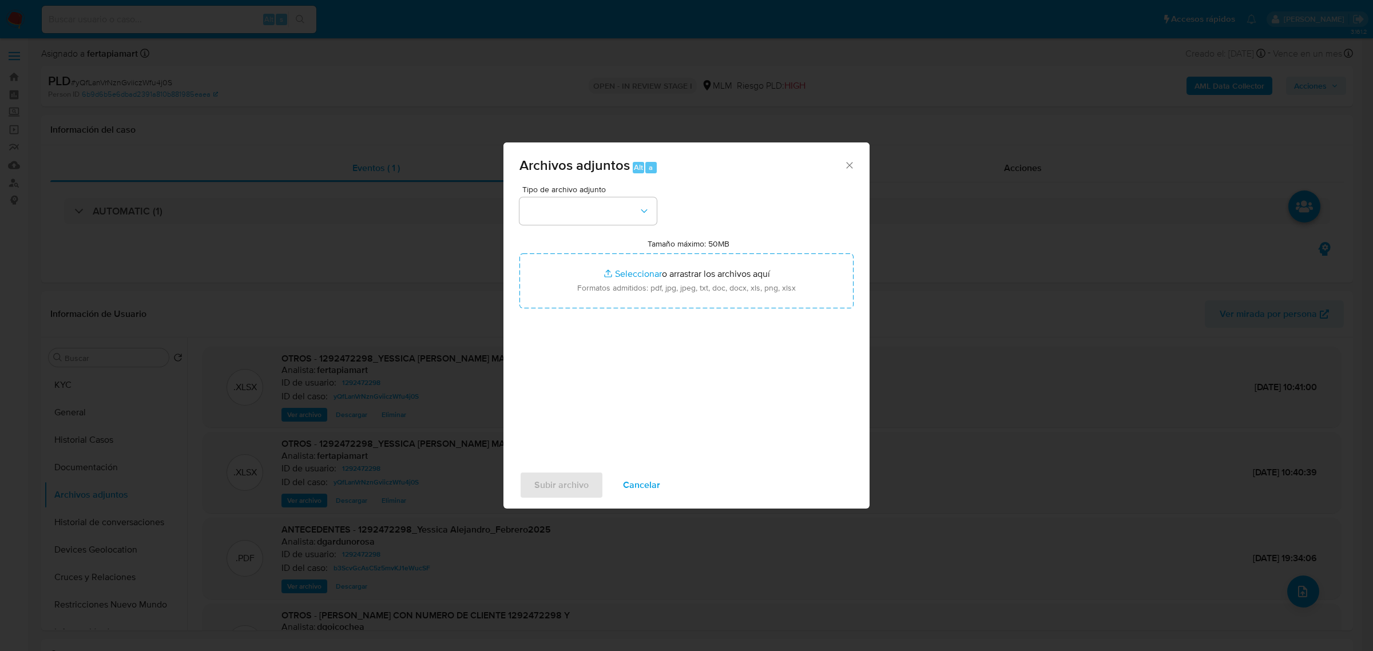
click at [637, 225] on div "Tipo de archivo adjunto Tamaño máximo: 50MB Seleccionar archivos Seleccionar o …" at bounding box center [687, 320] width 334 height 270
click at [602, 215] on button "button" at bounding box center [588, 210] width 137 height 27
click at [564, 482] on span "Subir archivo" at bounding box center [561, 485] width 54 height 25
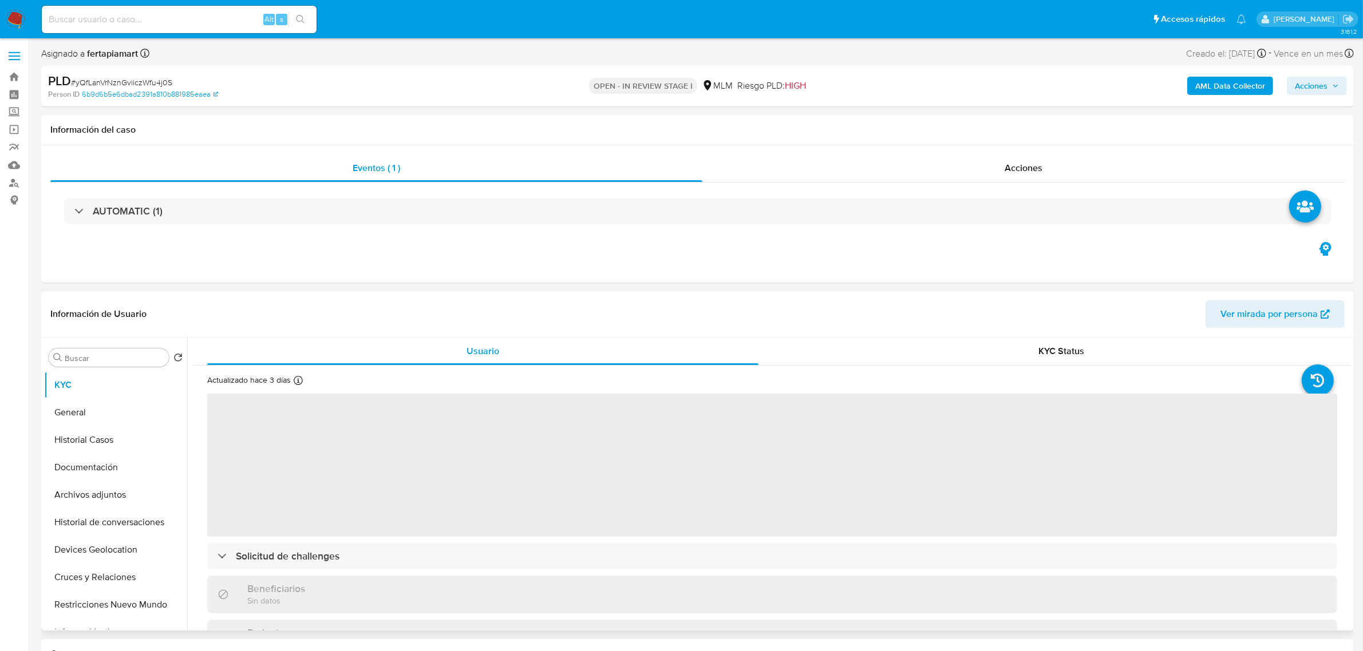
select select "10"
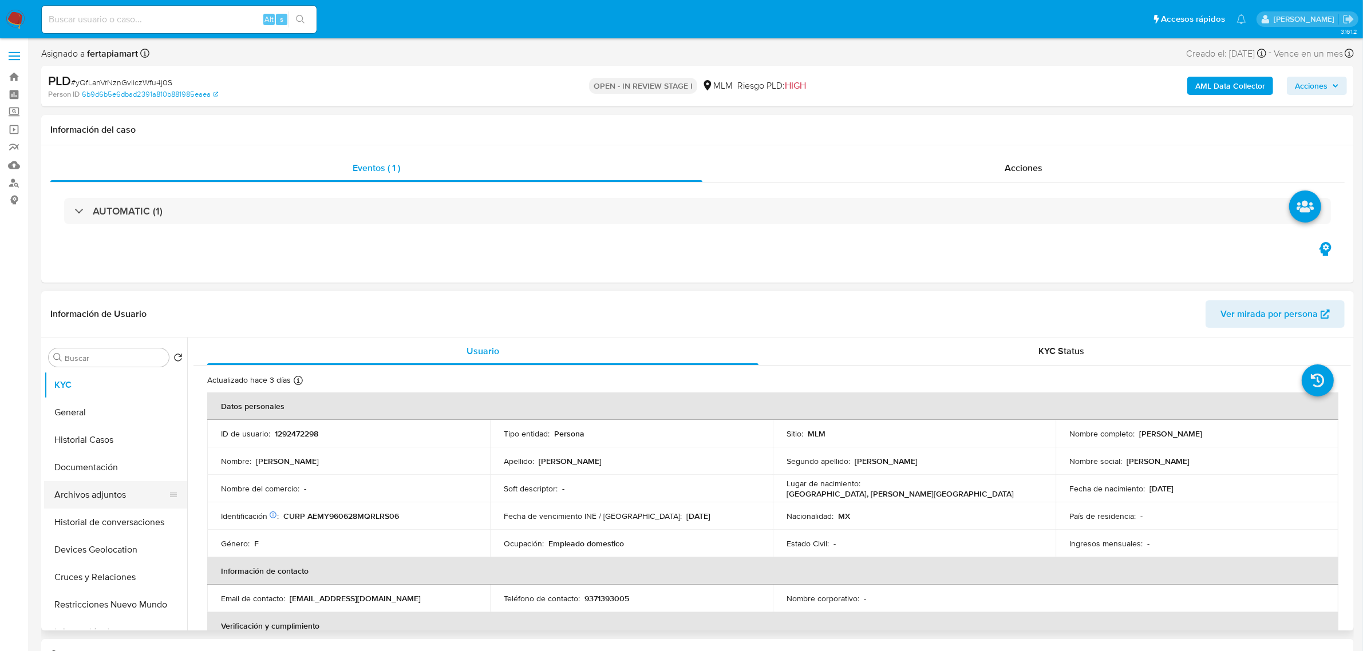
click at [117, 482] on button "Archivos adjuntos" at bounding box center [111, 494] width 134 height 27
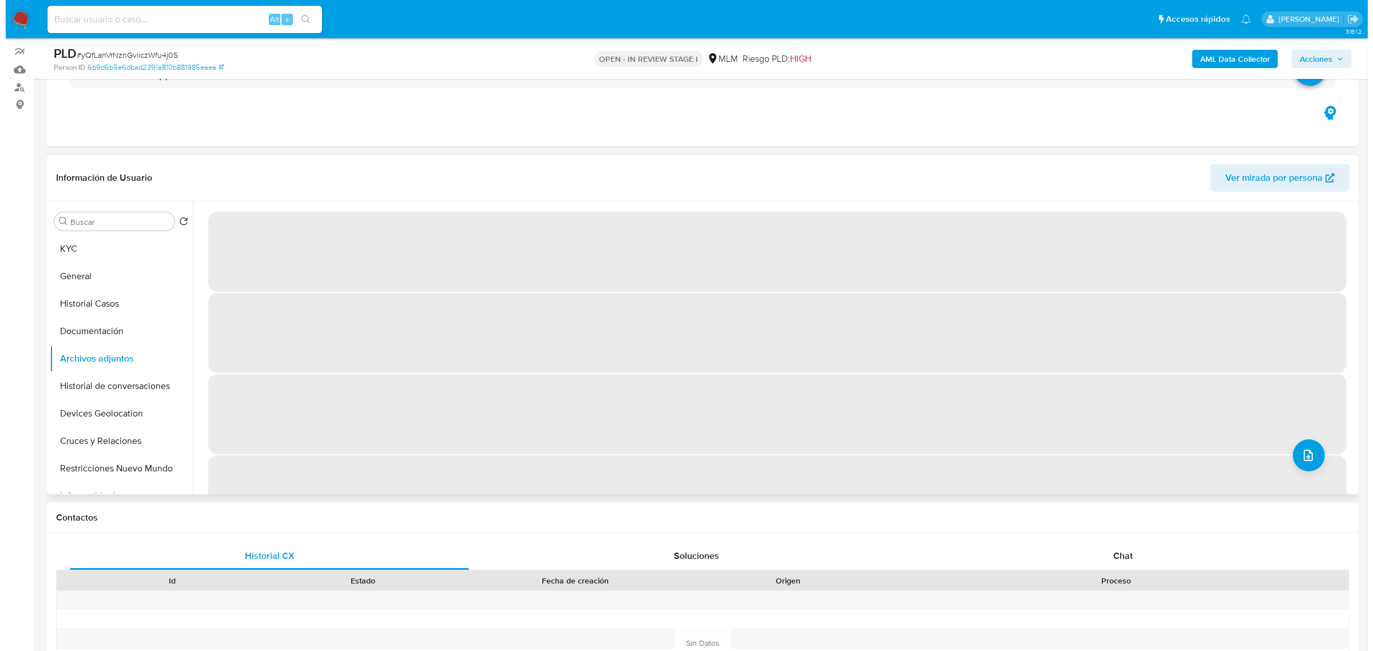
scroll to position [92, 0]
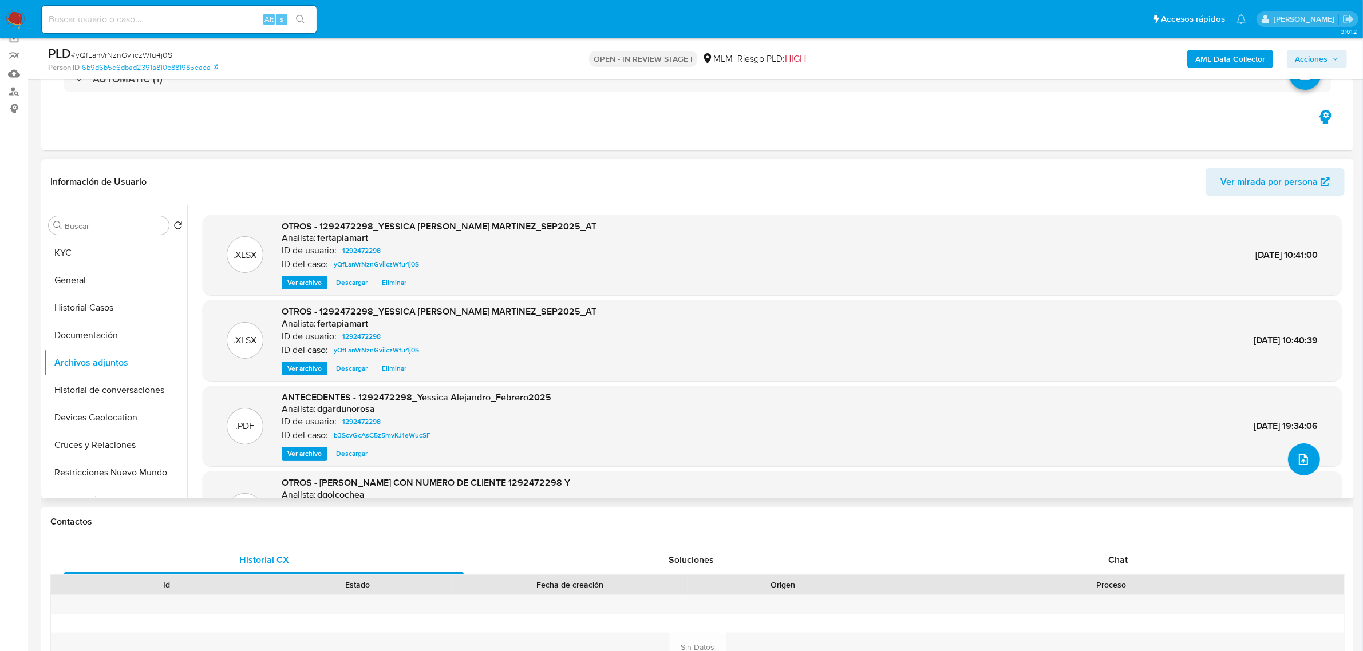
click at [1297, 451] on button "upload-file" at bounding box center [1304, 460] width 32 height 32
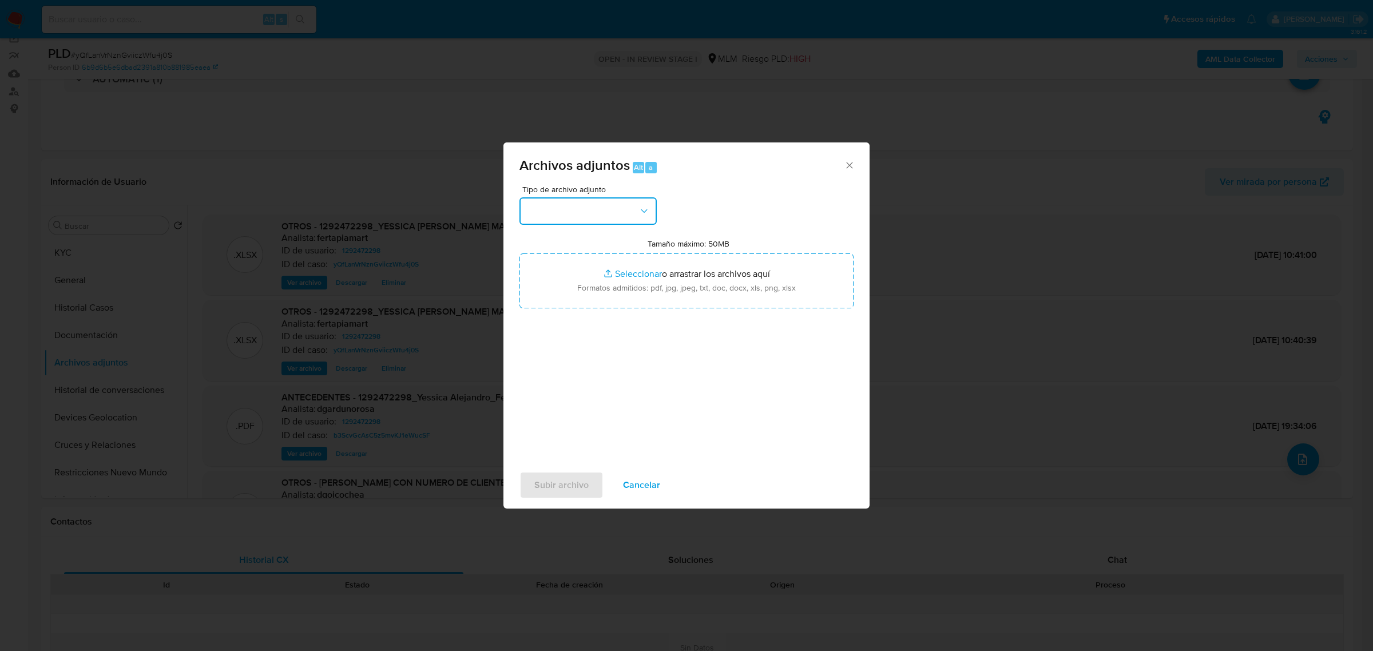
click at [593, 203] on button "button" at bounding box center [588, 210] width 137 height 27
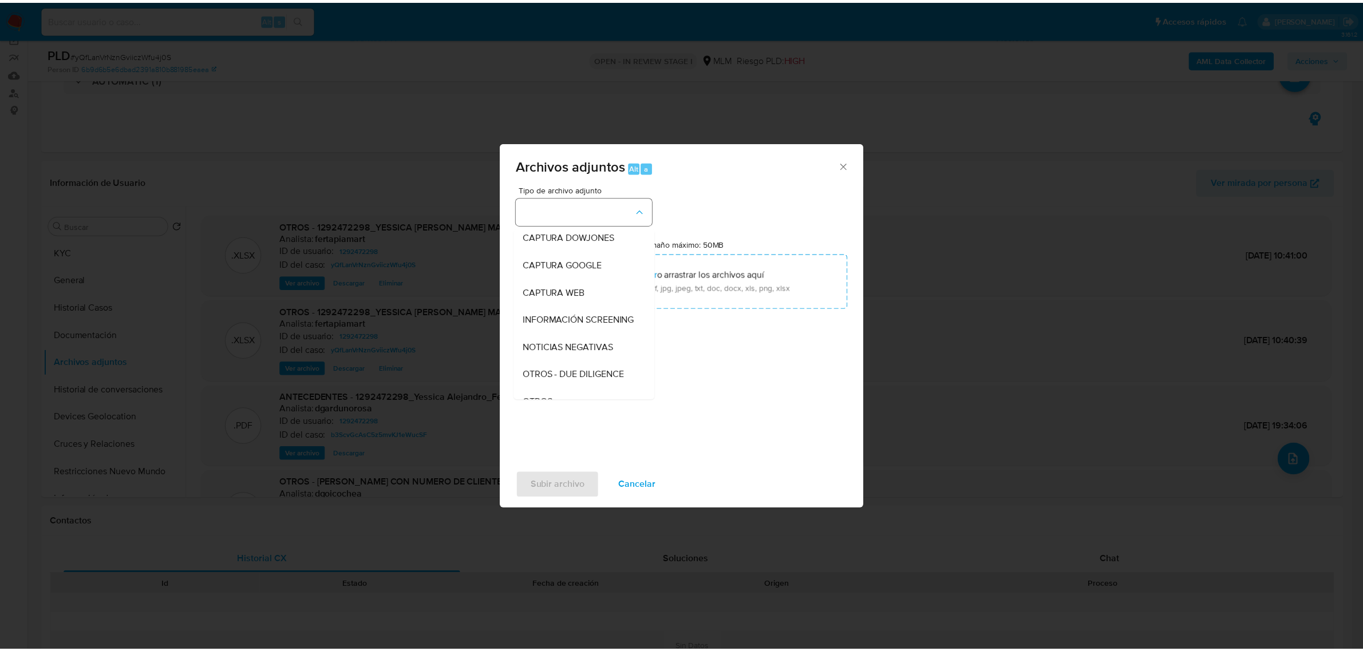
scroll to position [59, 0]
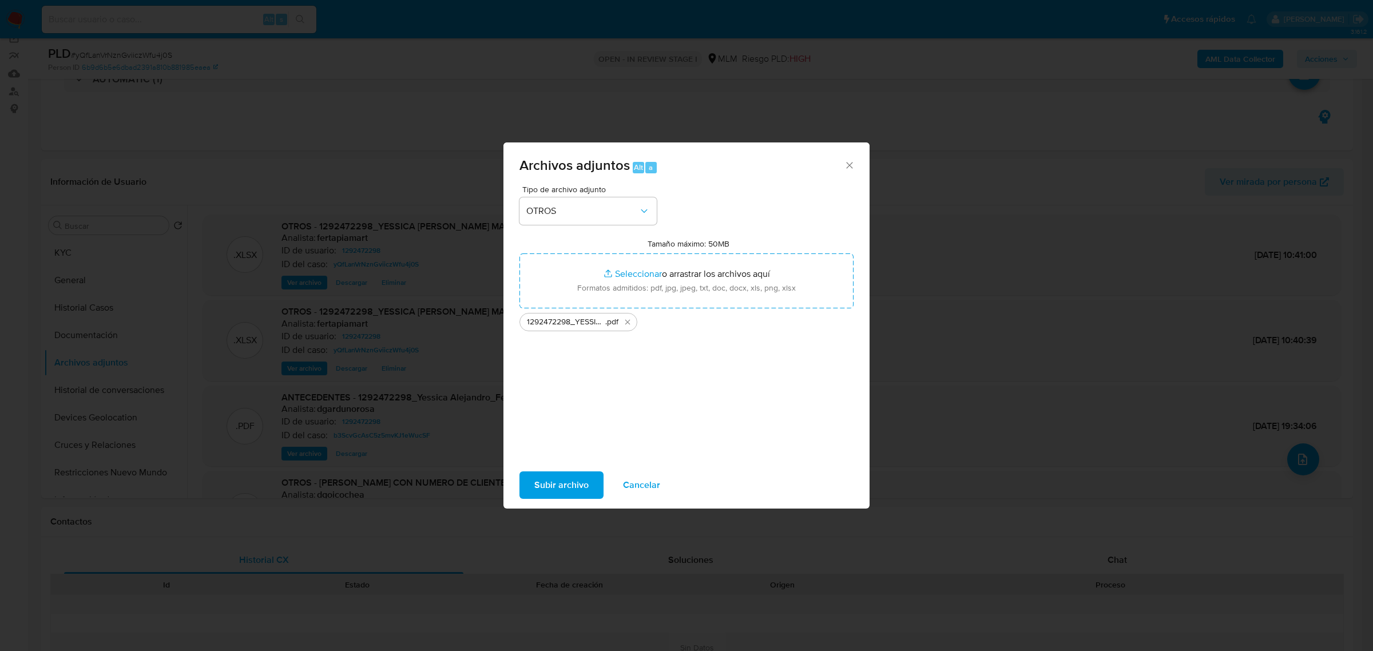
drag, startPoint x: 662, startPoint y: 288, endPoint x: 557, endPoint y: 475, distance: 214.4
click at [557, 475] on span "Subir archivo" at bounding box center [561, 485] width 54 height 25
click at [845, 164] on icon "Cerrar" at bounding box center [849, 165] width 11 height 11
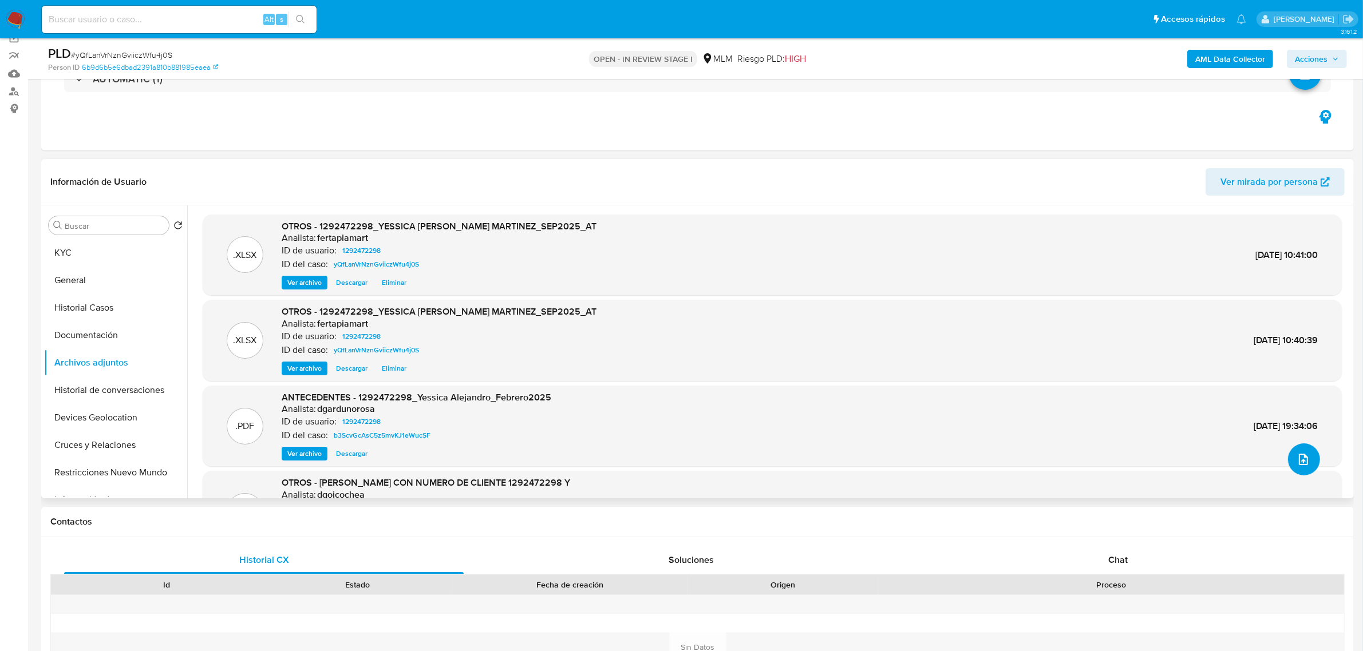
scroll to position [0, 0]
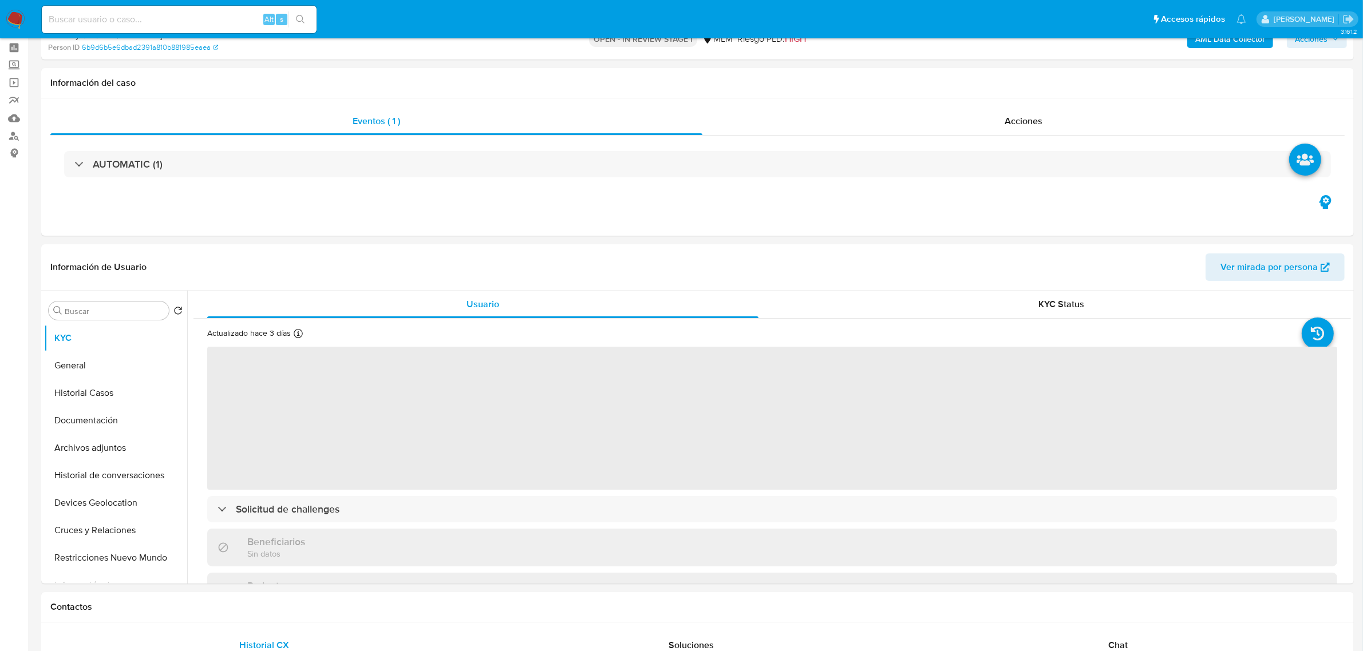
select select "10"
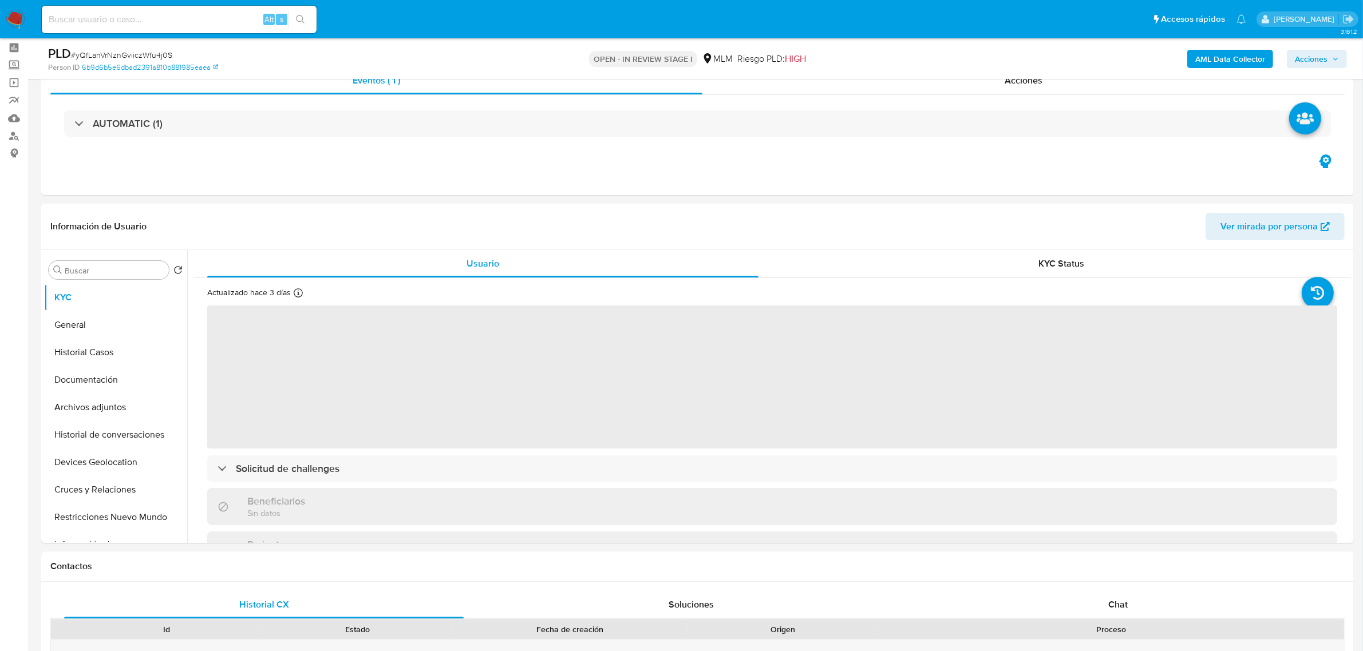
scroll to position [94, 0]
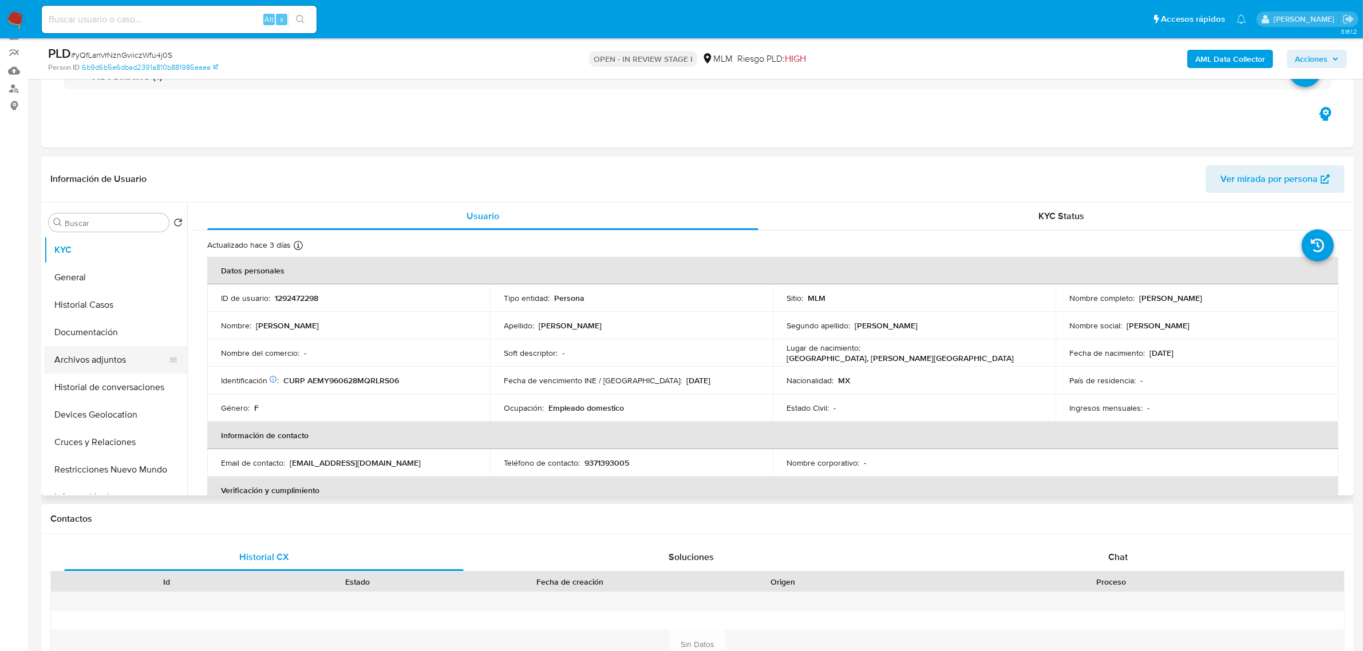
click at [125, 358] on button "Archivos adjuntos" at bounding box center [111, 359] width 134 height 27
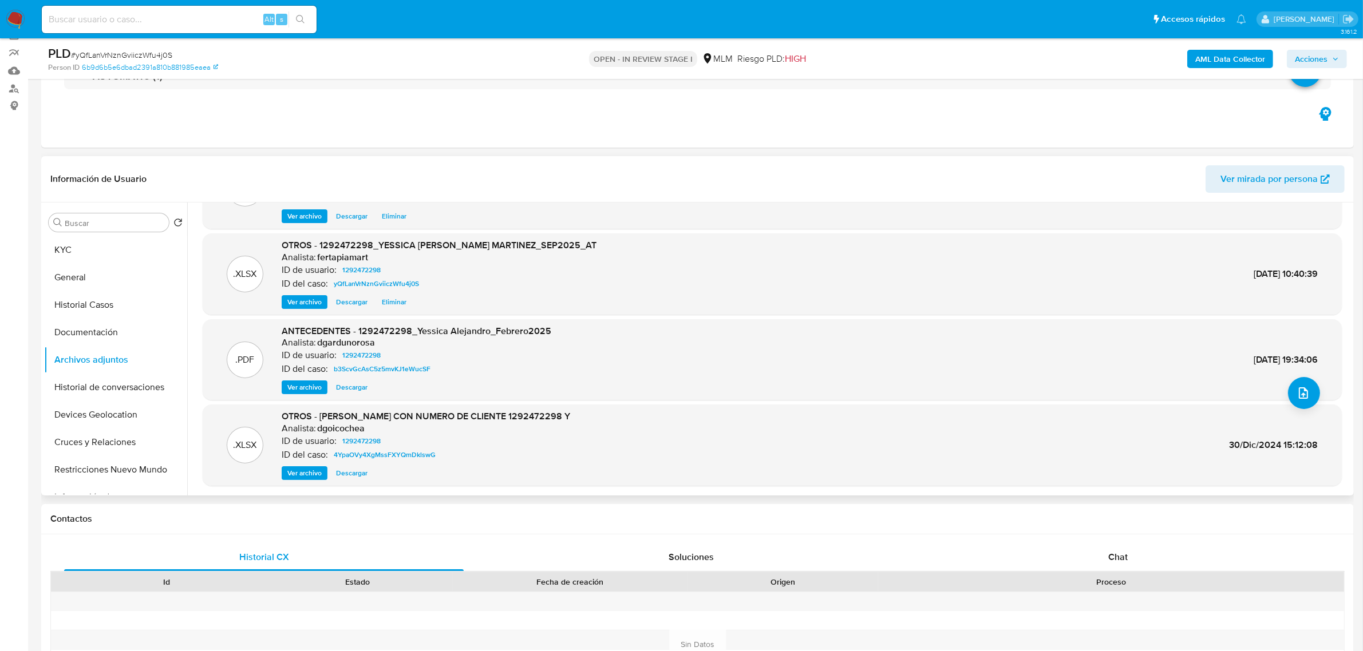
scroll to position [0, 0]
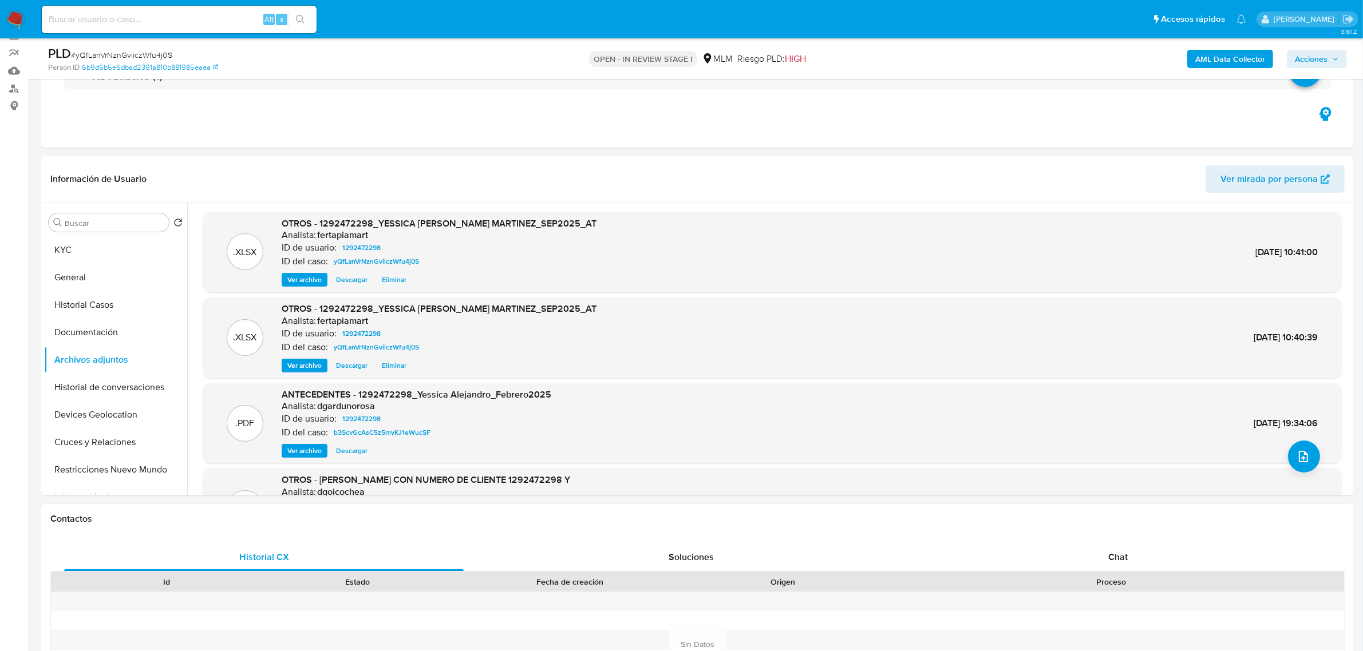
drag, startPoint x: 1045, startPoint y: 3, endPoint x: 972, endPoint y: 49, distance: 86.7
click at [972, 49] on div "AML Data Collector Acciones" at bounding box center [1132, 58] width 430 height 27
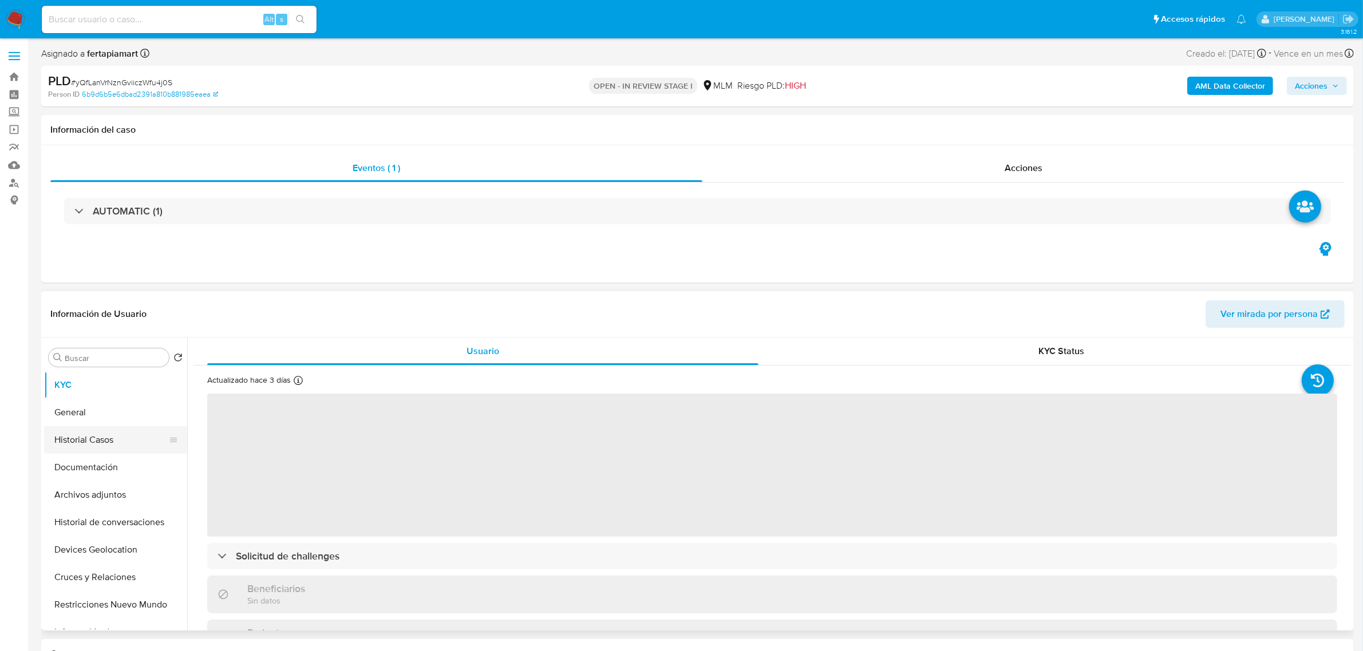
select select "10"
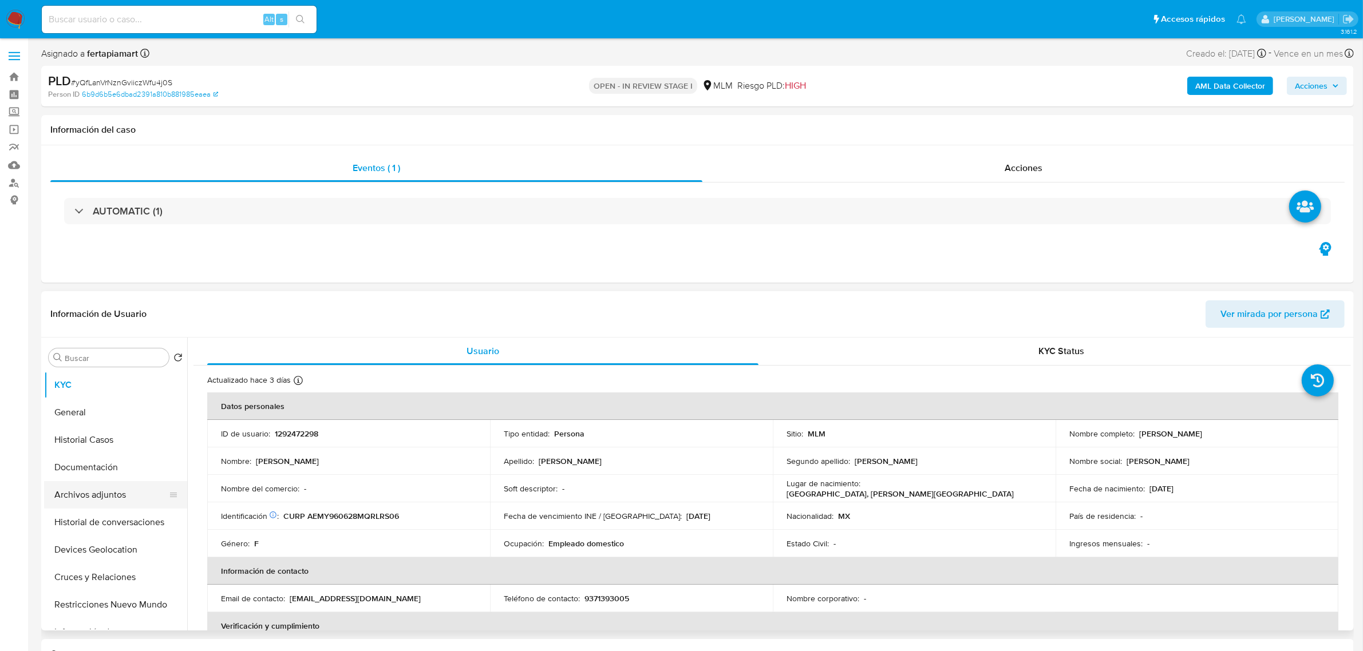
click at [114, 504] on button "Archivos adjuntos" at bounding box center [111, 494] width 134 height 27
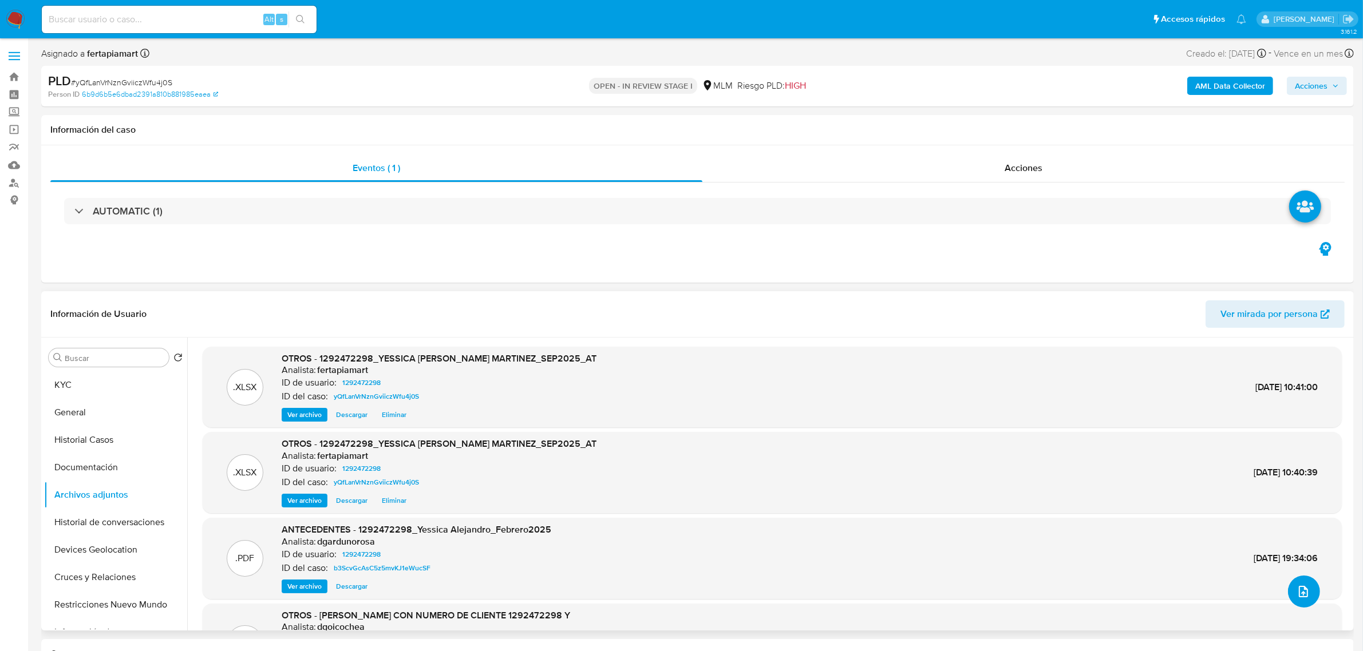
click at [1296, 594] on icon "upload-file" at bounding box center [1303, 592] width 14 height 14
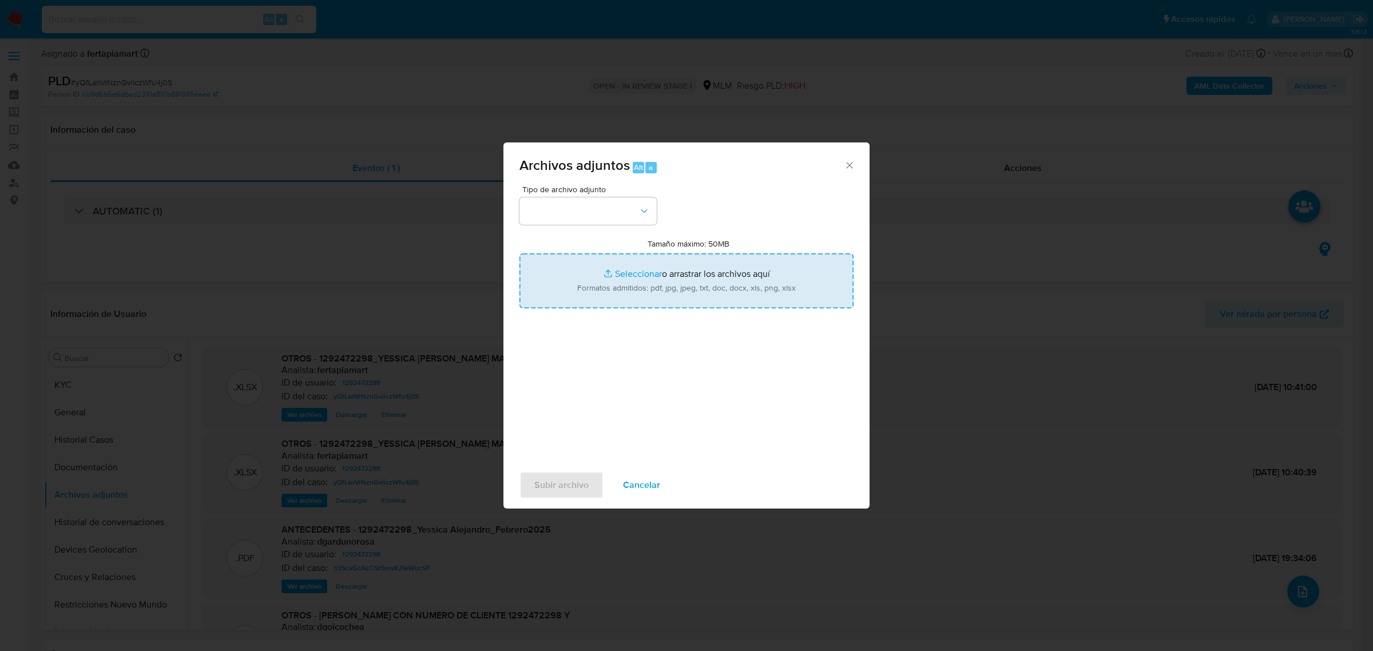
click at [757, 275] on input "Tamaño máximo: 50MB Seleccionar archivos" at bounding box center [687, 281] width 334 height 55
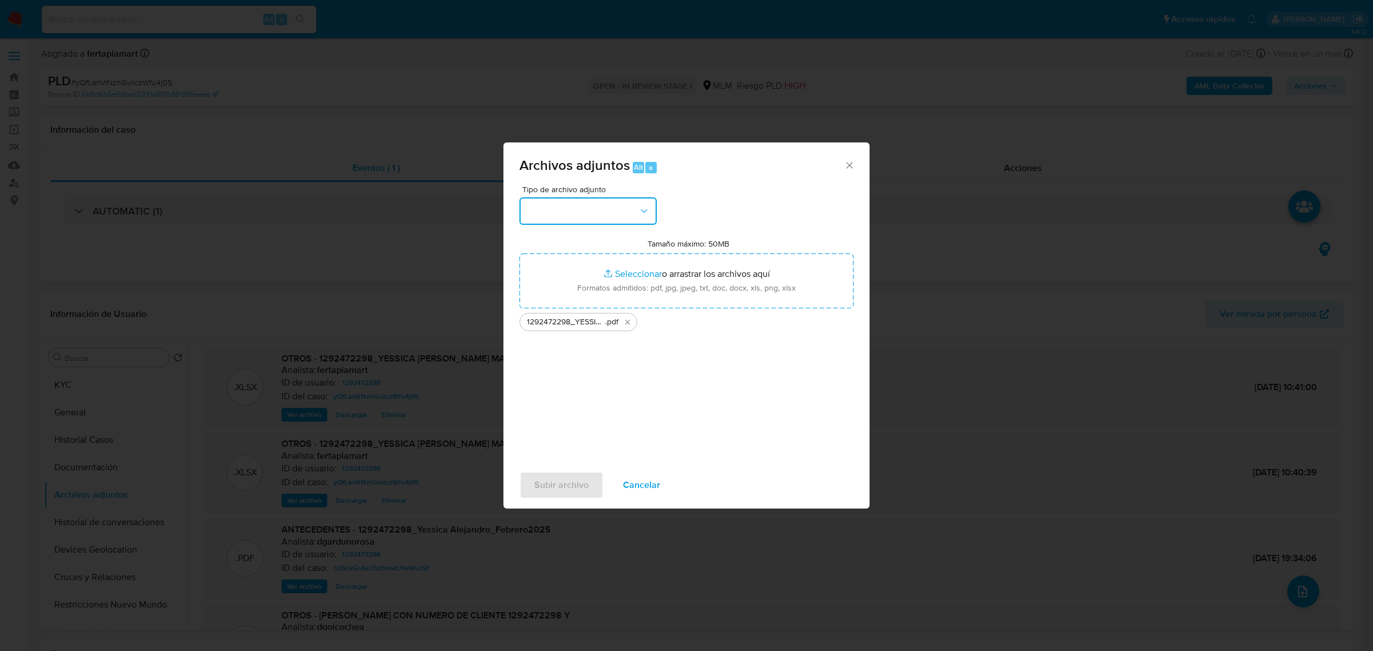
click at [616, 204] on button "button" at bounding box center [588, 210] width 137 height 27
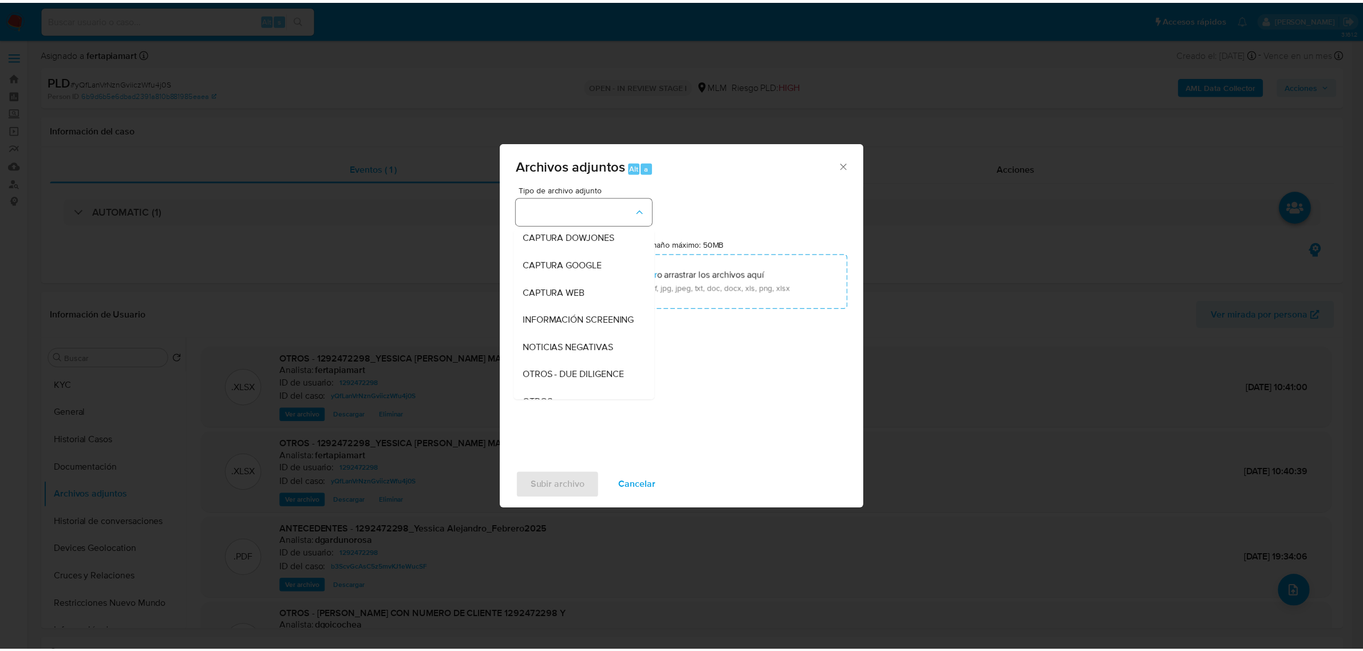
scroll to position [59, 0]
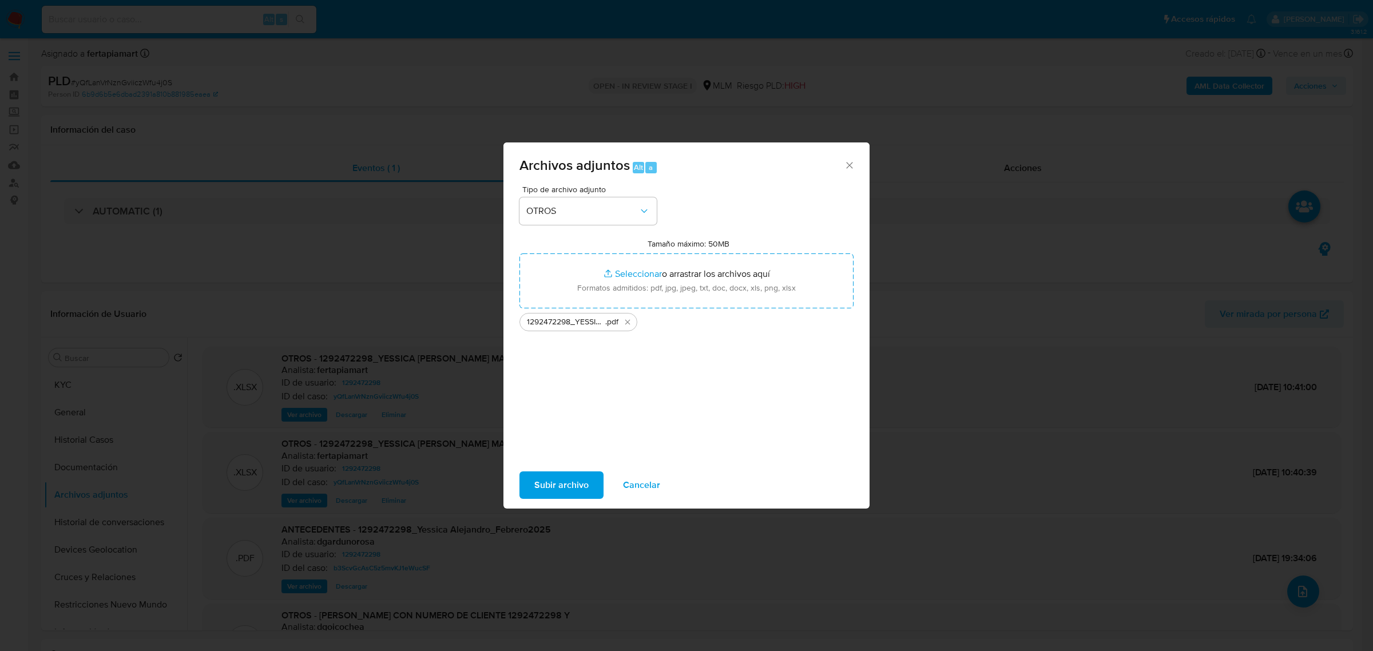
click at [547, 473] on span "Subir archivo" at bounding box center [561, 485] width 54 height 25
click at [629, 327] on button "Eliminar 1292472298_YESSICA ALEJANDRO MARTINEZ_SEP2025.pdf" at bounding box center [628, 322] width 14 height 14
drag, startPoint x: 599, startPoint y: 274, endPoint x: 552, endPoint y: 478, distance: 210.1
click at [552, 478] on span "Subir archivo" at bounding box center [561, 485] width 54 height 25
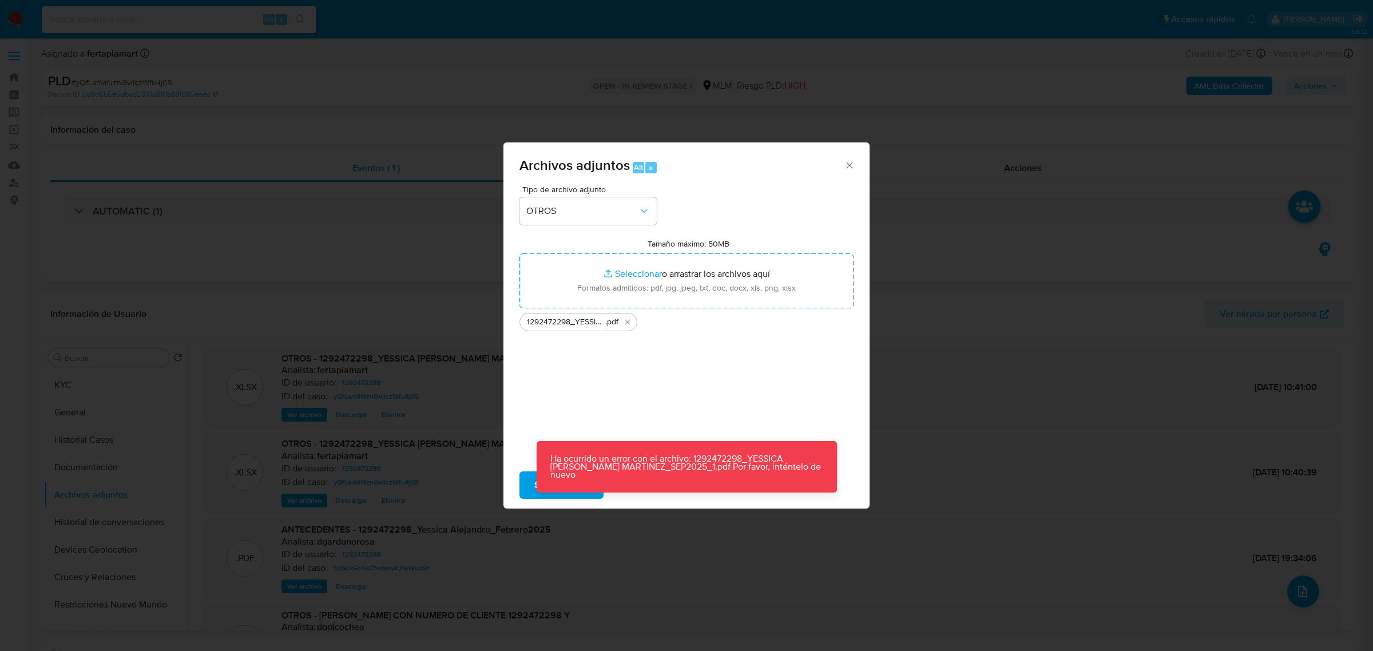
click at [896, 436] on div "Archivos adjuntos Alt a Tipo de archivo adjunto OTROS Tamaño máximo: 50MB Selec…" at bounding box center [686, 325] width 1373 height 651
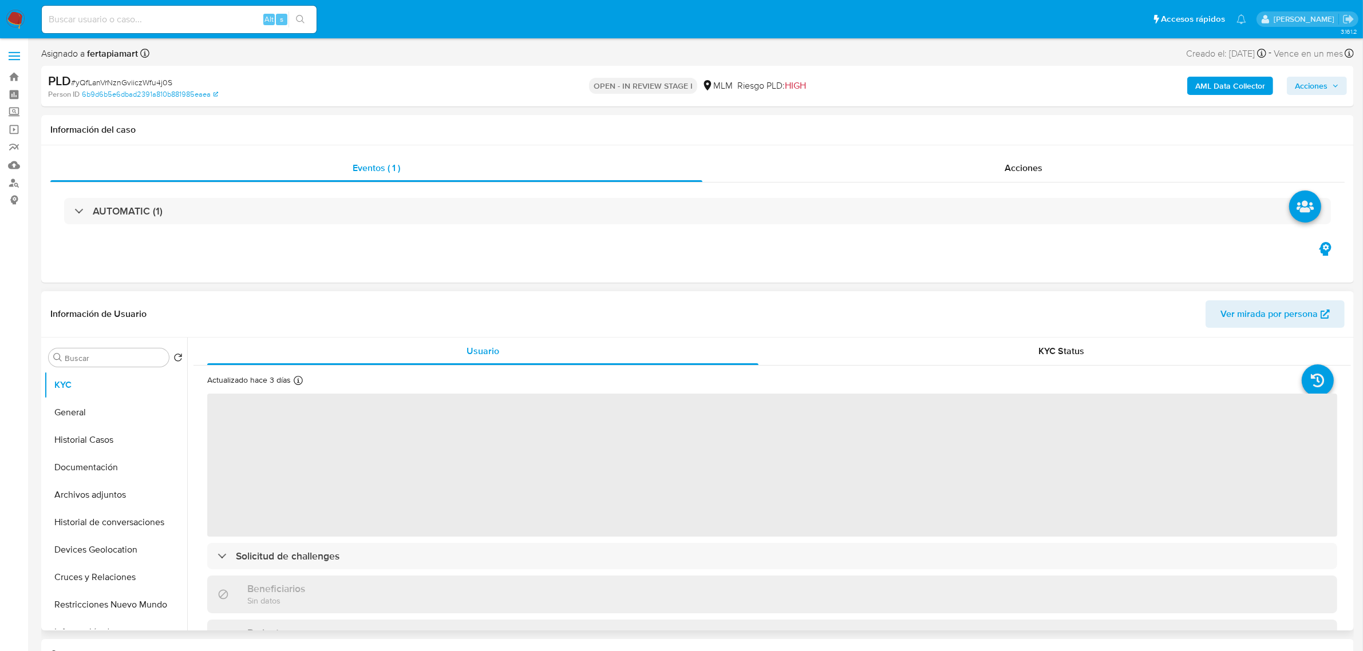
select select "10"
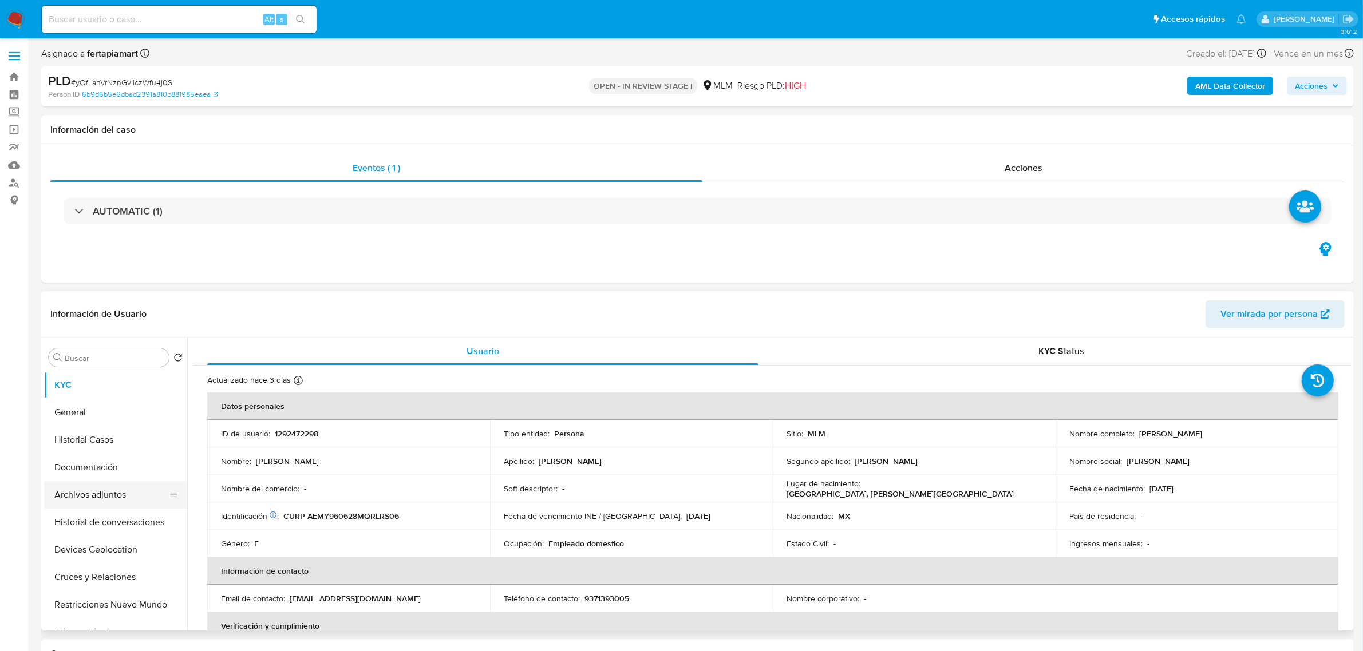
click at [93, 493] on button "Archivos adjuntos" at bounding box center [111, 494] width 134 height 27
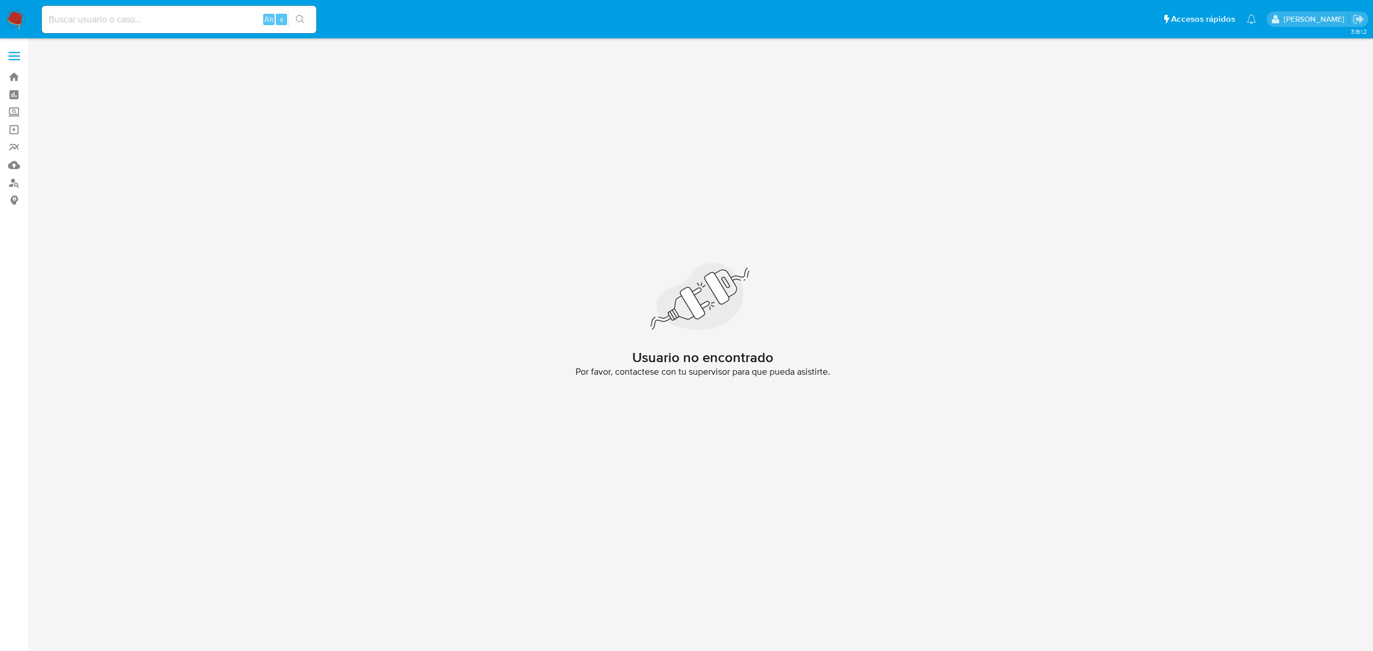
click at [13, 36] on nav "Alt s Accesos rápidos Presiona las siguientes teclas para acceder a algunas de …" at bounding box center [686, 19] width 1373 height 38
click at [10, 21] on img at bounding box center [15, 19] width 19 height 19
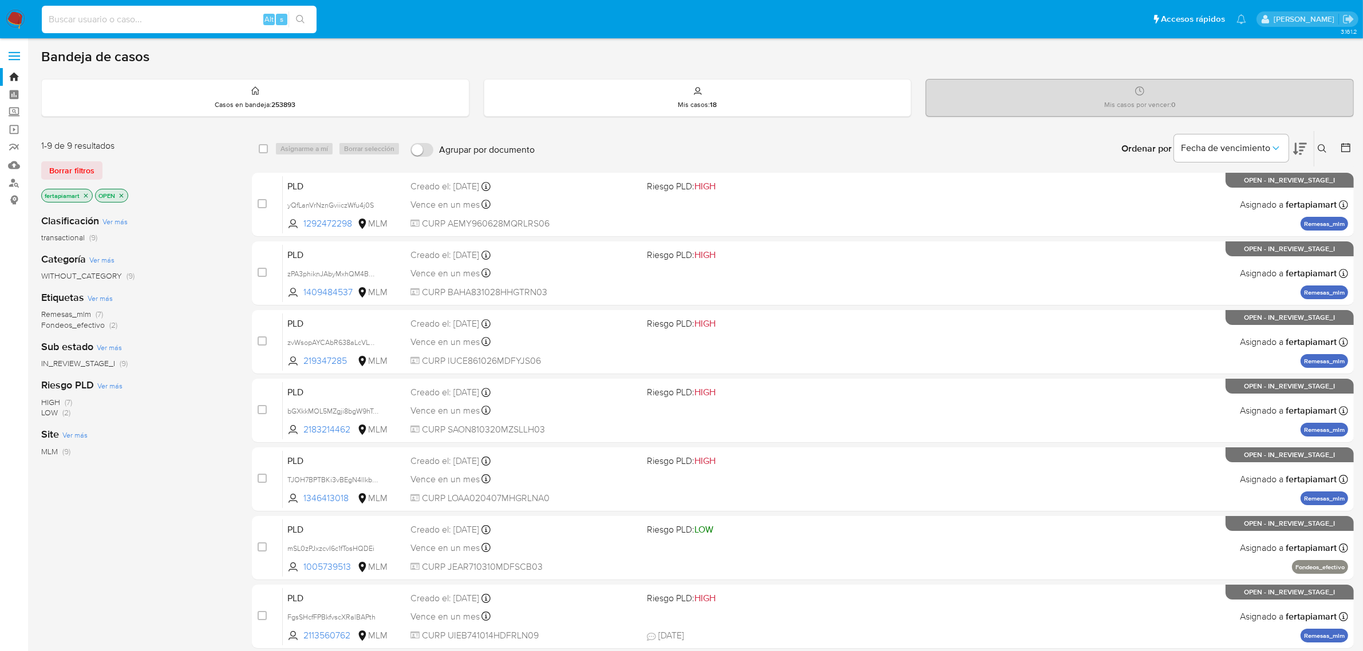
click at [147, 18] on input at bounding box center [179, 19] width 275 height 15
paste input "1965711613"
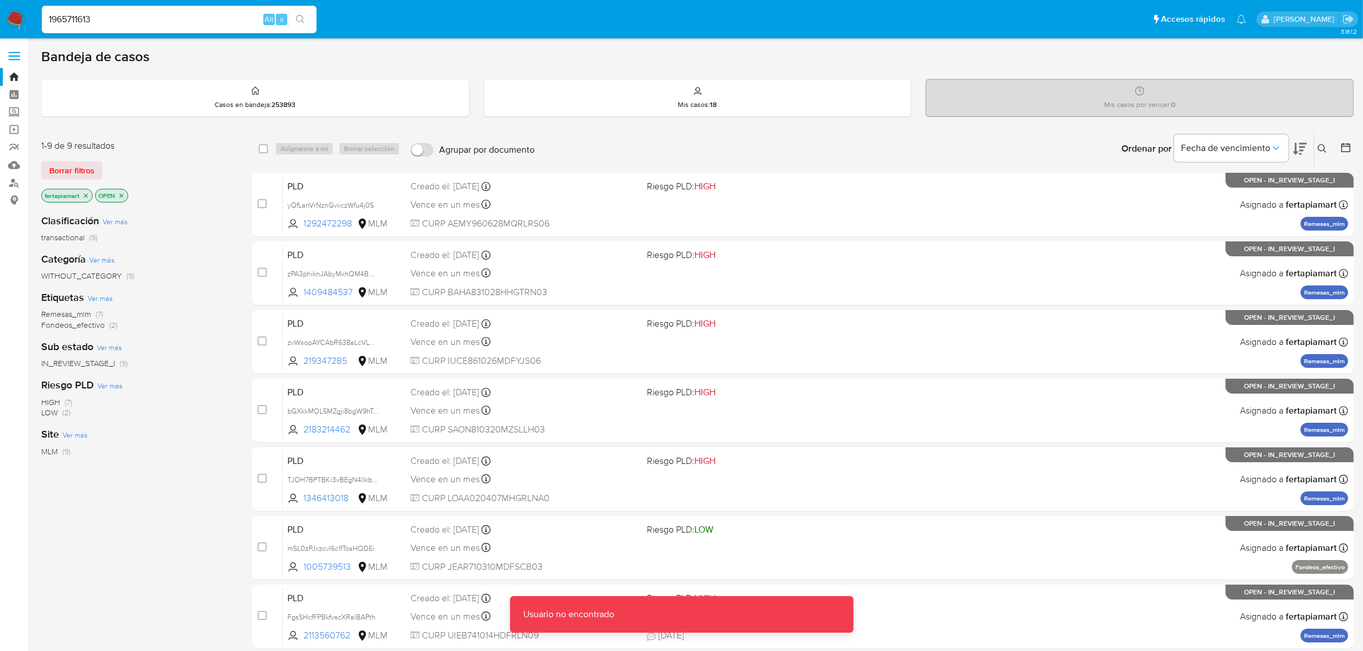
click at [147, 18] on input "1965711613" at bounding box center [179, 19] width 275 height 15
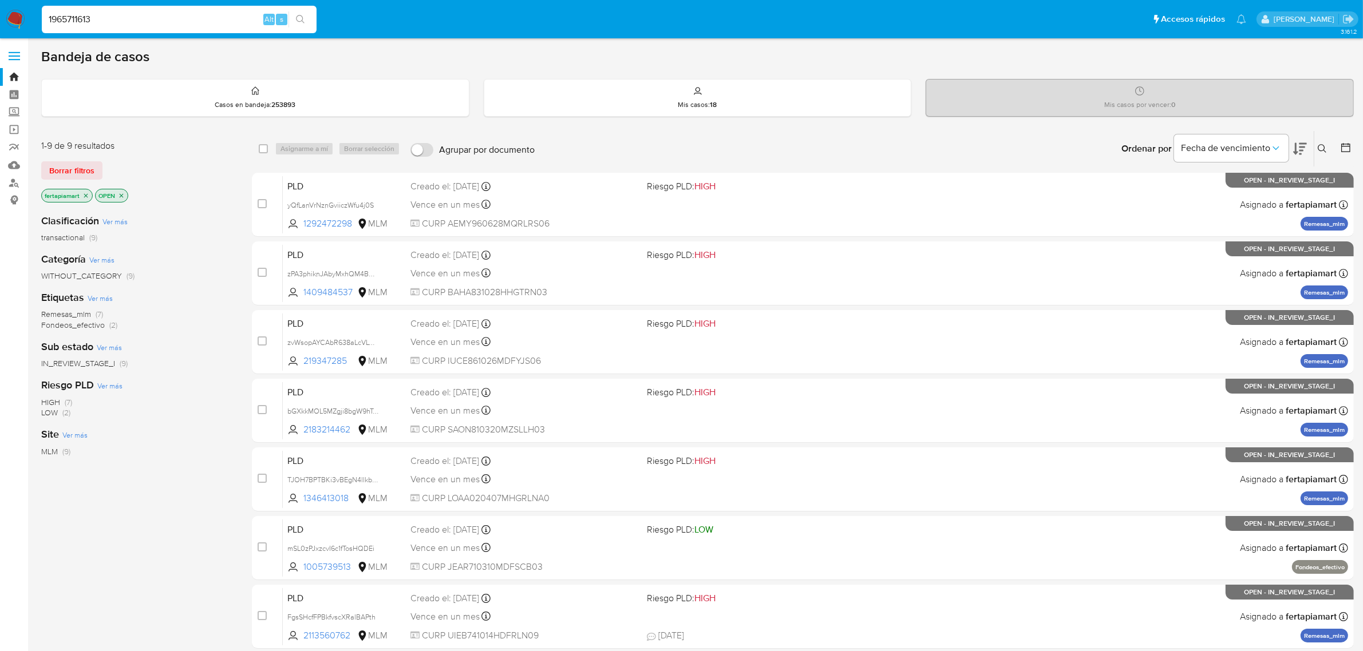
type input "1965711613"
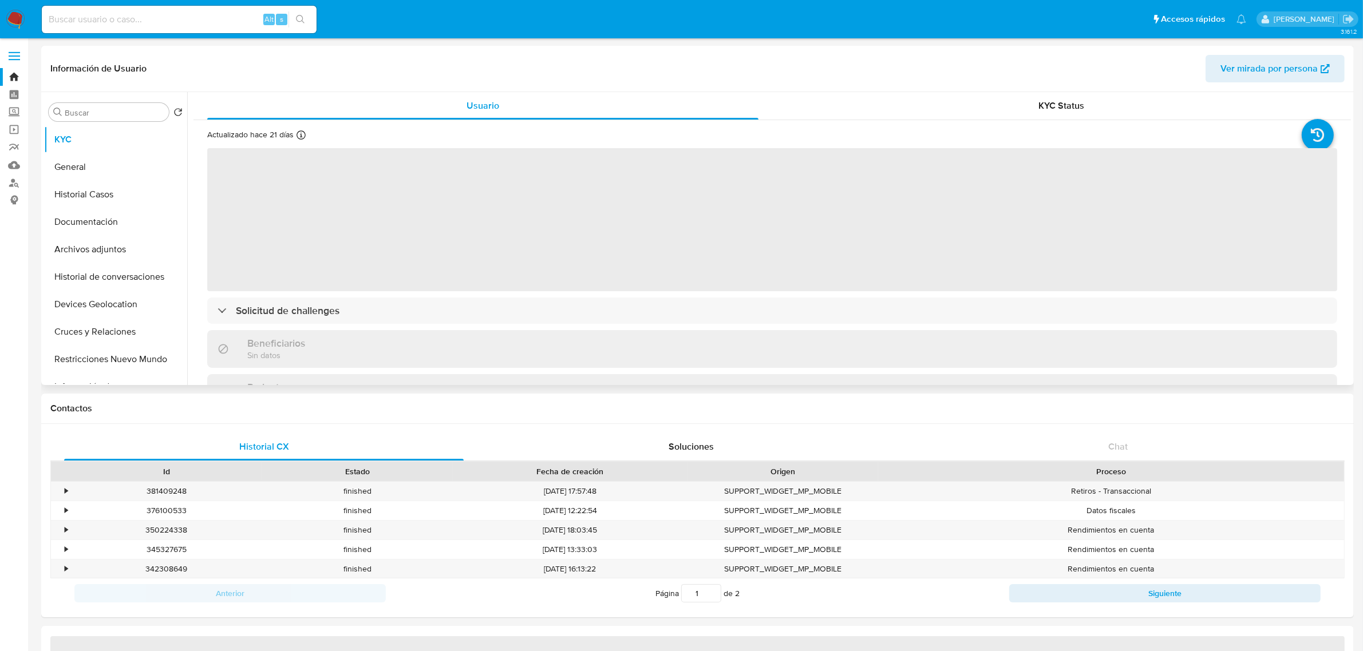
select select "10"
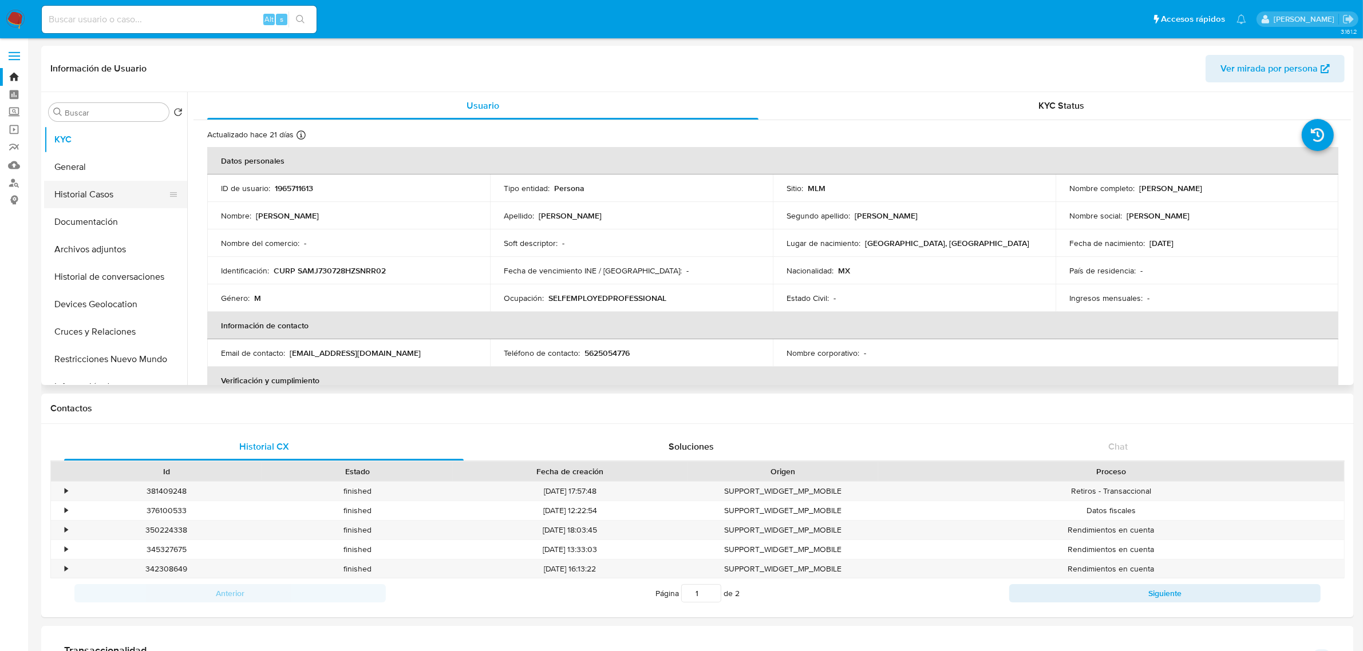
click at [116, 196] on button "Historial Casos" at bounding box center [111, 194] width 134 height 27
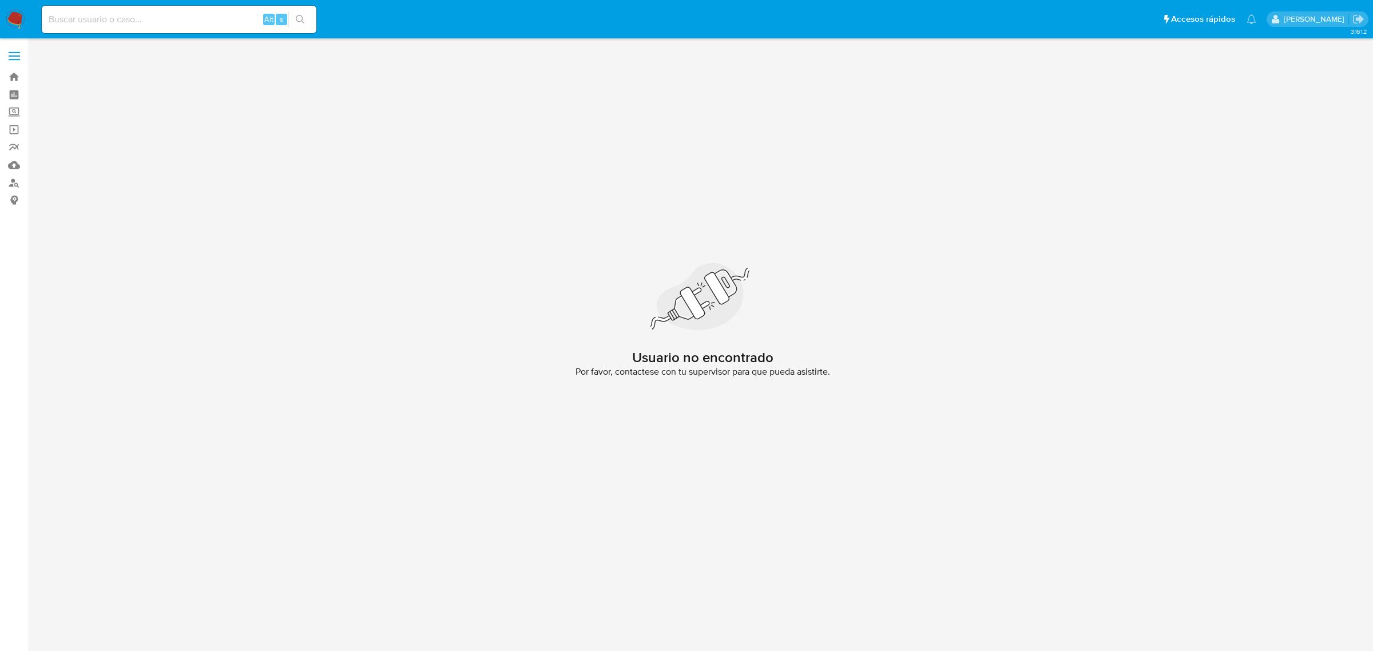
click at [18, 27] on img at bounding box center [15, 19] width 19 height 19
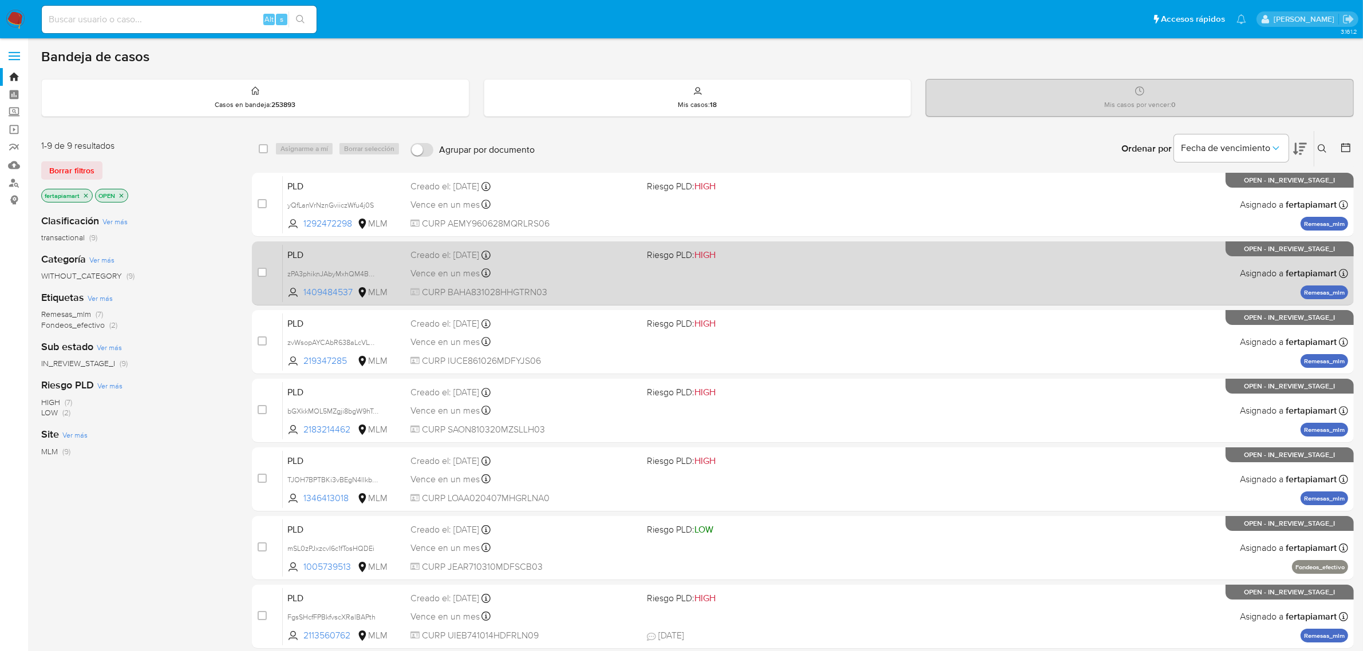
click at [378, 255] on span "PLD" at bounding box center [344, 254] width 114 height 15
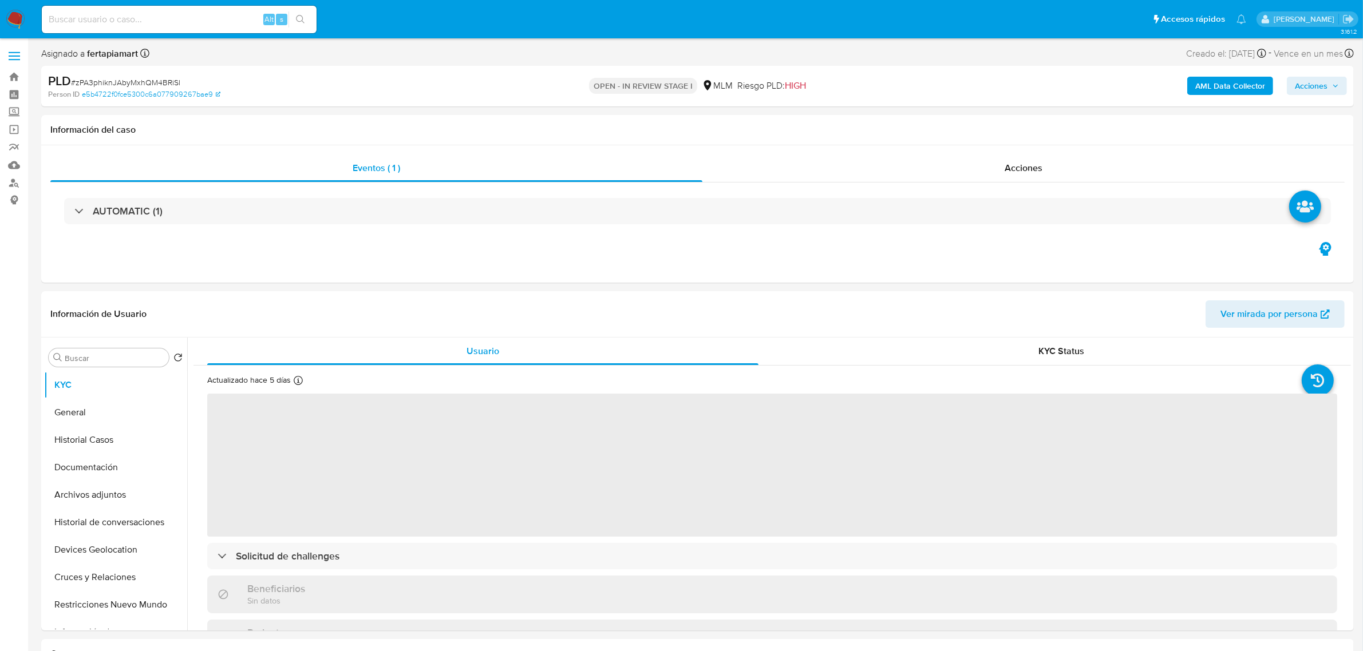
select select "10"
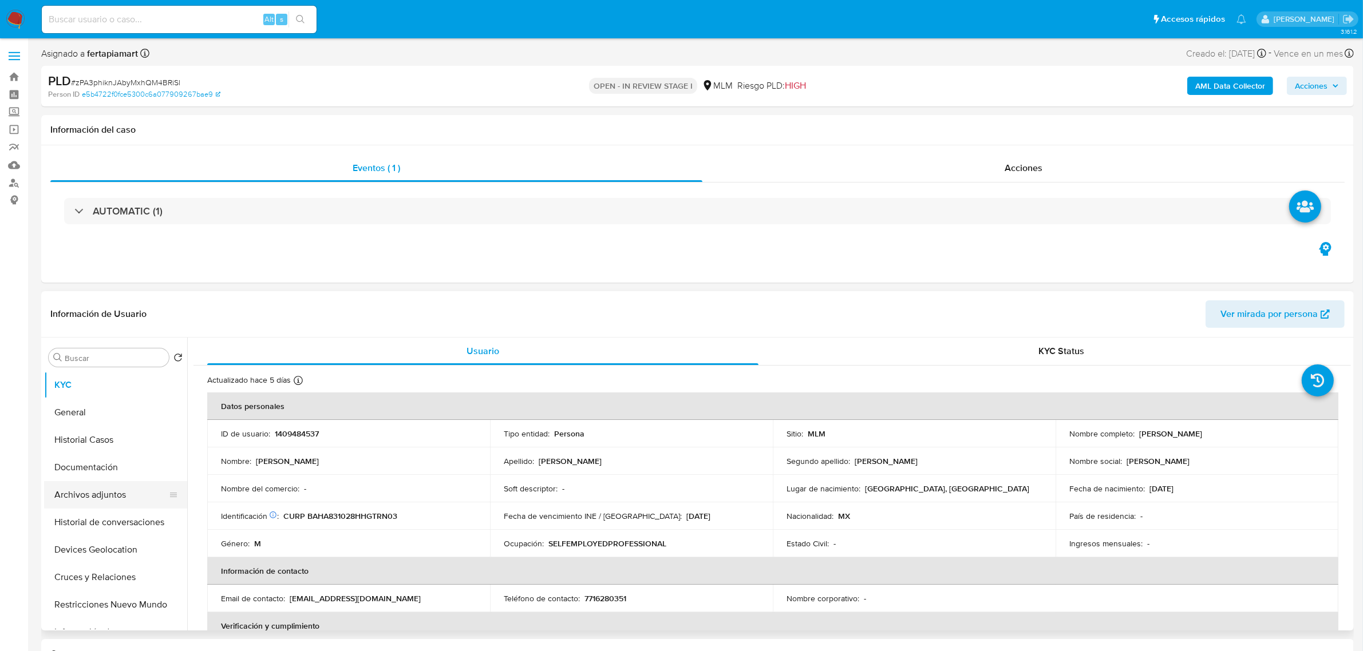
click at [90, 487] on button "Archivos adjuntos" at bounding box center [111, 494] width 134 height 27
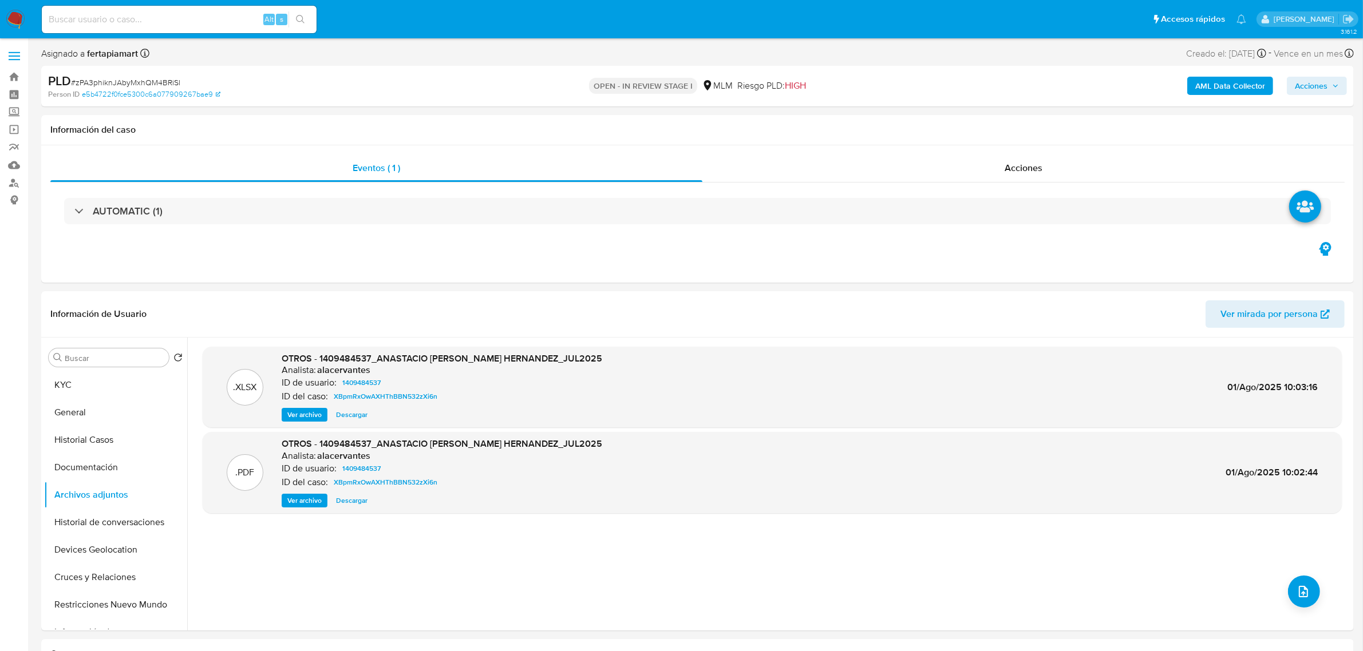
click at [1312, 89] on span "Acciones" at bounding box center [1310, 86] width 33 height 18
click at [690, 336] on div "Información de Usuario Ver mirada por persona" at bounding box center [697, 314] width 1312 height 46
click at [1301, 591] on icon "upload-file" at bounding box center [1303, 592] width 14 height 14
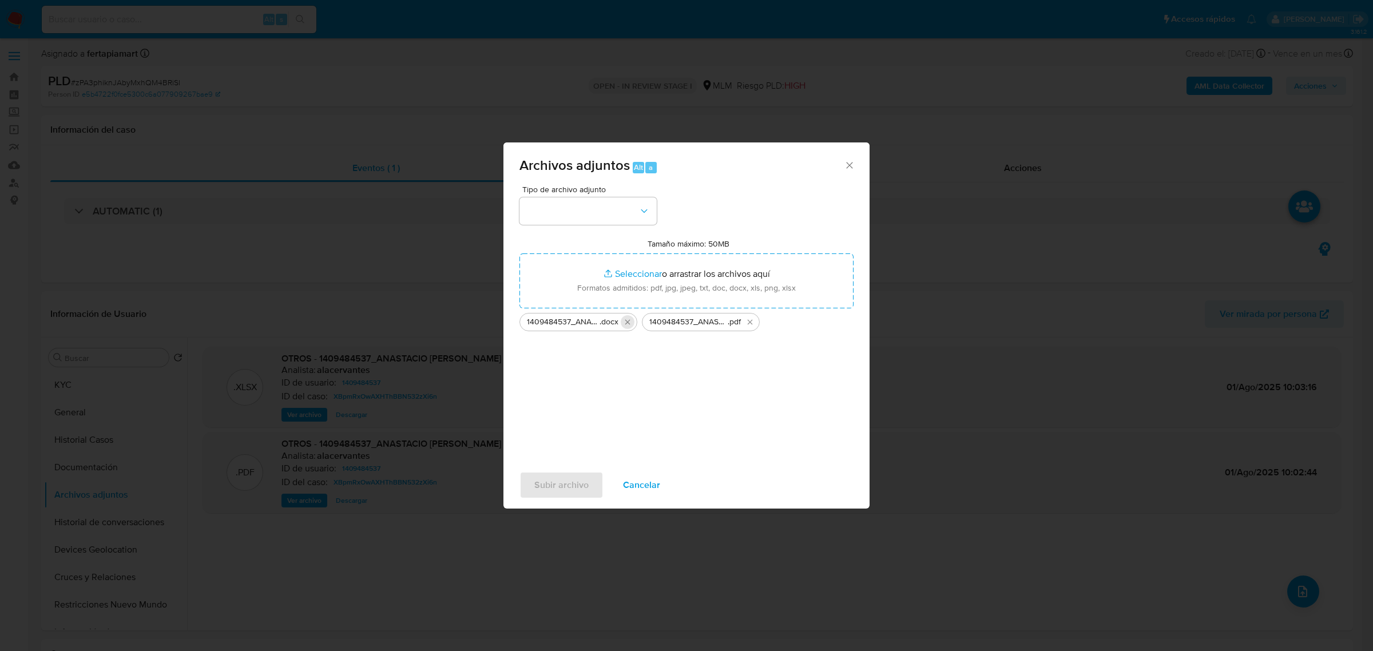
click at [624, 322] on icon "Eliminar 1409484537_ANASTACIO BAUTISTA HERNANDEZ_SEP2025.docx" at bounding box center [627, 322] width 9 height 9
click at [599, 220] on button "button" at bounding box center [588, 210] width 137 height 27
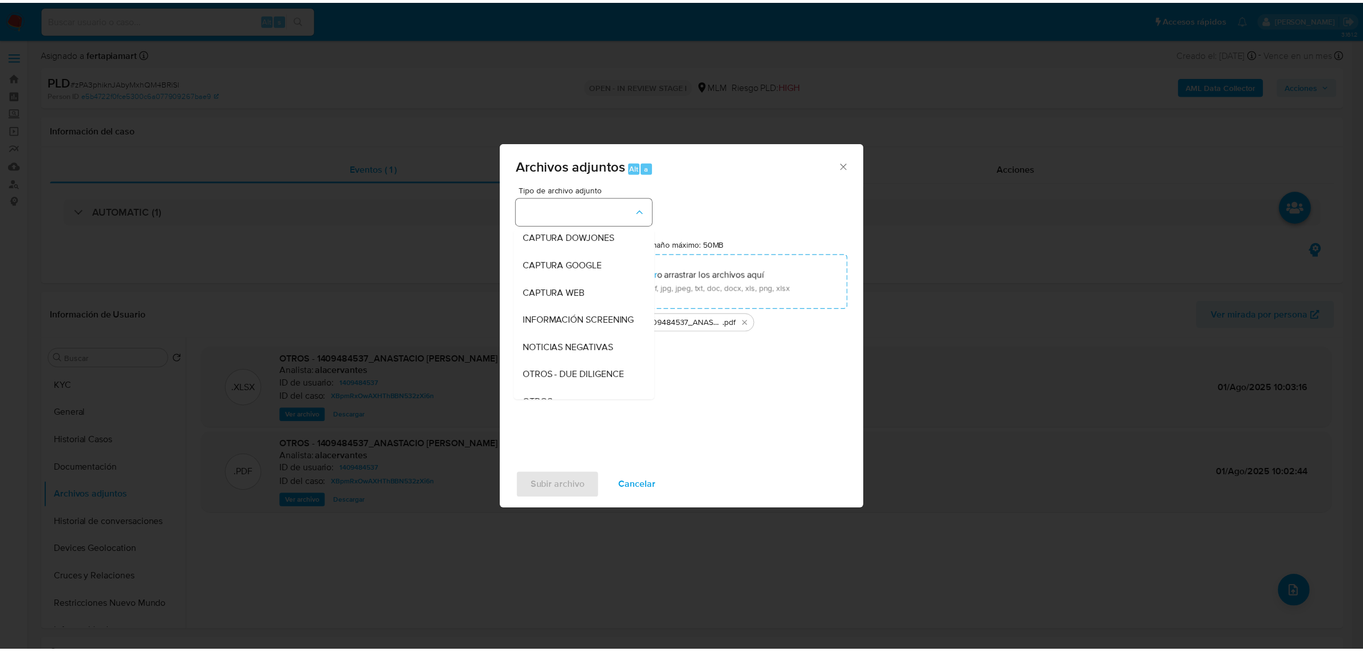
scroll to position [59, 0]
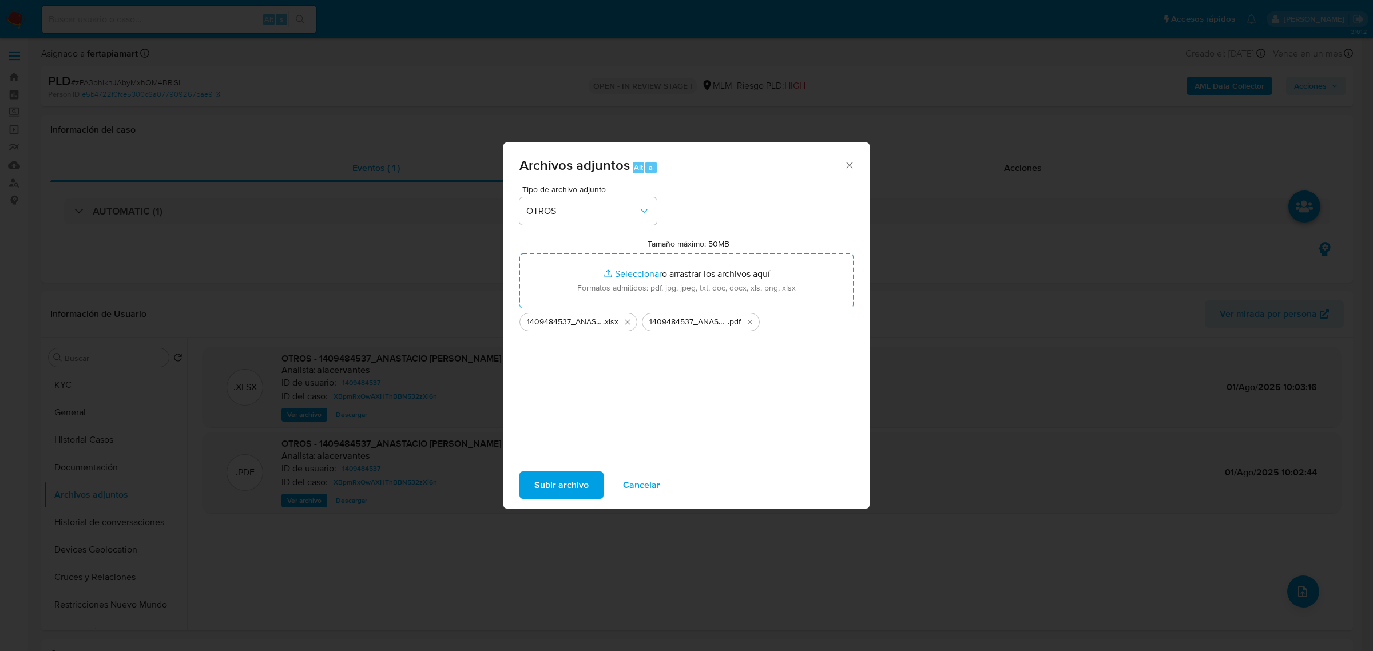
click at [568, 477] on span "Subir archivo" at bounding box center [561, 485] width 54 height 25
click at [552, 479] on span "Subir archivo" at bounding box center [561, 485] width 54 height 25
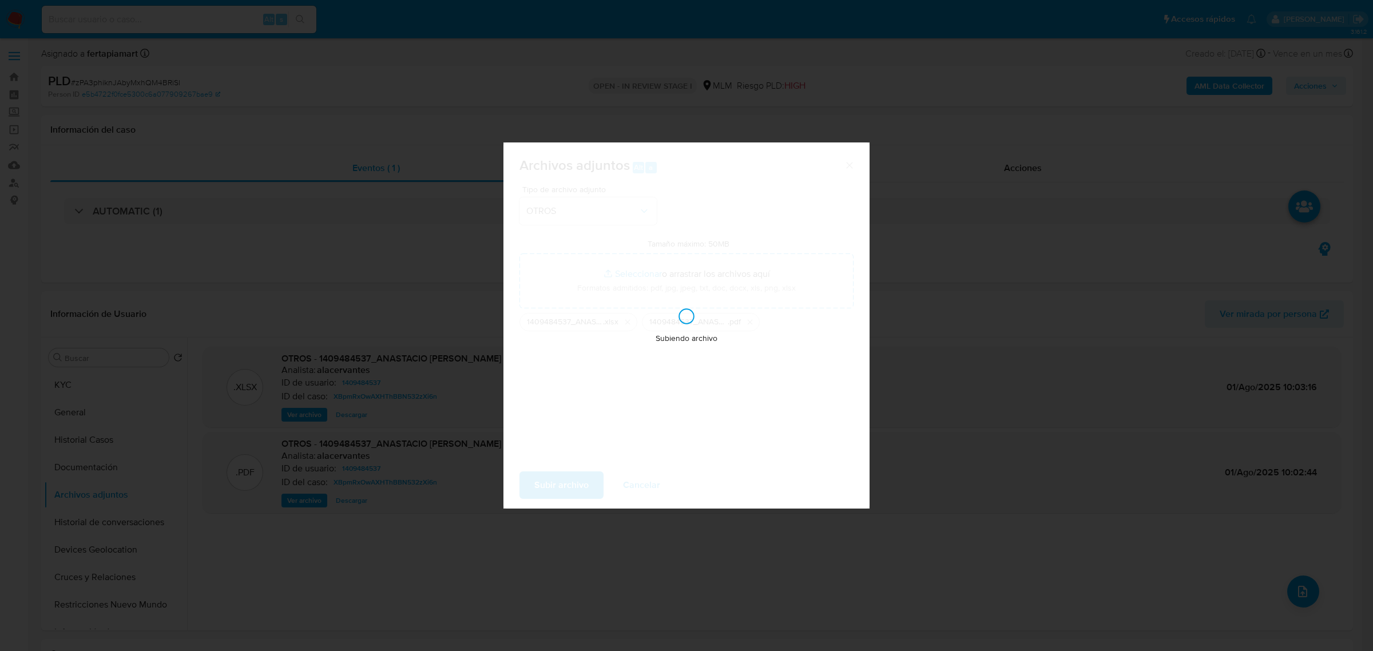
click at [981, 86] on div "Archivos adjuntos Alt a Tipo de archivo adjunto OTROS Tamaño máximo: 50MB Selec…" at bounding box center [686, 325] width 1373 height 651
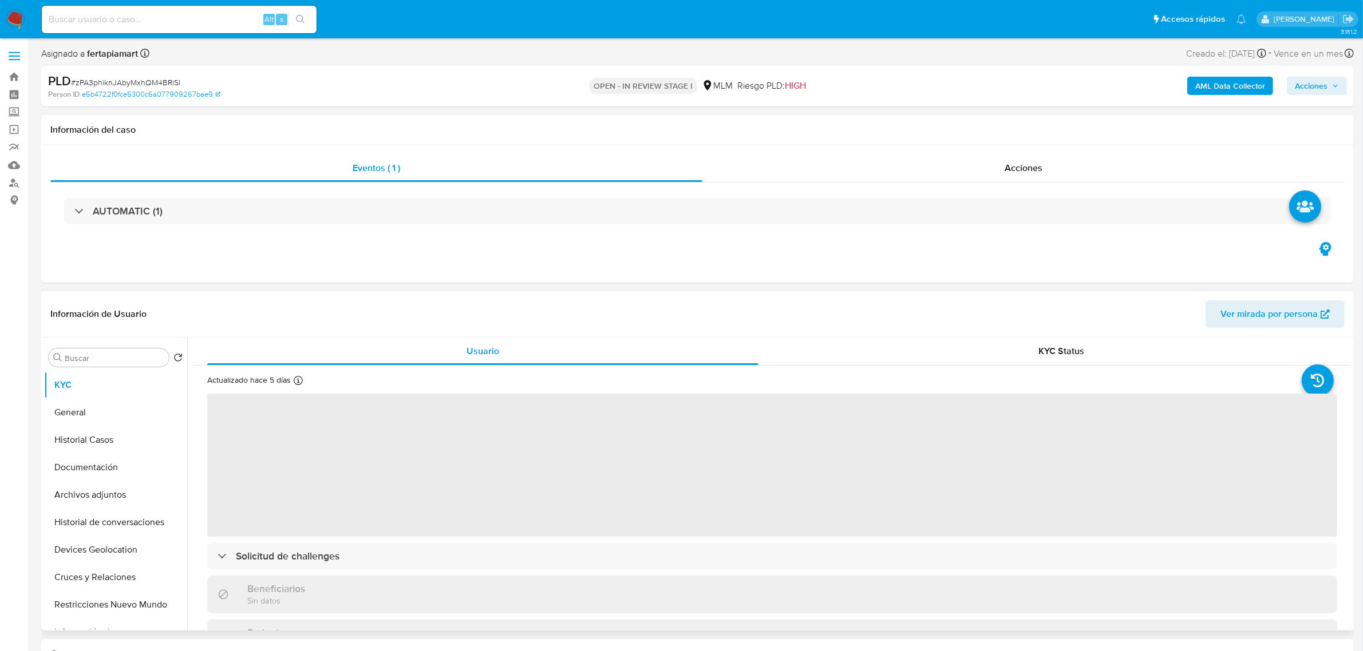
select select "10"
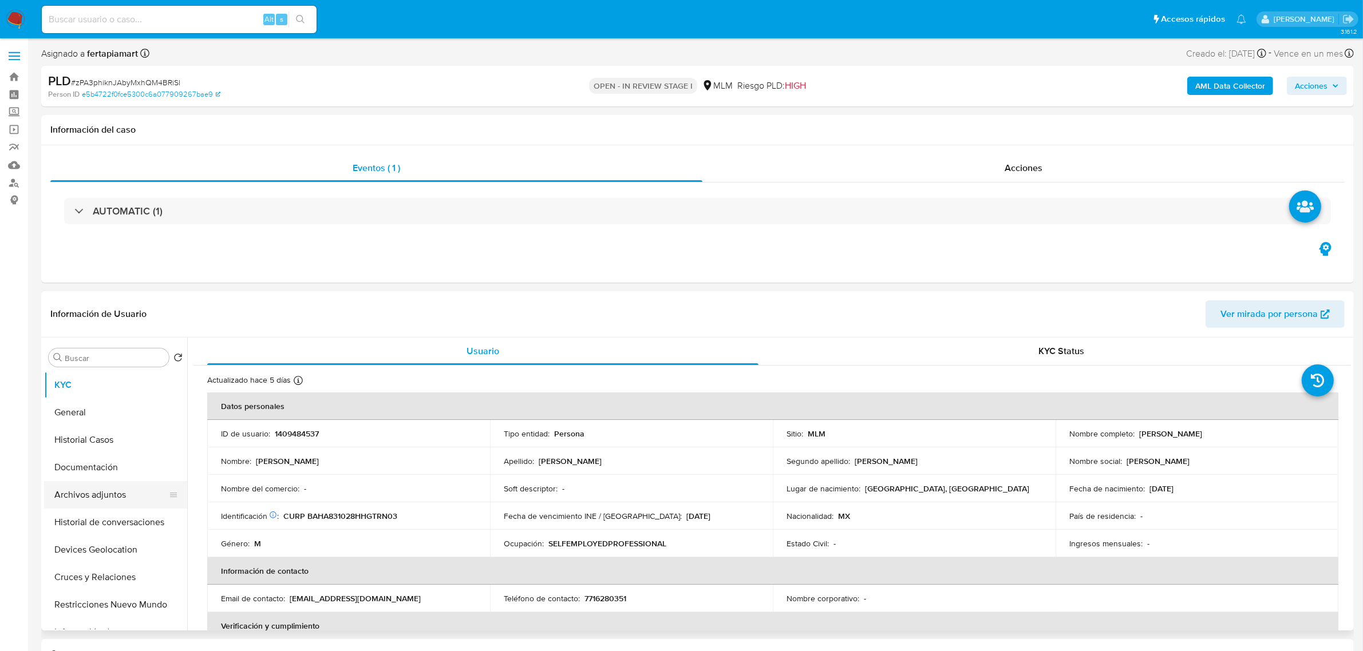
click at [121, 501] on button "Archivos adjuntos" at bounding box center [111, 494] width 134 height 27
